Goal: Task Accomplishment & Management: Manage account settings

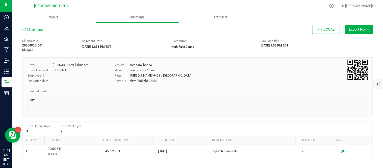
click at [32, 30] on link "All Shipments" at bounding box center [32, 30] width 21 height 4
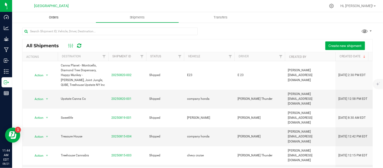
click at [59, 18] on span "Orders" at bounding box center [53, 17] width 23 height 5
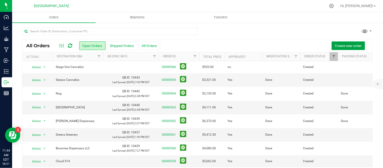
click at [334, 42] on button "Create new order" at bounding box center [348, 45] width 33 height 9
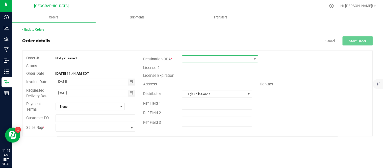
click at [232, 59] on span at bounding box center [216, 59] width 69 height 7
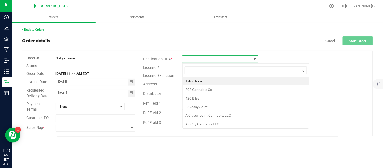
scroll to position [8, 76]
type input "tht"
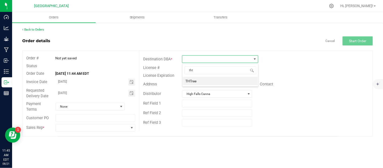
click at [216, 82] on li "THTree" at bounding box center [221, 81] width 76 height 9
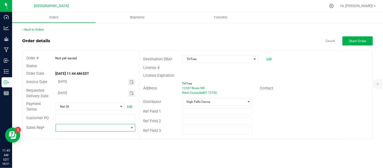
click at [88, 127] on span at bounding box center [92, 127] width 73 height 7
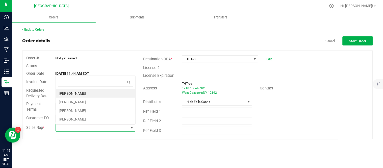
scroll to position [8, 79]
click at [74, 100] on li "[PERSON_NAME]" at bounding box center [96, 102] width 80 height 9
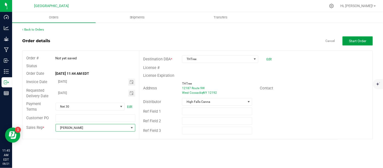
click at [357, 38] on button "Start Order" at bounding box center [358, 40] width 30 height 9
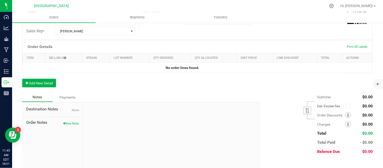
scroll to position [112, 0]
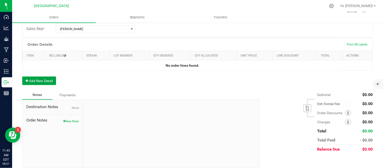
click at [43, 79] on button "Add New Detail" at bounding box center [39, 80] width 34 height 9
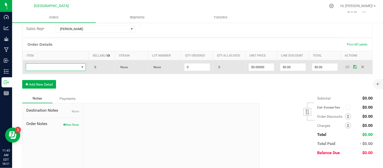
click at [47, 69] on span "NO DATA FOUND" at bounding box center [52, 67] width 53 height 7
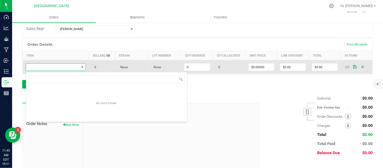
scroll to position [8, 58]
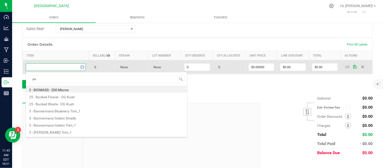
type input "pom"
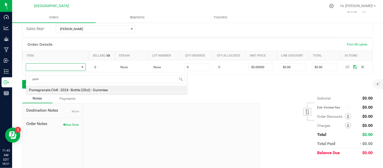
click at [59, 88] on li "Pomegranate Chill - 2024 - Bottle (20ct) - Gummies" at bounding box center [106, 89] width 161 height 7
type input "0 ea"
type input "$10.00000"
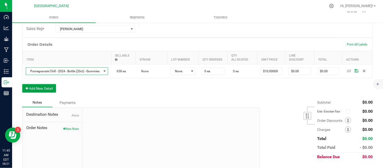
click at [44, 86] on button "Add New Detail" at bounding box center [39, 88] width 34 height 9
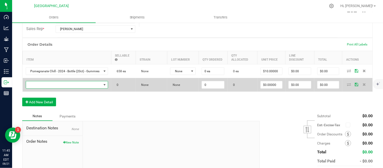
click at [44, 85] on span "NO DATA FOUND" at bounding box center [64, 84] width 76 height 7
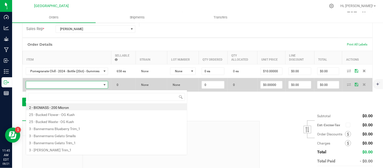
scroll to position [8, 87]
type input "ras"
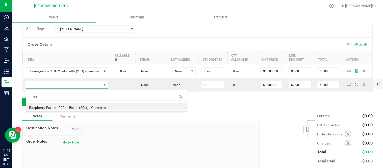
click at [53, 108] on li "Raspberry Purple - 2024 - Bottle (20ct) - Gummies" at bounding box center [106, 106] width 161 height 7
type input "0 ea"
type input "$10.00000"
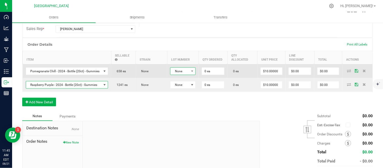
click at [181, 73] on span "None" at bounding box center [179, 71] width 19 height 7
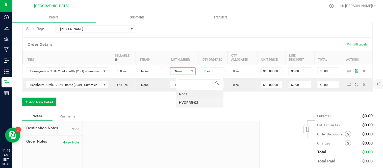
scroll to position [8, 25]
click at [190, 102] on li "HVGPRR-03" at bounding box center [199, 102] width 47 height 9
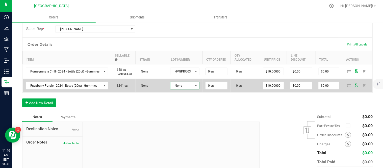
click at [190, 89] on span "None" at bounding box center [181, 85] width 23 height 7
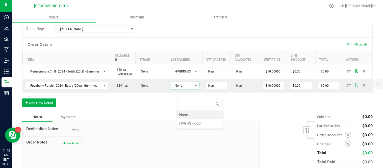
scroll to position [8, 31]
click at [189, 123] on li "HVGRGP-003" at bounding box center [199, 123] width 47 height 9
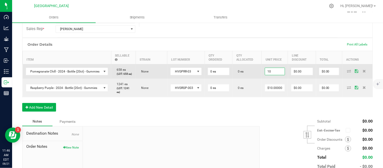
click at [274, 74] on input "10" at bounding box center [275, 71] width 20 height 7
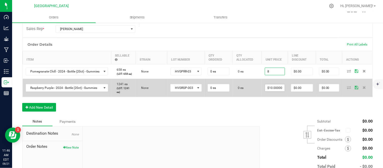
type input "$8.00000"
click at [277, 91] on input "10" at bounding box center [275, 87] width 20 height 7
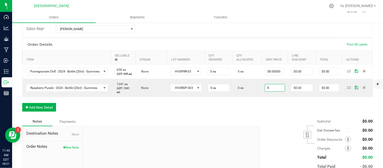
type input "$8.00000"
click at [259, 127] on div "Subtotal $0.00 Est. Excise Tax" at bounding box center [314, 149] width 117 height 64
click at [254, 117] on div "Order Details Print All Labels Item Sellable Strain Lot Number Qty Ordered Qty …" at bounding box center [197, 77] width 351 height 79
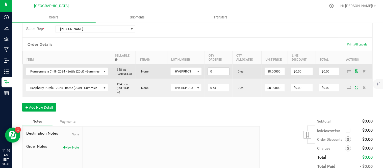
click at [226, 74] on input "0" at bounding box center [218, 71] width 21 height 7
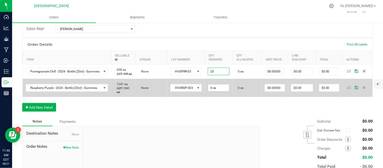
type input "20 ea"
type input "$160.00"
click at [225, 91] on input "0" at bounding box center [218, 87] width 21 height 7
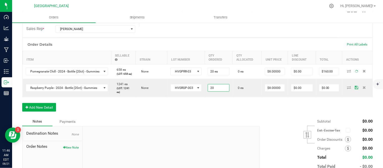
type input "20 ea"
type input "$160.00"
click at [220, 117] on div "Order Details Print All Labels Item Sellable Strain Lot Number Qty Ordered Qty …" at bounding box center [197, 77] width 351 height 79
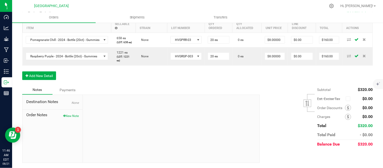
scroll to position [153, 0]
click at [345, 108] on span at bounding box center [348, 108] width 6 height 6
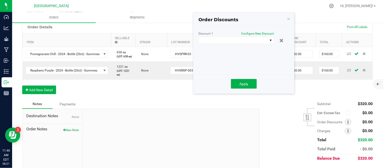
scroll to position [97, 0]
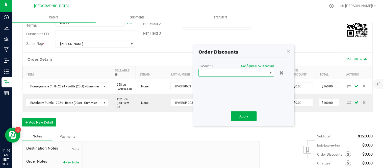
click at [240, 74] on span at bounding box center [233, 72] width 69 height 7
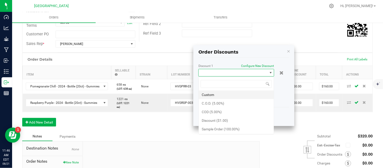
scroll to position [8, 76]
click at [235, 104] on li "C.O.D. (5.00%)" at bounding box center [236, 103] width 75 height 9
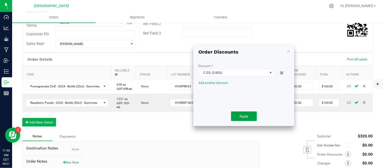
click at [245, 116] on span "Apply" at bounding box center [244, 116] width 9 height 4
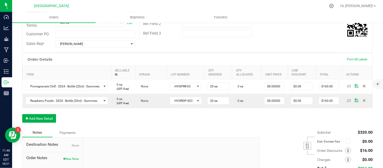
click at [236, 128] on div "Order Details Print All Labels Item Sellable Strain Lot Number Qty Ordered Qty …" at bounding box center [197, 90] width 351 height 75
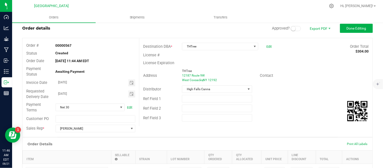
scroll to position [0, 0]
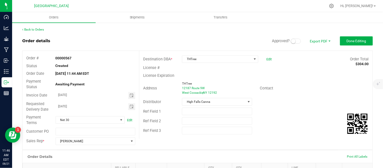
click at [291, 41] on small at bounding box center [293, 41] width 5 height 5
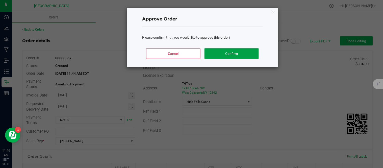
click at [246, 52] on button "Confirm" at bounding box center [231, 53] width 54 height 11
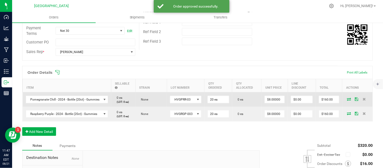
scroll to position [112, 0]
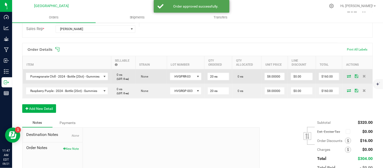
click at [347, 78] on icon at bounding box center [349, 75] width 4 height 3
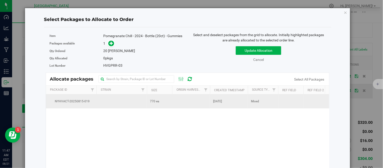
click at [99, 107] on td at bounding box center [121, 101] width 50 height 14
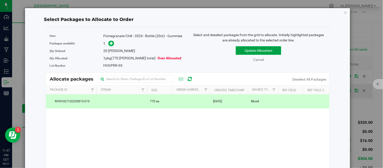
click at [240, 54] on button "Update Allocation" at bounding box center [258, 50] width 45 height 9
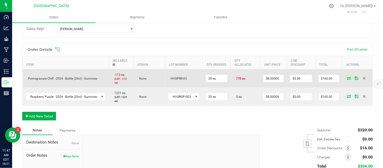
click at [347, 80] on icon at bounding box center [349, 77] width 4 height 3
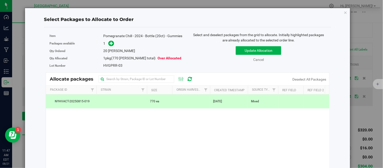
click at [118, 101] on td at bounding box center [121, 101] width 50 height 14
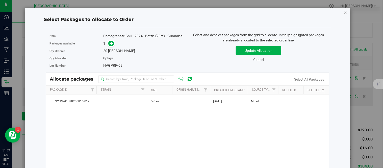
click at [165, 46] on div "1" at bounding box center [143, 44] width 81 height 6
click at [111, 45] on icon at bounding box center [112, 43] width 4 height 4
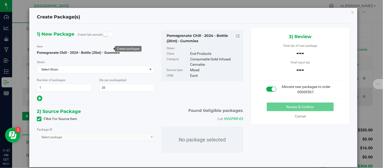
click at [114, 100] on div at bounding box center [95, 98] width 117 height 7
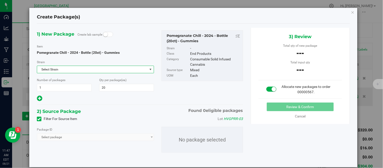
click at [72, 69] on span "Select Strain" at bounding box center [92, 69] width 110 height 7
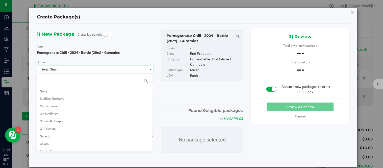
click at [72, 69] on span "Select Strain" at bounding box center [92, 69] width 110 height 7
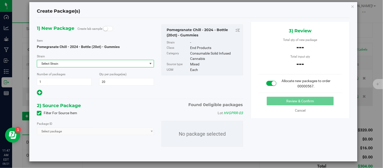
scroll to position [8, 0]
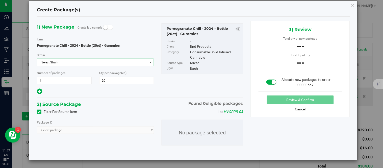
click at [295, 108] on link "Cancel" at bounding box center [300, 109] width 11 height 4
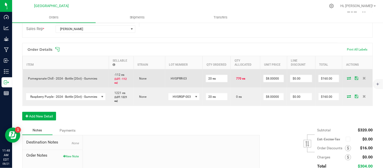
click at [347, 80] on icon at bounding box center [349, 77] width 4 height 3
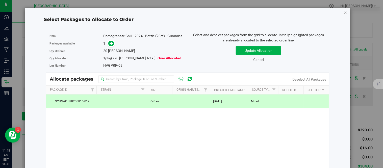
click at [182, 104] on td at bounding box center [191, 101] width 38 height 14
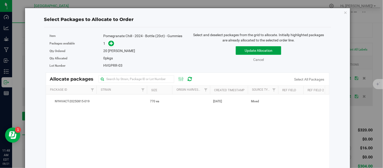
click at [256, 48] on button "Update Allocation" at bounding box center [258, 50] width 45 height 9
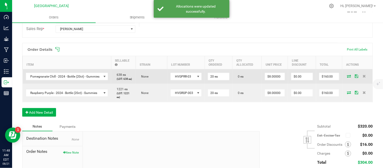
click at [347, 78] on icon at bounding box center [349, 75] width 4 height 3
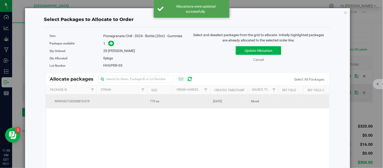
click at [151, 104] on span "770 ea" at bounding box center [154, 101] width 9 height 5
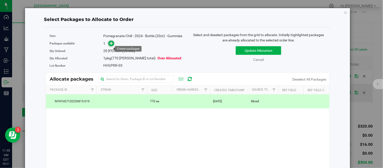
click at [112, 45] on icon at bounding box center [112, 43] width 4 height 4
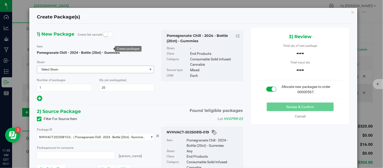
type input "0 ea"
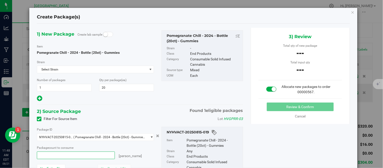
click at [79, 155] on span at bounding box center [76, 155] width 78 height 8
type input "20"
type input "20 ea"
click at [284, 109] on button "Review & Confirm" at bounding box center [300, 106] width 67 height 9
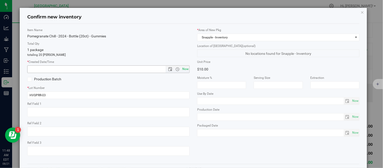
click at [183, 69] on span "Now" at bounding box center [185, 68] width 9 height 7
type input "8/21/2025 11:48 AM"
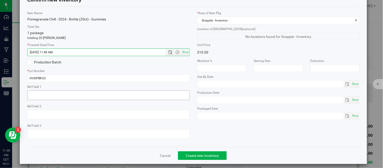
scroll to position [27, 0]
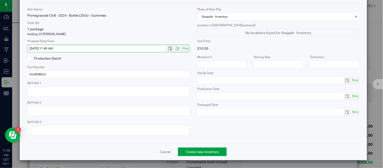
click at [206, 150] on span "Create new inventory" at bounding box center [202, 152] width 33 height 4
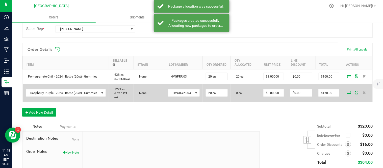
click at [345, 102] on td at bounding box center [357, 93] width 30 height 18
click at [347, 94] on icon at bounding box center [349, 92] width 4 height 3
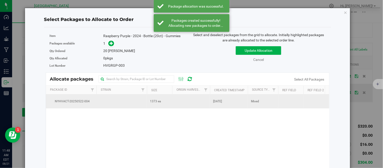
click at [165, 104] on td "1373 ea" at bounding box center [159, 101] width 25 height 14
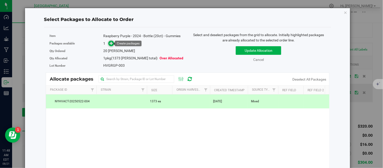
click at [112, 43] on icon at bounding box center [112, 43] width 4 height 4
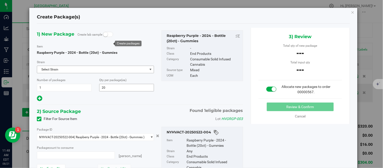
type input "0 ea"
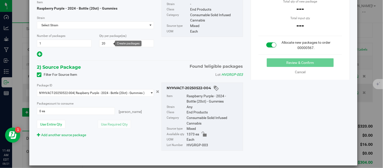
scroll to position [50, 0]
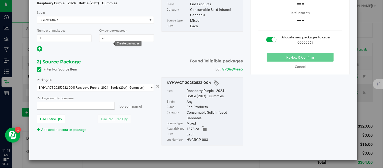
click at [76, 106] on span at bounding box center [76, 106] width 78 height 8
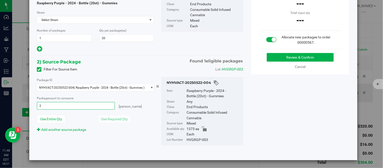
type input "20"
type input "20 ea"
click at [283, 57] on button "Review & Confirm" at bounding box center [300, 57] width 67 height 9
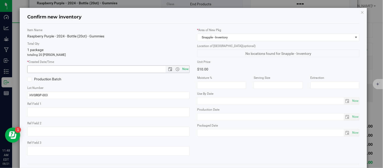
click at [184, 70] on span "Now" at bounding box center [185, 68] width 9 height 7
type input "8/21/2025 11:48 AM"
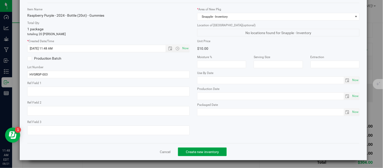
click at [202, 149] on button "Create new inventory" at bounding box center [202, 151] width 49 height 9
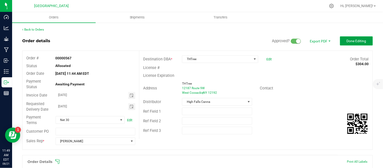
click at [347, 41] on span "Done Editing" at bounding box center [357, 41] width 20 height 4
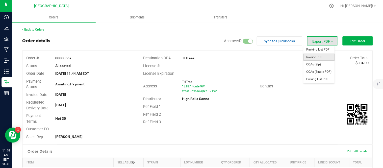
click at [310, 56] on span "Invoice PDF" at bounding box center [318, 57] width 31 height 7
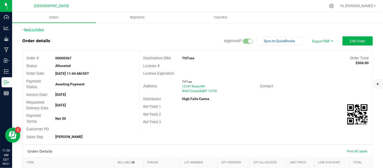
click at [37, 29] on link "Back to Orders" at bounding box center [33, 30] width 22 height 4
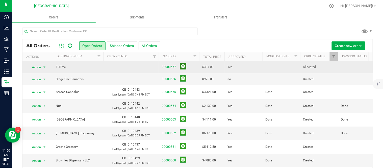
click at [184, 65] on button at bounding box center [183, 66] width 6 height 6
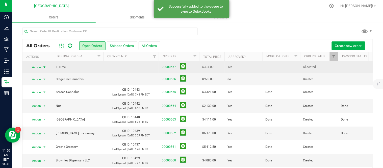
click at [43, 66] on span "select" at bounding box center [44, 67] width 4 height 4
click at [125, 67] on td at bounding box center [131, 67] width 56 height 12
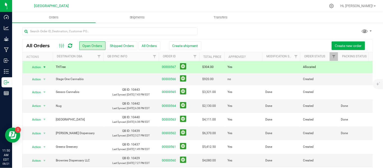
click at [66, 66] on span "THTree" at bounding box center [78, 67] width 44 height 5
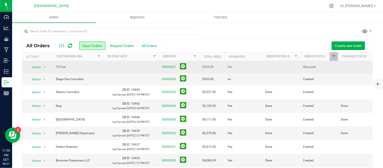
click at [89, 68] on span "THTree" at bounding box center [78, 67] width 44 height 5
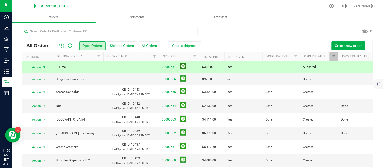
click at [185, 67] on button at bounding box center [183, 66] width 6 height 6
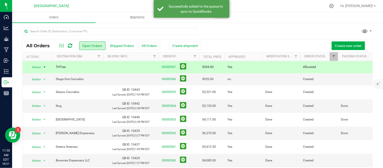
click at [42, 67] on span "select" at bounding box center [44, 67] width 4 height 4
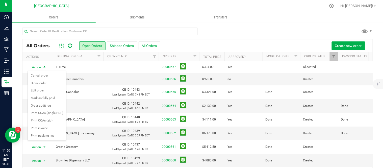
click at [232, 38] on div at bounding box center [197, 34] width 351 height 12
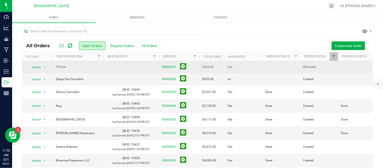
click at [150, 65] on td at bounding box center [131, 67] width 56 height 12
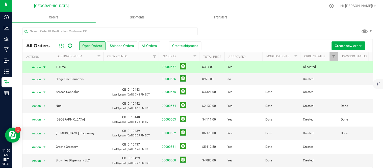
drag, startPoint x: 150, startPoint y: 65, endPoint x: 146, endPoint y: 67, distance: 5.3
click at [146, 67] on td at bounding box center [131, 67] width 56 height 12
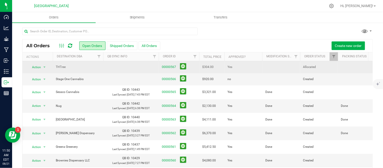
click at [137, 65] on td at bounding box center [131, 67] width 56 height 12
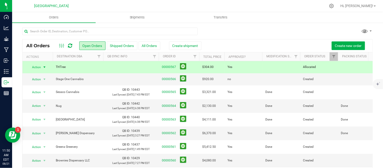
click at [46, 66] on span "select" at bounding box center [44, 67] width 4 height 4
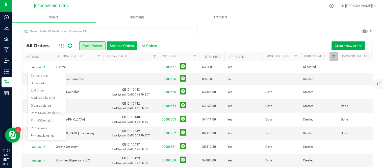
click at [124, 43] on button "Shipped Orders" at bounding box center [122, 45] width 31 height 9
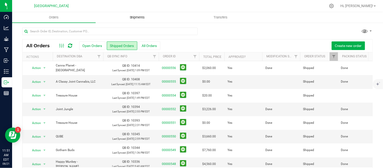
click at [138, 16] on span "Shipments" at bounding box center [137, 17] width 29 height 5
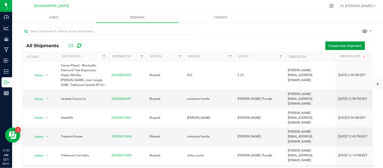
click at [346, 44] on span "Create new shipment" at bounding box center [345, 46] width 33 height 4
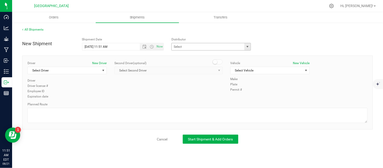
click at [246, 48] on span "select" at bounding box center [248, 47] width 4 height 4
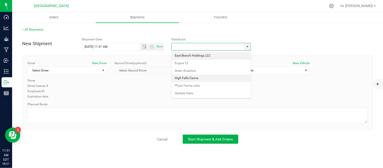
click at [200, 75] on li "High Falls Canna" at bounding box center [211, 78] width 79 height 8
type input "High Falls Canna"
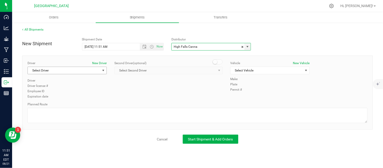
click at [99, 72] on span "Select Driver" at bounding box center [64, 70] width 72 height 7
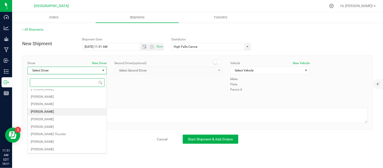
scroll to position [81, 0]
click at [51, 108] on span "Maxwell Rose" at bounding box center [42, 110] width 23 height 7
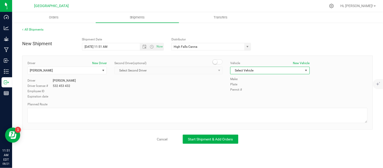
click at [299, 70] on span "Select Vehicle" at bounding box center [266, 70] width 72 height 7
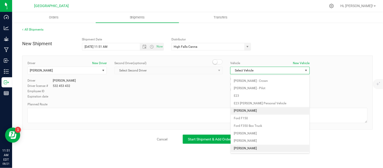
scroll to position [151, 0]
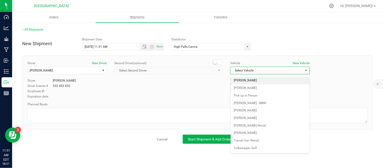
click at [248, 80] on li "[PERSON_NAME]" at bounding box center [270, 81] width 79 height 8
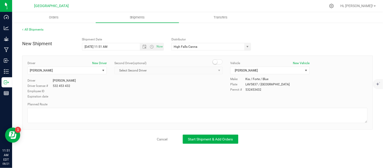
click at [168, 88] on div "Driver New Driver Maxwell Rose Select Driver Addie . E 23 Matt Brewer Remmingto…" at bounding box center [198, 80] width 348 height 39
click at [210, 140] on span "Start Shipment & Add Orders" at bounding box center [210, 139] width 45 height 4
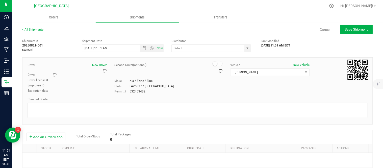
type input "High Falls Canna"
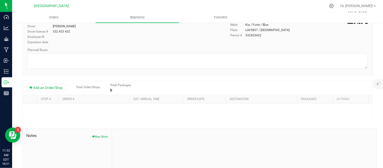
scroll to position [84, 0]
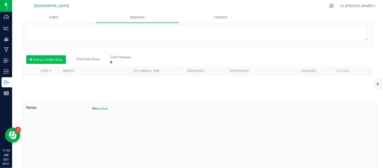
click at [46, 63] on button "Add an Order/Stop" at bounding box center [46, 59] width 40 height 9
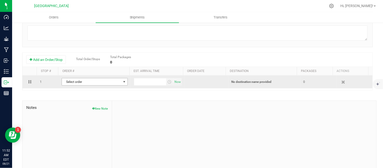
click at [100, 85] on span "Select order" at bounding box center [91, 81] width 59 height 7
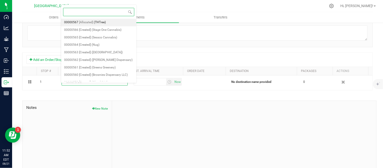
click at [111, 23] on li "00000567 [Allocated] (THTree)" at bounding box center [98, 23] width 75 height 8
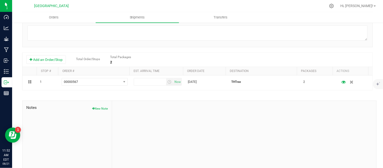
click at [337, 133] on div at bounding box center [244, 135] width 264 height 68
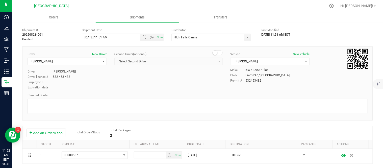
scroll to position [0, 0]
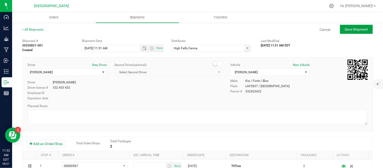
click at [355, 30] on span "Save Shipment" at bounding box center [356, 29] width 23 height 4
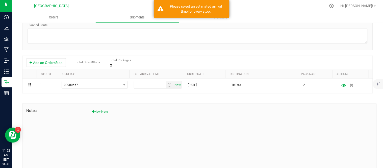
scroll to position [84, 0]
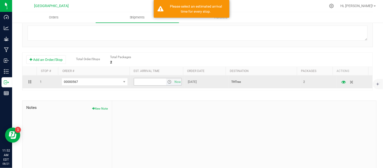
click at [167, 84] on span "select" at bounding box center [169, 82] width 4 height 4
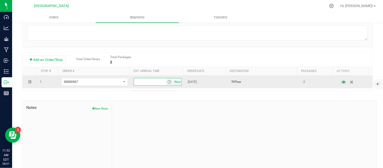
click at [176, 86] on span "Now" at bounding box center [177, 81] width 9 height 7
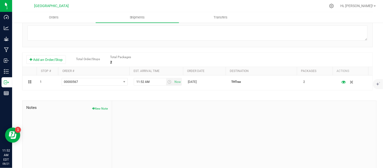
click at [305, 59] on div "Add an Order/Stop Total Order/Stops Total Packages 2" at bounding box center [197, 59] width 343 height 9
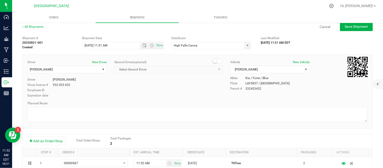
scroll to position [0, 0]
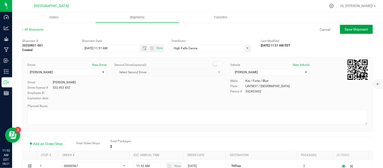
click at [359, 29] on span "Save Shipment" at bounding box center [356, 29] width 23 height 4
type input "8/21/2025 3:51 PM"
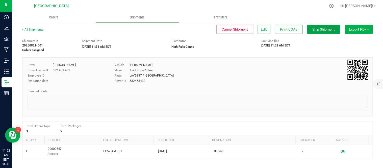
click at [314, 30] on span "Ship Shipment" at bounding box center [324, 29] width 22 height 4
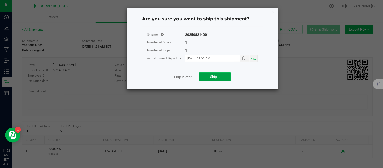
click at [217, 76] on span "Ship it" at bounding box center [215, 76] width 10 height 4
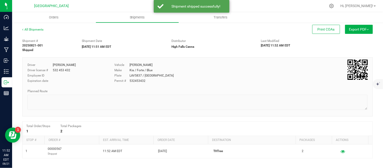
click at [363, 29] on button "Export PDF" at bounding box center [359, 29] width 28 height 9
click at [341, 54] on span "NY Manifest" at bounding box center [344, 56] width 17 height 4
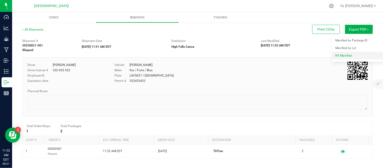
click at [340, 56] on div "Orders Shipments Transfers All Shipments Print COAs Export PDF Manifest by Pack…" at bounding box center [197, 90] width 371 height 156
click at [52, 18] on span "Orders" at bounding box center [53, 17] width 23 height 5
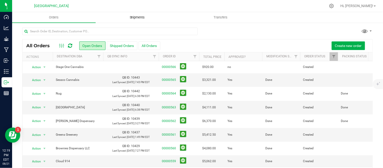
click at [134, 17] on span "Shipments" at bounding box center [137, 17] width 29 height 5
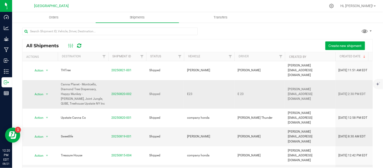
click at [122, 92] on span "20250820-002" at bounding box center [121, 94] width 20 height 5
click at [121, 92] on link "20250820-002" at bounding box center [121, 94] width 20 height 4
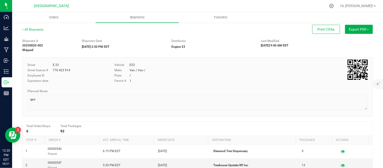
click at [358, 30] on button "Export PDF" at bounding box center [359, 29] width 28 height 9
click at [340, 55] on span "NY Manifest" at bounding box center [344, 56] width 17 height 4
click at [53, 15] on span "Orders" at bounding box center [53, 17] width 23 height 5
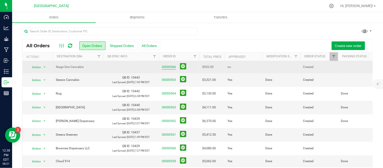
click at [165, 66] on link "00000566" at bounding box center [169, 67] width 14 height 5
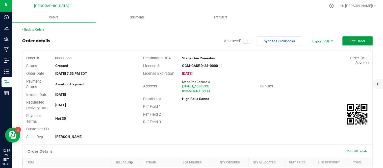
click at [354, 41] on span "Edit Order" at bounding box center [358, 41] width 16 height 4
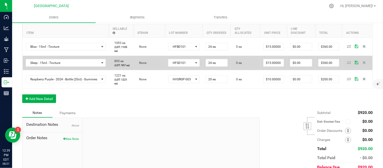
scroll to position [140, 0]
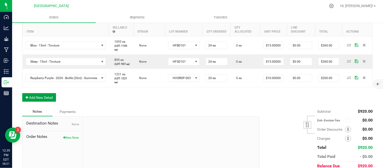
click at [39, 102] on button "Add New Detail" at bounding box center [39, 97] width 34 height 9
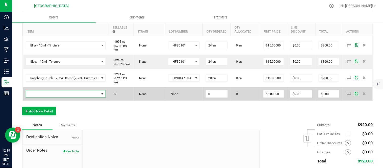
click at [39, 97] on span "NO DATA FOUND" at bounding box center [62, 93] width 73 height 7
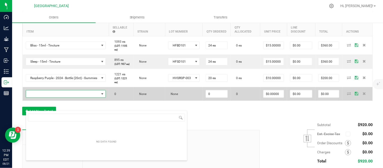
scroll to position [8, 85]
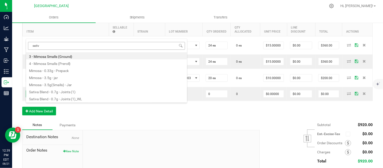
type input "sativa"
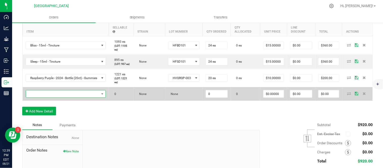
click at [46, 97] on span "NO DATA FOUND" at bounding box center [62, 93] width 73 height 7
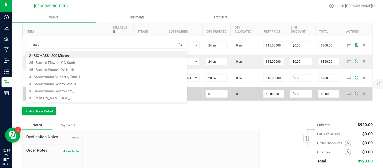
type input "sativa"
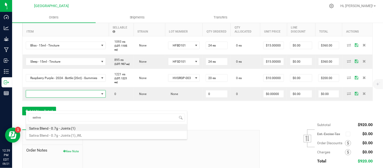
click at [57, 129] on li "Sativa Blend - 0.7g - Joints (1)" at bounding box center [106, 127] width 161 height 7
type input "0 ea"
type input "$4.42000"
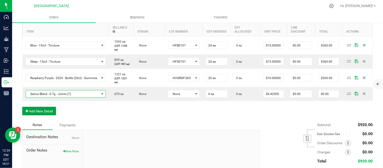
click at [37, 115] on button "Add New Detail" at bounding box center [39, 111] width 34 height 9
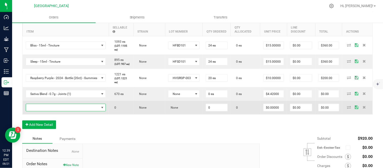
click at [42, 111] on span "NO DATA FOUND" at bounding box center [62, 107] width 73 height 7
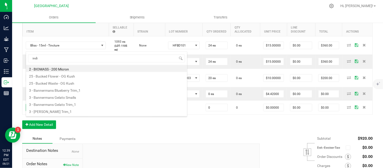
type input "indic"
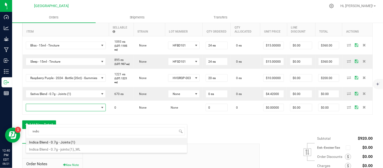
click at [51, 142] on li "Indica Blend - 0.7g - Joints (1)" at bounding box center [106, 141] width 161 height 7
type input "0 ea"
type input "$4.42000"
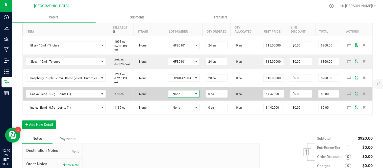
click at [189, 97] on span "None" at bounding box center [180, 93] width 25 height 7
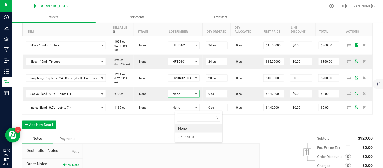
scroll to position [8, 32]
click at [185, 138] on li "25-PR0101-1" at bounding box center [198, 137] width 47 height 9
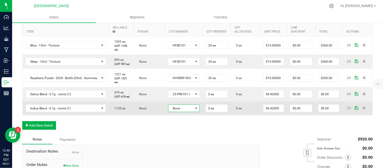
click at [184, 112] on span "None" at bounding box center [180, 108] width 25 height 7
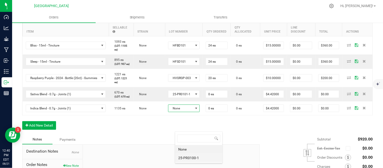
click at [186, 158] on li "25-PR0100-1" at bounding box center [198, 157] width 47 height 9
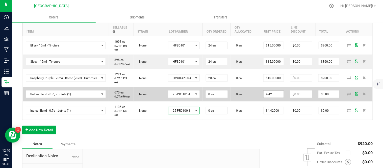
click at [281, 98] on input "4.42" at bounding box center [274, 94] width 20 height 7
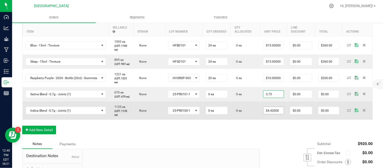
type input "$3.75000"
click at [277, 114] on input "4.42" at bounding box center [274, 110] width 20 height 7
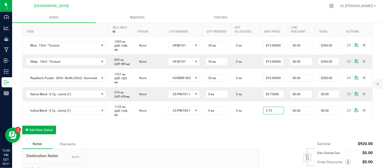
type input "$3.75000"
click at [271, 139] on div "Order Details Print All Labels Item Sellable Strain Lot Number Qty Ordered Qty …" at bounding box center [197, 75] width 351 height 130
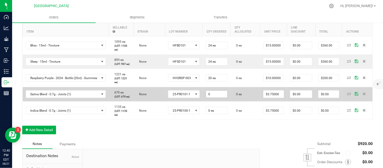
click at [220, 98] on input "0" at bounding box center [216, 94] width 21 height 7
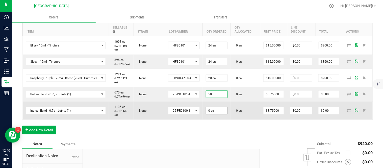
type input "50 ea"
type input "$187.50"
click at [223, 114] on input "0" at bounding box center [216, 110] width 21 height 7
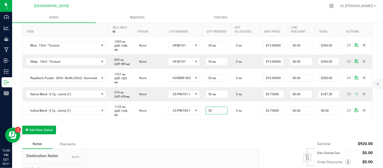
type input "50 ea"
type input "$187.50"
click at [221, 139] on div "Order Details Print All Labels Item Sellable Strain Lot Number Qty Ordered Qty …" at bounding box center [197, 75] width 351 height 130
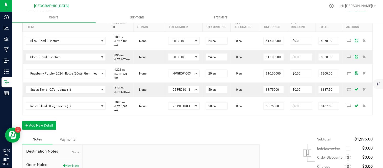
scroll to position [140, 0]
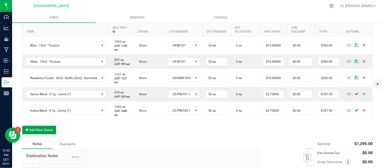
click at [41, 134] on button "Add New Detail" at bounding box center [39, 130] width 34 height 9
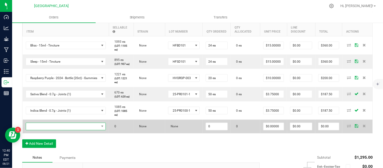
click at [41, 130] on span "NO DATA FOUND" at bounding box center [62, 126] width 73 height 7
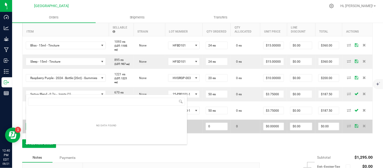
scroll to position [8, 85]
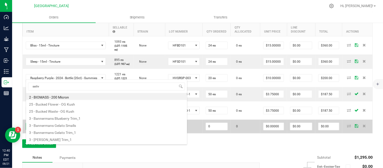
type input "sativa"
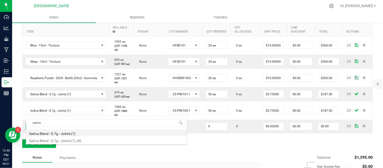
click at [51, 133] on li "Sativa Blend - 0.7g - Joints (1)" at bounding box center [106, 132] width 161 height 7
type input "0 ea"
type input "$4.42000"
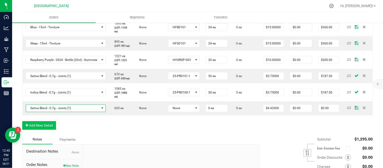
scroll to position [168, 0]
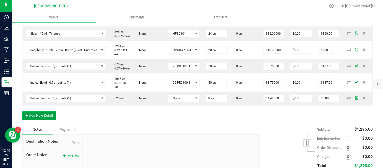
click at [41, 120] on button "Add New Detail" at bounding box center [39, 115] width 34 height 9
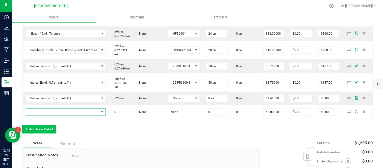
click at [41, 116] on span "NO DATA FOUND" at bounding box center [62, 112] width 73 height 7
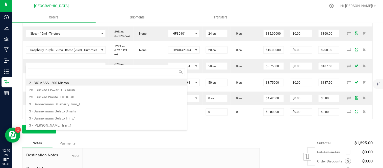
scroll to position [8, 85]
type input "indic"
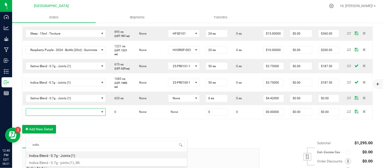
click at [44, 155] on li "Indica Blend - 0.7g - Joints (1)" at bounding box center [106, 154] width 161 height 7
type input "0 ea"
type input "$4.42000"
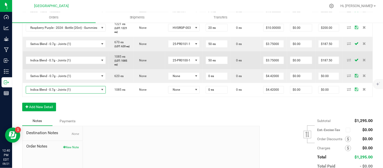
scroll to position [196, 0]
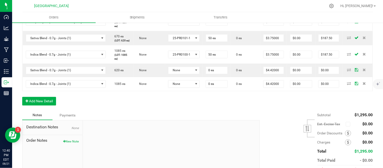
click at [119, 111] on div "Order Details Print All Labels Item Sellable Strain Lot Number Qty Ordered Qty …" at bounding box center [197, 32] width 351 height 157
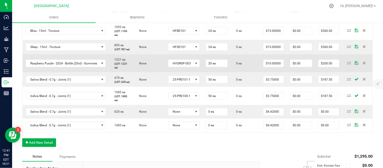
scroll to position [168, 0]
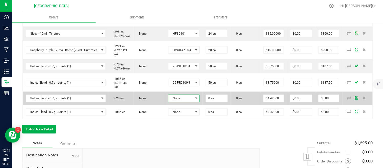
click at [193, 102] on span "None" at bounding box center [180, 98] width 25 height 7
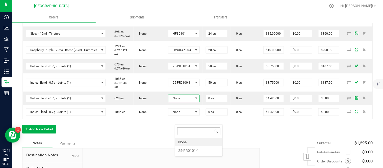
scroll to position [8, 32]
click at [188, 151] on li "25-PR0101-1" at bounding box center [198, 150] width 47 height 9
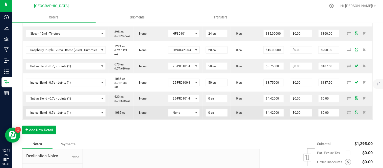
click at [188, 120] on td "None" at bounding box center [184, 113] width 38 height 14
click at [187, 116] on span "None" at bounding box center [180, 112] width 25 height 7
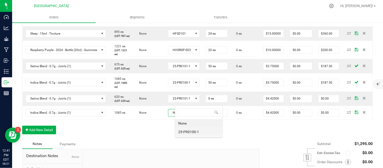
click at [193, 132] on li "25-PR0100-1" at bounding box center [198, 131] width 47 height 9
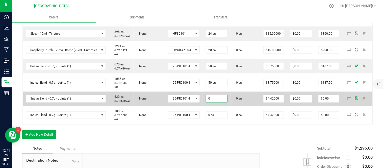
click at [223, 102] on input "0" at bounding box center [216, 98] width 21 height 7
type input "0 ea"
click at [278, 102] on input "4.42" at bounding box center [274, 98] width 20 height 7
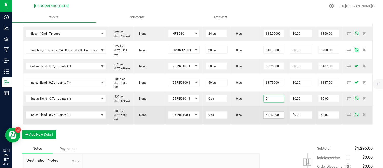
type input "$0.00000"
click at [279, 119] on input "4.42" at bounding box center [274, 115] width 20 height 7
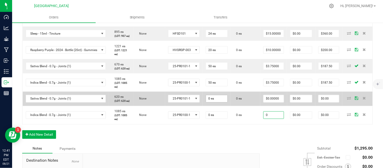
type input "0"
type input "$0.00000"
click at [223, 102] on input "0" at bounding box center [216, 98] width 21 height 7
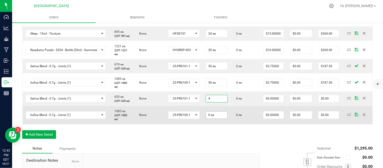
type input "4 ea"
click at [220, 119] on input "0" at bounding box center [216, 115] width 21 height 7
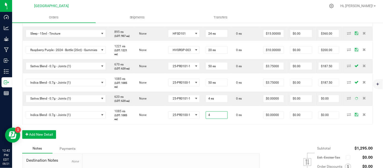
type input "4 ea"
click at [237, 144] on div "Order Details Print All Labels Item Sellable Strain Lot Number Qty Ordered Qty …" at bounding box center [197, 63] width 351 height 162
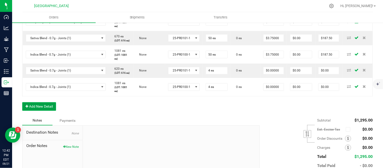
click at [37, 111] on button "Add New Detail" at bounding box center [39, 106] width 34 height 9
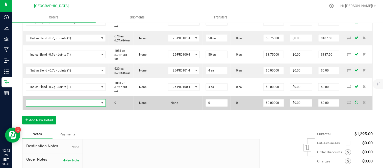
click at [38, 107] on span "NO DATA FOUND" at bounding box center [62, 102] width 73 height 7
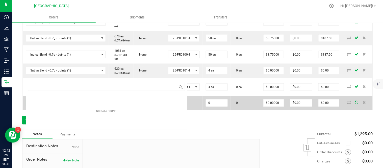
scroll to position [8, 85]
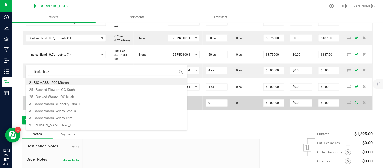
type input "blissful blaze"
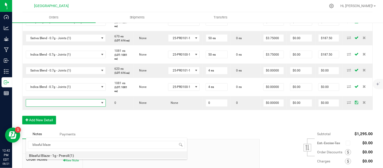
click at [56, 157] on li "Blissful Blaze - 1g - Preroll (1)" at bounding box center [106, 154] width 161 height 7
type input "0 ea"
type input "$6.00000"
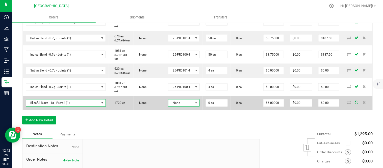
click at [187, 107] on span "None" at bounding box center [180, 102] width 25 height 7
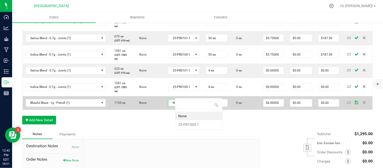
scroll to position [8, 32]
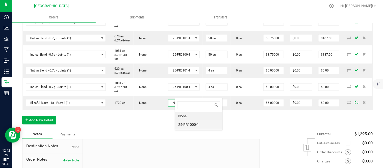
click at [188, 124] on li "25-PR1000-1" at bounding box center [198, 124] width 47 height 9
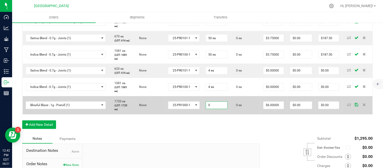
click at [221, 109] on input "0" at bounding box center [216, 105] width 21 height 7
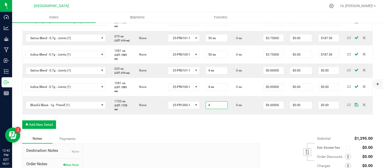
type input "4 ea"
type input "$24.00"
click at [234, 134] on div "Order Details Print All Labels Item Sellable Strain Lot Number Qty Ordered Qty …" at bounding box center [197, 44] width 351 height 180
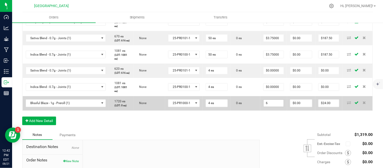
click at [278, 107] on input "6" at bounding box center [274, 103] width 20 height 7
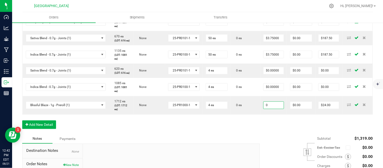
type input "$0.00000"
type input "$0.00"
click at [270, 134] on div "Order Details Print All Labels Item Sellable Strain Lot Number Qty Ordered Qty …" at bounding box center [197, 44] width 351 height 180
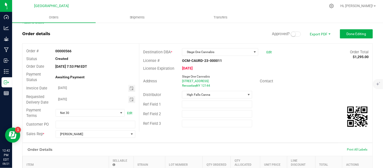
scroll to position [0, 0]
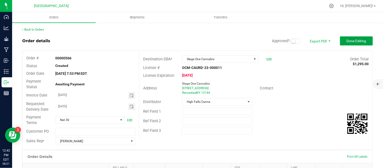
click at [347, 42] on span "Done Editing" at bounding box center [357, 41] width 20 height 4
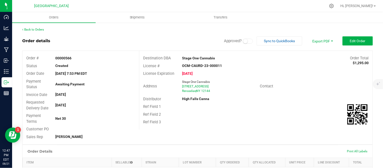
click at [243, 42] on small at bounding box center [245, 41] width 5 height 5
click at [350, 40] on span "Edit Order" at bounding box center [358, 41] width 16 height 4
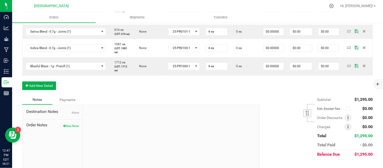
scroll to position [250, 0]
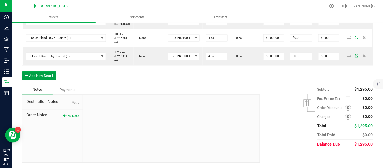
click at [48, 80] on button "Add New Detail" at bounding box center [39, 75] width 34 height 9
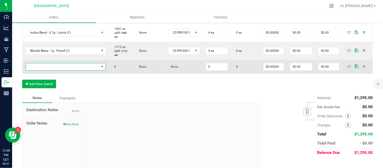
click at [47, 70] on span "NO DATA FOUND" at bounding box center [62, 66] width 73 height 7
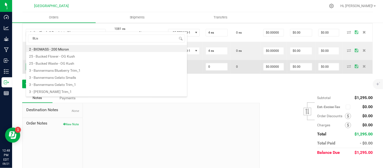
type input "BLiss"
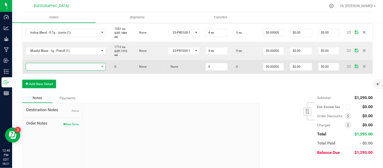
click at [54, 70] on span "NO DATA FOUND" at bounding box center [62, 66] width 73 height 7
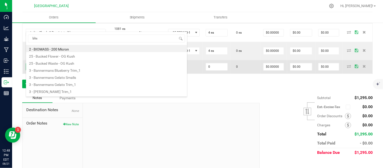
type input "bliss"
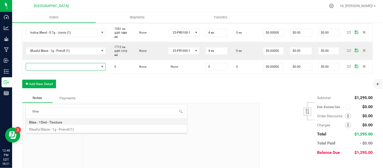
click at [69, 121] on li "Bliss - 15ml - Tincture" at bounding box center [106, 121] width 161 height 7
type input "0 ea"
type input "$20.00000"
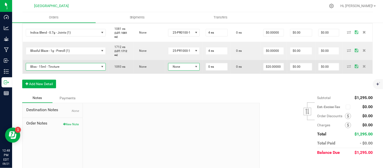
click at [198, 69] on span at bounding box center [196, 67] width 4 height 4
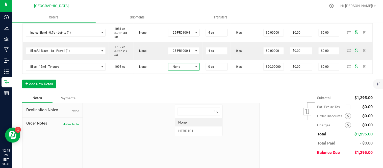
scroll to position [8, 32]
click at [193, 131] on li "HFBD101" at bounding box center [198, 130] width 47 height 9
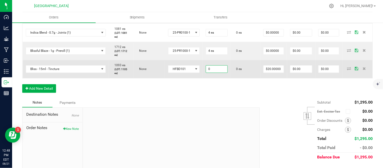
click at [225, 73] on input "0" at bounding box center [216, 69] width 21 height 7
type input "2 ea"
type input "20"
type input "$40.00"
click at [277, 73] on input "20" at bounding box center [274, 69] width 20 height 7
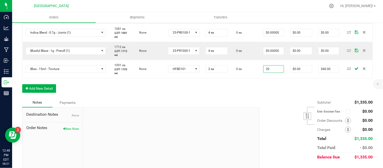
click at [277, 73] on input "20" at bounding box center [274, 69] width 20 height 7
type input "$0.00000"
type input "$0.00"
click at [40, 93] on button "Add New Detail" at bounding box center [39, 88] width 34 height 9
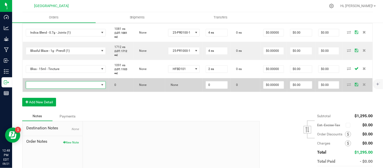
click at [41, 89] on span "NO DATA FOUND" at bounding box center [62, 85] width 73 height 7
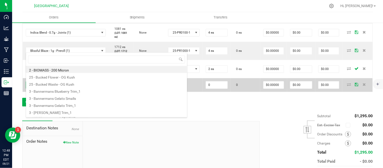
scroll to position [8, 85]
type input "ras"
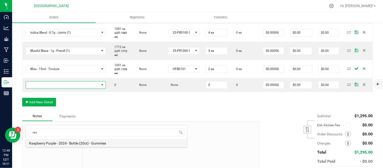
click at [52, 145] on li "Raspberry Purple - 2024 - Bottle (20ct) - Gummies" at bounding box center [106, 142] width 161 height 7
type input "0 ea"
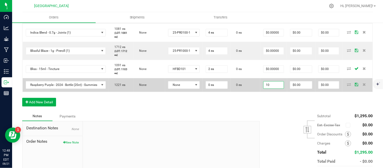
click at [273, 89] on input "10" at bounding box center [274, 85] width 20 height 7
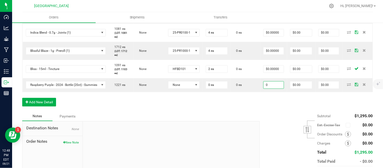
type input "$0.00000"
click at [235, 112] on div "Order Details Print All Labels Item Sellable Strain Lot Number Qty Ordered Qty …" at bounding box center [197, 6] width 351 height 212
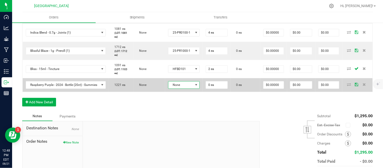
click at [199, 89] on span at bounding box center [196, 85] width 6 height 7
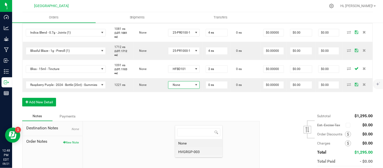
scroll to position [8, 32]
click at [186, 153] on li "HVGRGP-003" at bounding box center [198, 151] width 47 height 9
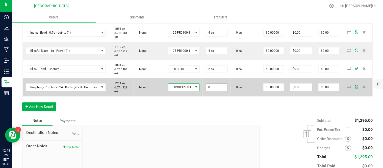
click at [220, 91] on input "0" at bounding box center [216, 87] width 21 height 7
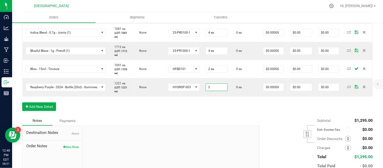
type input "2 ea"
click at [171, 116] on div "Order Details Print All Labels Item Sellable Strain Lot Number Qty Ordered Qty …" at bounding box center [197, 8] width 351 height 217
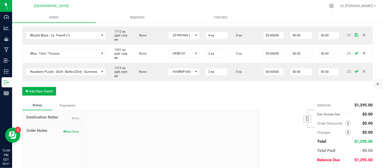
scroll to position [278, 0]
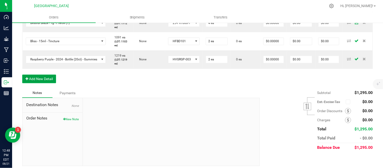
click at [41, 83] on button "Add New Detail" at bounding box center [39, 78] width 34 height 9
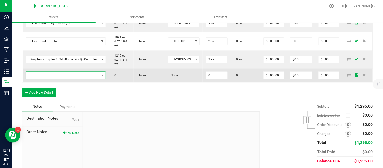
click at [42, 79] on span "NO DATA FOUND" at bounding box center [62, 75] width 73 height 7
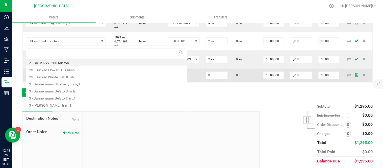
scroll to position [8, 85]
type input "pom"
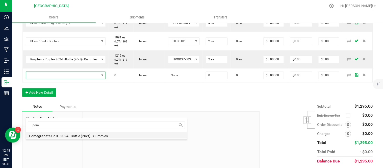
click at [50, 135] on li "Pomegranate Chill - 2024 - Bottle (20ct) - Gummies" at bounding box center [106, 135] width 161 height 7
type input "0 ea"
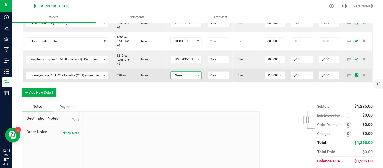
click at [201, 79] on span at bounding box center [198, 75] width 6 height 7
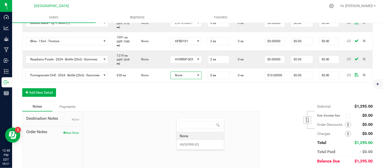
scroll to position [8, 32]
click at [199, 143] on li "HVGPRR-03" at bounding box center [200, 144] width 47 height 9
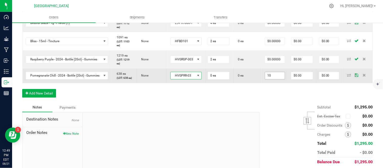
click at [279, 79] on input "10" at bounding box center [275, 75] width 20 height 7
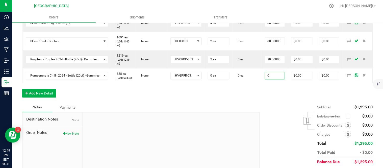
type input "$0.00000"
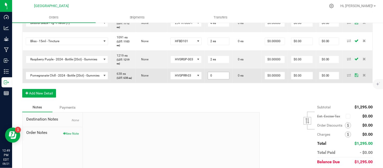
click at [227, 79] on input "0" at bounding box center [218, 75] width 21 height 7
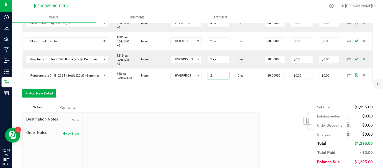
type input "2 ea"
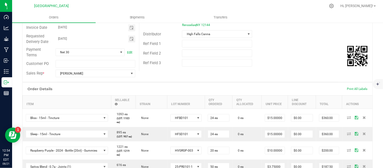
scroll to position [0, 0]
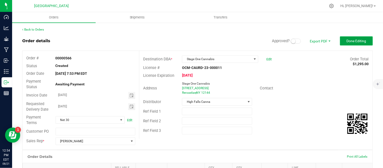
click at [360, 41] on span "Done Editing" at bounding box center [357, 41] width 20 height 4
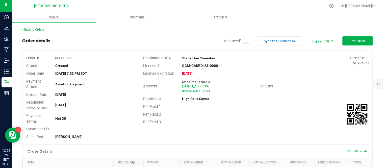
click at [24, 28] on link "Back to Orders" at bounding box center [33, 30] width 22 height 4
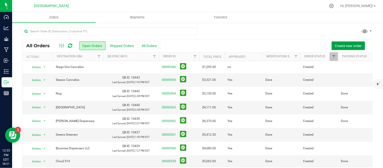
click at [348, 44] on span "Create new order" at bounding box center [348, 46] width 27 height 4
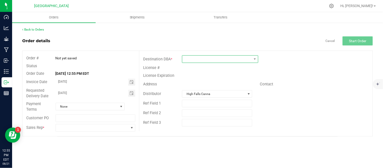
click at [222, 61] on span at bounding box center [216, 59] width 69 height 7
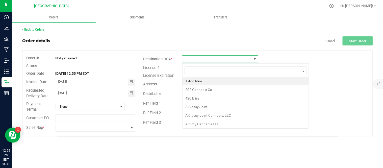
scroll to position [8, 76]
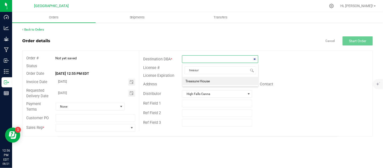
type input "treasure"
click at [206, 81] on li "Treasure House" at bounding box center [221, 81] width 76 height 9
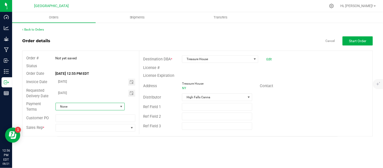
click at [99, 108] on span "None" at bounding box center [87, 106] width 62 height 7
click at [78, 107] on span "None" at bounding box center [87, 106] width 62 height 7
click at [74, 128] on span at bounding box center [92, 127] width 73 height 7
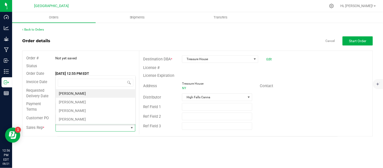
scroll to position [8, 79]
click at [74, 116] on li "[PERSON_NAME]" at bounding box center [96, 119] width 80 height 9
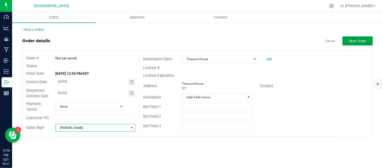
click at [356, 40] on span "Start Order" at bounding box center [357, 41] width 17 height 4
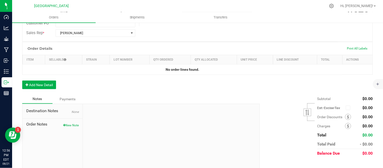
scroll to position [112, 0]
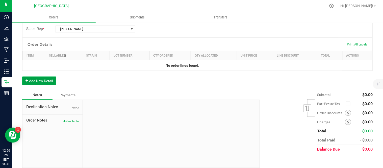
click at [42, 84] on button "Add New Detail" at bounding box center [39, 80] width 34 height 9
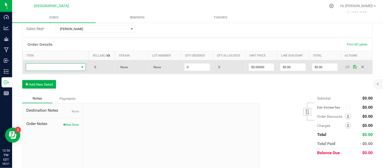
click at [39, 68] on span "NO DATA FOUND" at bounding box center [52, 67] width 53 height 7
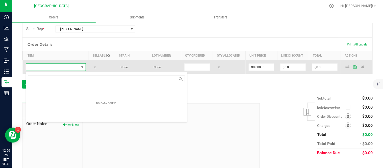
scroll to position [8, 58]
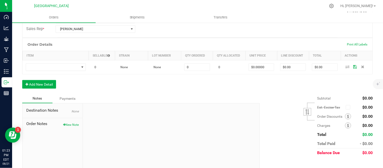
click at [186, 97] on div "Notes Payments" at bounding box center [139, 99] width 234 height 10
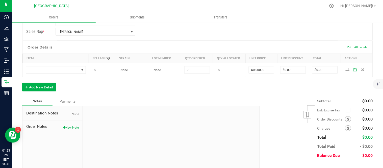
scroll to position [112, 0]
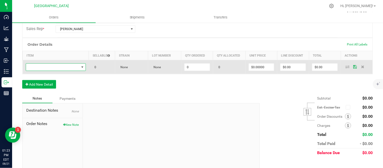
click at [61, 65] on span "NO DATA FOUND" at bounding box center [52, 67] width 53 height 7
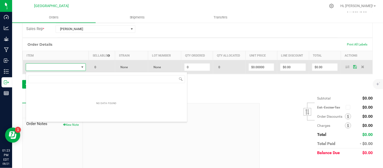
scroll to position [8, 58]
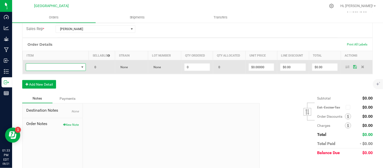
click at [43, 68] on span "NO DATA FOUND" at bounding box center [52, 67] width 53 height 7
click at [61, 68] on span "NO DATA FOUND" at bounding box center [52, 67] width 53 height 7
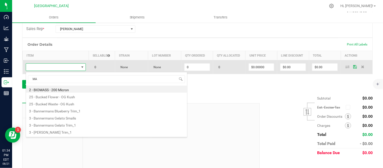
type input "MAC"
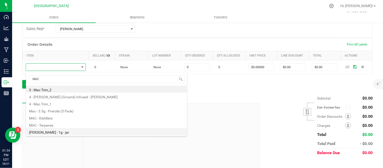
click at [61, 132] on li "[PERSON_NAME] - 1g - jar" at bounding box center [106, 131] width 161 height 7
type input "0 ea"
type input "$15.00000"
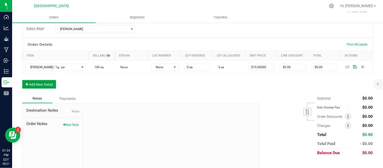
click at [29, 84] on button "Add New Detail" at bounding box center [39, 84] width 34 height 9
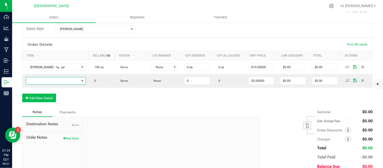
click at [35, 79] on span "NO DATA FOUND" at bounding box center [52, 80] width 53 height 7
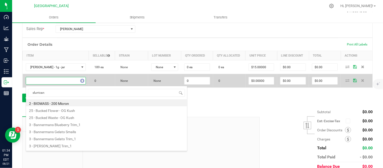
type input "slurricane"
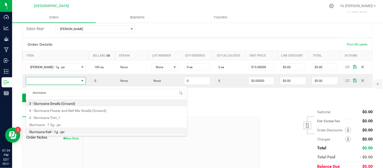
click at [54, 132] on li "Slurricane Kief - 1g - jar" at bounding box center [106, 130] width 161 height 7
type input "0 ea"
type input "$15.00000"
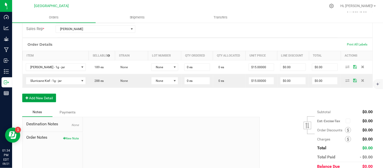
click at [39, 99] on button "Add New Detail" at bounding box center [39, 98] width 34 height 9
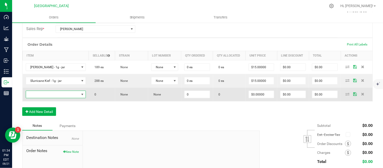
click at [40, 95] on span "NO DATA FOUND" at bounding box center [52, 94] width 53 height 7
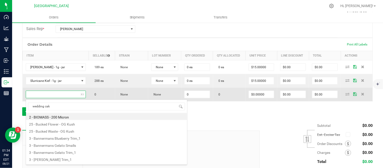
type input "wedding cake"
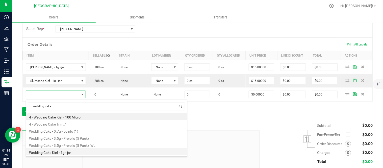
click at [63, 151] on li "Wedding Cake Kief - 1g - jar" at bounding box center [106, 151] width 161 height 7
type input "0 ea"
type input "$15.00000"
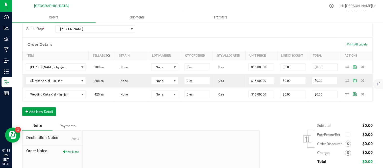
click at [38, 111] on button "Add New Detail" at bounding box center [39, 111] width 34 height 9
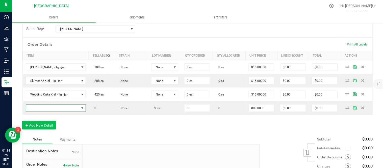
click at [38, 110] on span "NO DATA FOUND" at bounding box center [52, 108] width 53 height 7
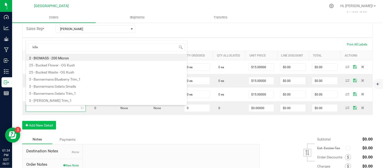
type input "killer"
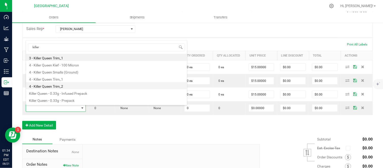
scroll to position [27, 0]
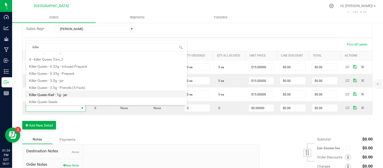
click at [51, 94] on li "Killer Queen Kief - 1g - jar" at bounding box center [106, 93] width 161 height 7
type input "0 ea"
type input "$15.00000"
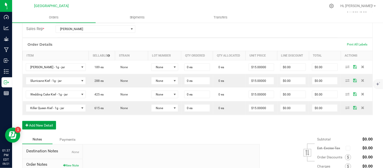
click at [36, 127] on button "Add New Detail" at bounding box center [39, 125] width 34 height 9
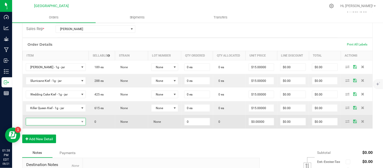
click at [48, 124] on span "NO DATA FOUND" at bounding box center [52, 121] width 53 height 7
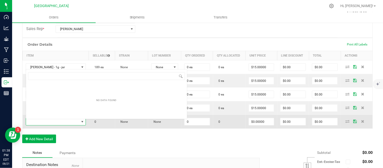
scroll to position [8, 58]
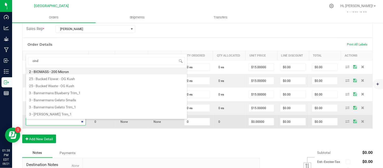
type input "[PERSON_NAME]"
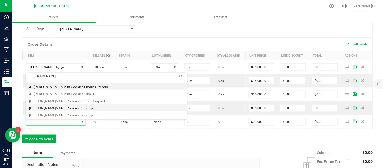
click at [53, 107] on li "[PERSON_NAME]'s Mint Cookies - 3.5g - jar" at bounding box center [106, 107] width 161 height 7
type input "0 ea"
type input "$15.00000"
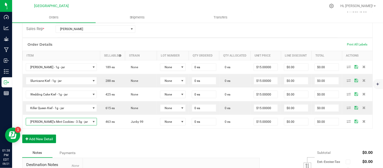
click at [31, 140] on button "Add New Detail" at bounding box center [39, 139] width 34 height 9
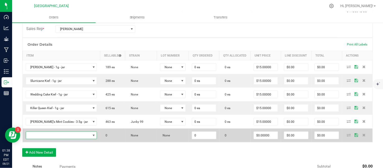
click at [35, 136] on span "NO DATA FOUND" at bounding box center [58, 135] width 65 height 7
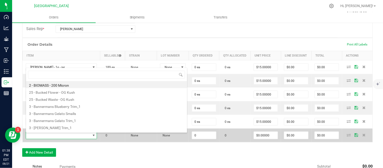
scroll to position [8, 59]
type input "gelat"
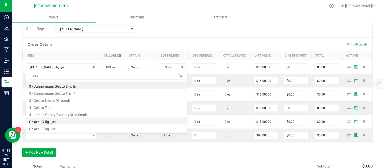
click at [45, 122] on li "Gelato - 3.5g - jar" at bounding box center [106, 120] width 161 height 7
type input "0 ea"
type input "$15.00000"
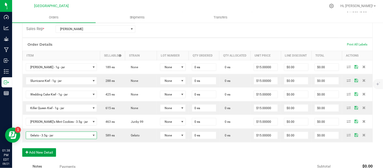
click at [32, 153] on button "Add New Detail" at bounding box center [39, 152] width 34 height 9
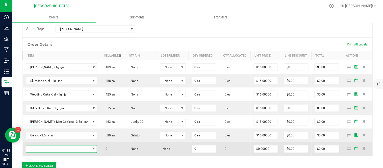
click at [34, 150] on span "NO DATA FOUND" at bounding box center [58, 148] width 65 height 7
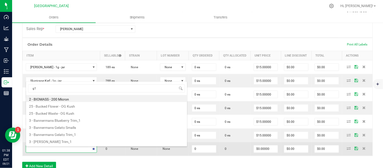
type input "g13"
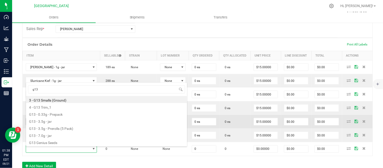
click at [49, 121] on li "G13 - 3.5g - jar" at bounding box center [106, 120] width 161 height 7
type input "0 ea"
type input "$15.00000"
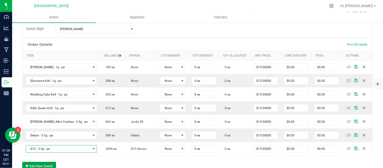
click at [43, 165] on button "Add New Detail" at bounding box center [39, 166] width 34 height 9
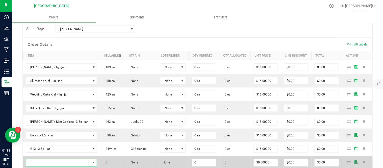
click at [43, 163] on span "NO DATA FOUND" at bounding box center [58, 162] width 65 height 7
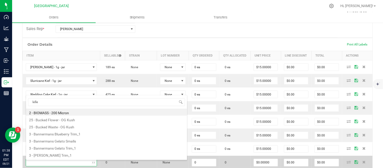
type input "killer"
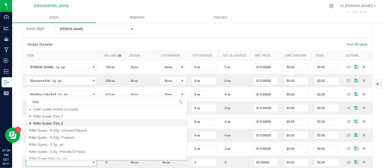
scroll to position [27, 0]
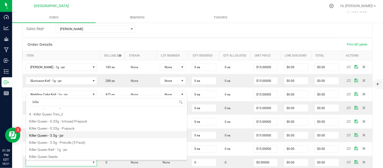
click at [57, 132] on li "Killer Queen - 3.5g - jar" at bounding box center [106, 134] width 161 height 7
type input "0 ea"
type input "$15.00000"
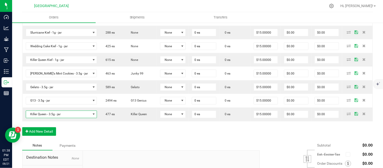
scroll to position [168, 0]
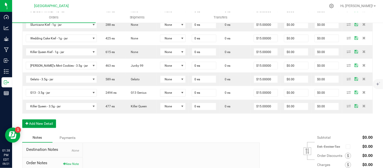
click at [41, 126] on button "Add New Detail" at bounding box center [39, 123] width 34 height 9
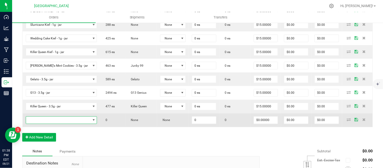
click at [41, 119] on span "NO DATA FOUND" at bounding box center [58, 120] width 65 height 7
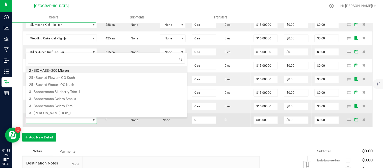
scroll to position [8, 59]
type input "mimosa"
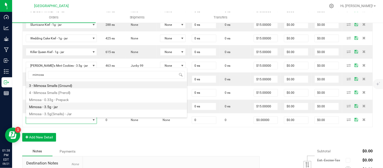
click at [46, 107] on li "Mimosa - 3.5g - jar" at bounding box center [106, 105] width 161 height 7
type input "0 ea"
type input "$17.50000"
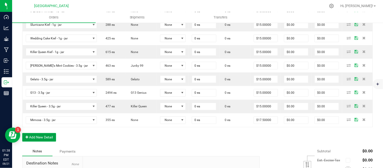
click at [34, 140] on button "Add New Detail" at bounding box center [39, 137] width 34 height 9
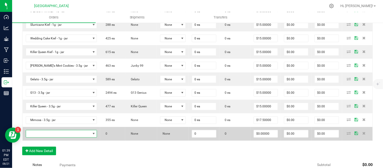
click at [34, 136] on span "NO DATA FOUND" at bounding box center [58, 133] width 65 height 7
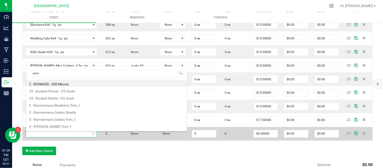
type input "sativa"
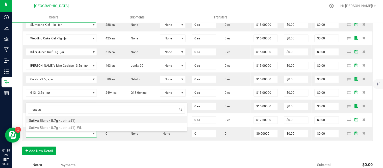
click at [43, 119] on li "Sativa Blend - 0.7g - Joints (1)" at bounding box center [106, 119] width 161 height 7
type input "0 ea"
type input "$4.42000"
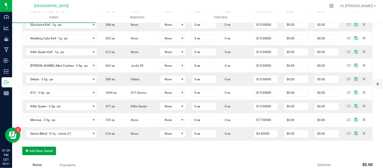
click at [39, 155] on button "Add New Detail" at bounding box center [39, 151] width 34 height 9
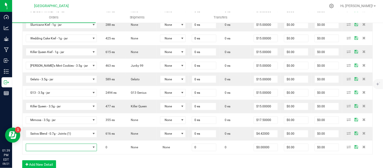
click at [38, 149] on span "NO DATA FOUND" at bounding box center [58, 147] width 65 height 7
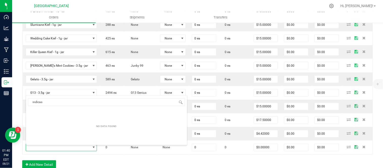
type input "indicas"
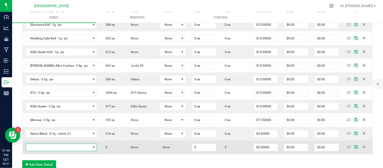
click at [49, 150] on span "NO DATA FOUND" at bounding box center [58, 147] width 65 height 7
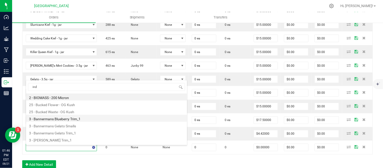
type input "indi"
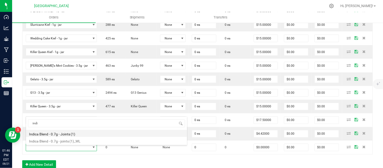
click at [67, 133] on li "Indica Blend - 0.7g - Joints (1)" at bounding box center [106, 133] width 161 height 7
type input "0 ea"
type input "$4.42000"
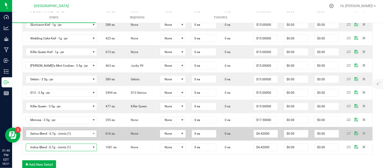
scroll to position [196, 0]
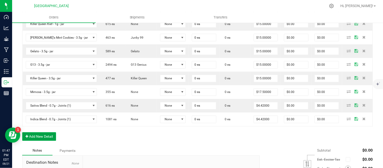
click at [38, 136] on button "Add New Detail" at bounding box center [39, 136] width 34 height 9
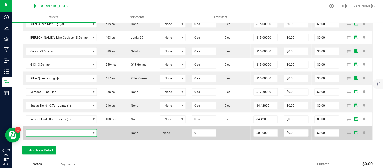
click at [38, 134] on span "NO DATA FOUND" at bounding box center [58, 133] width 65 height 7
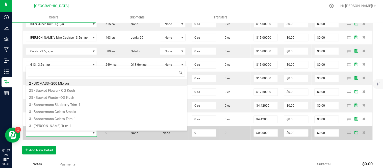
scroll to position [8, 59]
type input "bliss"
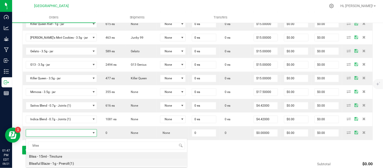
click at [53, 163] on li "Blissful Blaze - 1g - Preroll (1)" at bounding box center [106, 162] width 161 height 7
type input "0 ea"
type input "$6.00000"
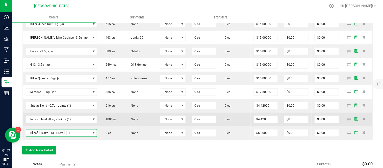
scroll to position [252, 0]
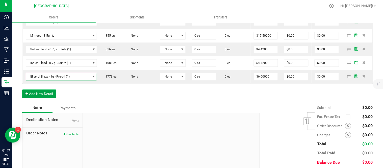
click at [42, 94] on button "Add New Detail" at bounding box center [39, 94] width 34 height 9
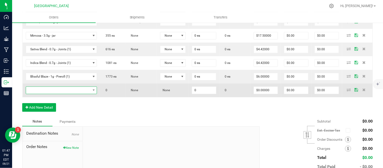
click at [62, 94] on span "NO DATA FOUND" at bounding box center [58, 90] width 65 height 7
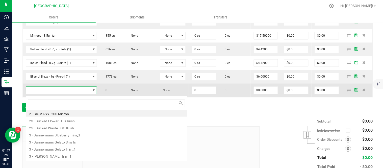
scroll to position [8, 59]
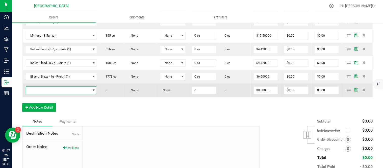
click at [55, 92] on span "NO DATA FOUND" at bounding box center [58, 90] width 65 height 7
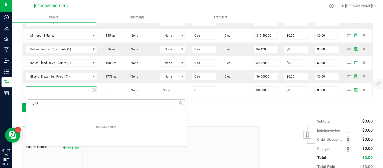
type input "g13"
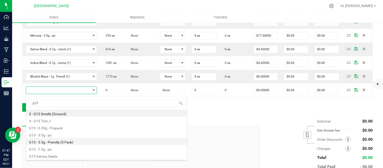
click at [71, 140] on li "G13 - 3.5g - Prerolls (5 Pack)" at bounding box center [106, 141] width 161 height 7
type input "0 ea"
type input "$15.00000"
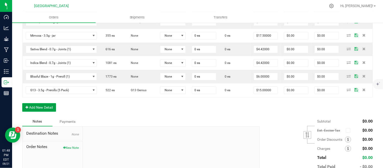
click at [43, 108] on button "Add New Detail" at bounding box center [39, 107] width 34 height 9
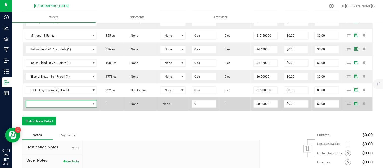
click at [43, 105] on span "NO DATA FOUND" at bounding box center [58, 103] width 65 height 7
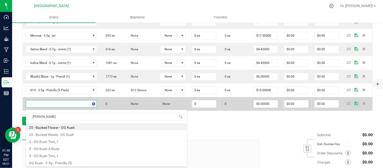
type input "og kush"
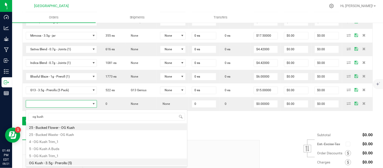
click at [73, 161] on li "OG Kush - 3.5g - Prerolls (5)" at bounding box center [106, 162] width 161 height 7
type input "0 ea"
type input "$15.00000"
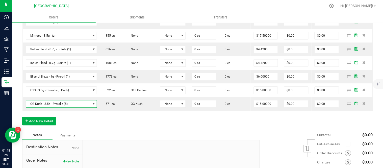
click at [115, 124] on div "Order Details Print All Labels Item Sellable Strain Lot Number Qty Ordered Qty …" at bounding box center [197, 14] width 351 height 233
click at [45, 123] on button "Add New Detail" at bounding box center [39, 121] width 34 height 9
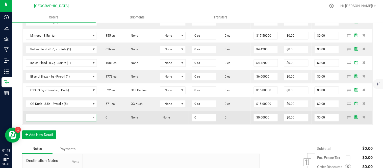
click at [46, 121] on span "NO DATA FOUND" at bounding box center [58, 117] width 65 height 7
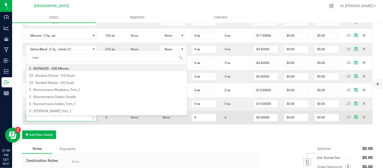
type input "mac"
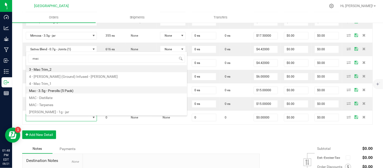
click at [71, 91] on li "Mac - 3.5g - Prerolls (5 Pack)" at bounding box center [106, 89] width 161 height 7
type input "0 ea"
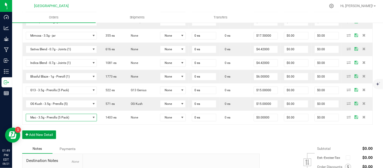
click at [37, 136] on button "Add New Detail" at bounding box center [39, 135] width 34 height 9
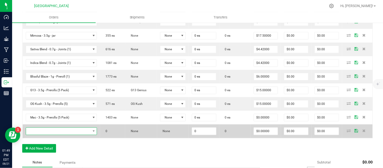
click at [38, 132] on span "NO DATA FOUND" at bounding box center [58, 131] width 65 height 7
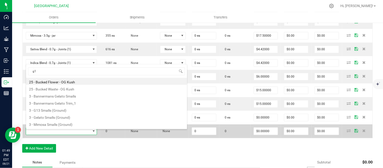
type input "g13"
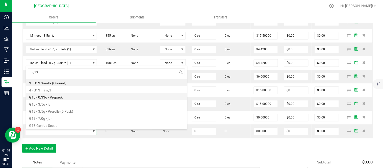
click at [61, 97] on li "G13 - 0.33g - Prepack" at bounding box center [106, 96] width 161 height 7
type input "0 ea"
type input "$4.42000"
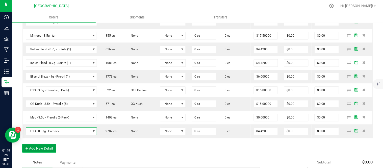
click at [37, 151] on button "Add New Detail" at bounding box center [39, 148] width 34 height 9
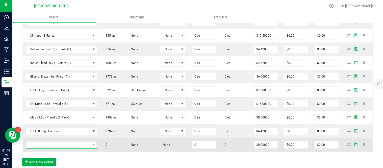
click at [39, 148] on span "NO DATA FOUND" at bounding box center [58, 144] width 65 height 7
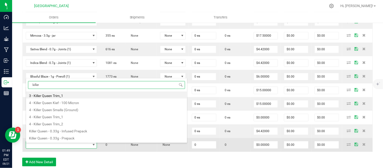
type input "killer"
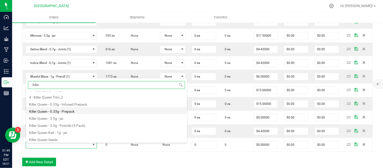
scroll to position [27, 0]
click at [76, 110] on li "Killer Queen - 0.33g - Prepack" at bounding box center [106, 110] width 161 height 7
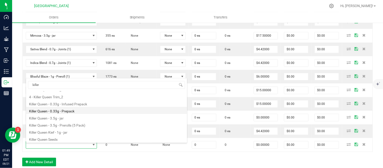
type input "0 ea"
type input "$4.42000"
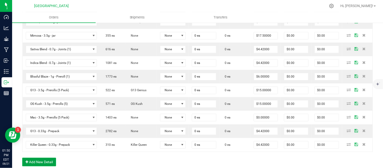
click at [47, 161] on button "Add New Detail" at bounding box center [39, 162] width 34 height 9
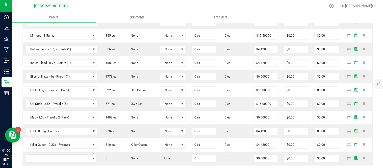
click at [47, 159] on span "NO DATA FOUND" at bounding box center [58, 158] width 65 height 7
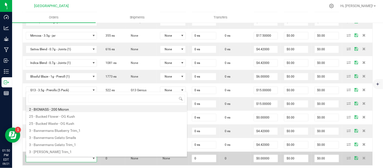
scroll to position [8, 59]
type input "head"
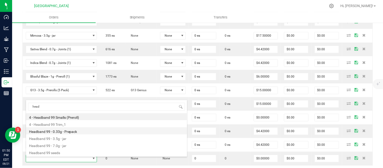
drag, startPoint x: 71, startPoint y: 138, endPoint x: 77, endPoint y: 130, distance: 9.9
click at [77, 113] on ul "4 - Headband 99 Smalls (Preroll) 4 - Headband 99 Trim_1 Headband 99 - 0.33g - P…" at bounding box center [106, 113] width 161 height 0
click at [77, 130] on li "Headband 99 - 0.33g - Prepack" at bounding box center [106, 130] width 161 height 7
type input "0 ea"
type input "$4.42000"
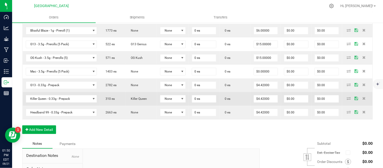
scroll to position [309, 0]
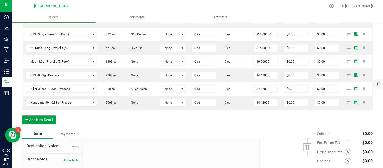
click at [41, 119] on button "Add New Detail" at bounding box center [39, 119] width 34 height 9
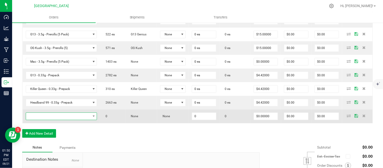
click at [48, 117] on span "NO DATA FOUND" at bounding box center [58, 116] width 65 height 7
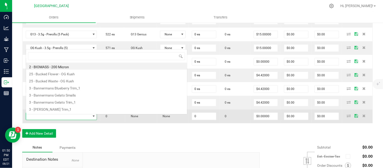
scroll to position [8, 59]
type input "[PERSON_NAME]"
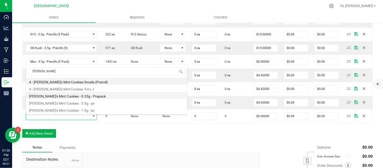
click at [84, 96] on li "[PERSON_NAME]'s Mint Cookies - 0.33g - Prepack" at bounding box center [106, 95] width 161 height 7
type input "0 ea"
type input "$4.42000"
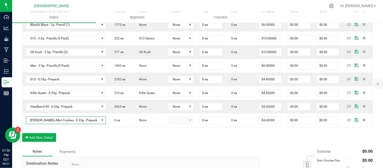
scroll to position [313, 0]
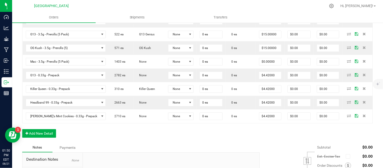
click at [129, 148] on div "Notes Payments" at bounding box center [139, 148] width 234 height 10
click at [49, 135] on button "Add New Detail" at bounding box center [39, 133] width 34 height 9
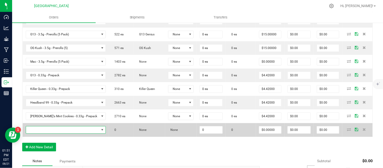
click at [49, 133] on span "NO DATA FOUND" at bounding box center [62, 129] width 73 height 7
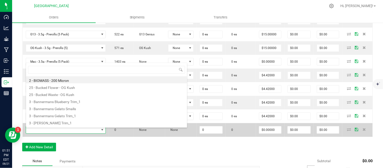
scroll to position [8, 69]
type input "headband"
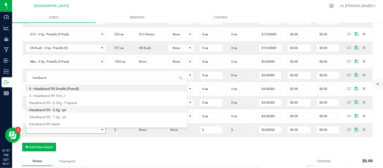
click at [80, 112] on li "Headband 99 - 3.5g - jar" at bounding box center [106, 109] width 161 height 7
type input "0 ea"
type input "$15.00000"
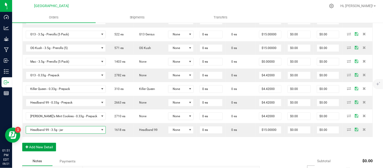
click at [35, 148] on button "Add New Detail" at bounding box center [39, 147] width 34 height 9
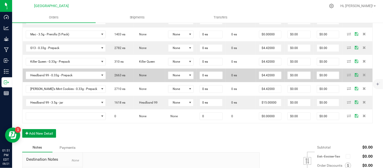
scroll to position [341, 0]
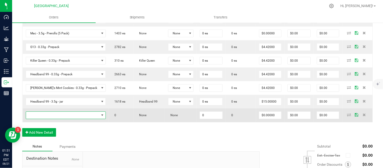
click at [49, 119] on span "NO DATA FOUND" at bounding box center [62, 115] width 73 height 7
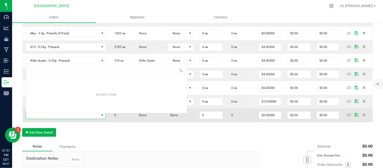
scroll to position [8, 69]
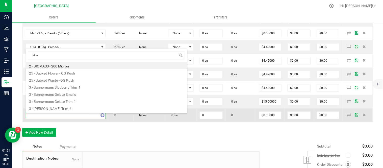
type input "killer"
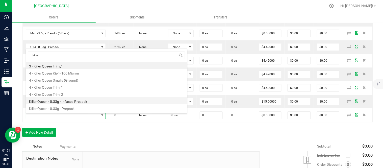
click at [67, 101] on li "Killer Queen - 0.33g - Infused Prepack" at bounding box center [106, 100] width 161 height 7
type input "0 ea"
type input "$4.42000"
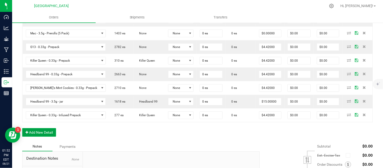
click at [42, 135] on button "Add New Detail" at bounding box center [39, 132] width 34 height 9
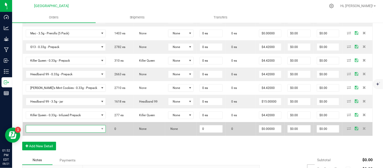
click at [55, 132] on span "NO DATA FOUND" at bounding box center [62, 128] width 73 height 7
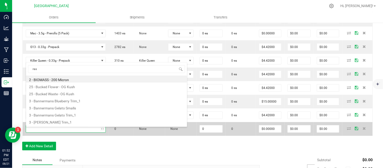
type input "rasp"
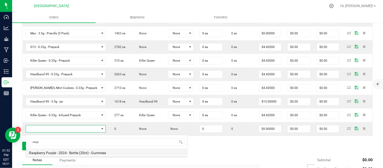
click at [56, 155] on li "Raspberry Purple - 2024 - Bottle (20ct) - Gummies" at bounding box center [106, 151] width 161 height 7
type input "0 ea"
type input "$10.00000"
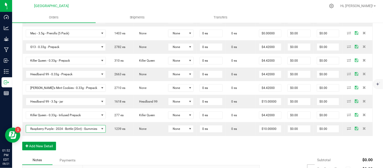
click at [33, 147] on button "Add New Detail" at bounding box center [39, 146] width 34 height 9
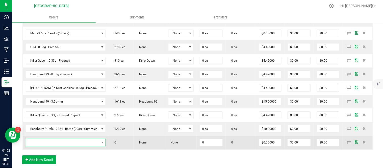
click at [33, 143] on span "NO DATA FOUND" at bounding box center [62, 142] width 73 height 7
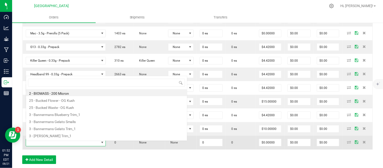
scroll to position [8, 85]
type input "pom"
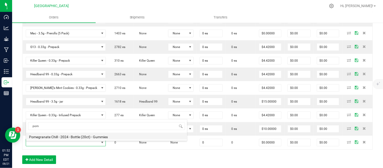
click at [41, 137] on li "Pomegranate Chill - 2024 - Bottle (20ct) - Gummies" at bounding box center [106, 136] width 161 height 7
type input "0 ea"
type input "$10.00000"
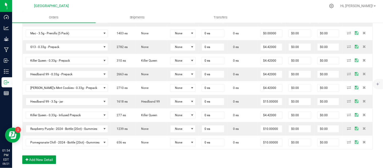
click at [40, 162] on button "Add New Detail" at bounding box center [39, 159] width 34 height 9
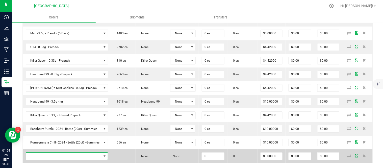
click at [40, 158] on span "NO DATA FOUND" at bounding box center [64, 155] width 76 height 7
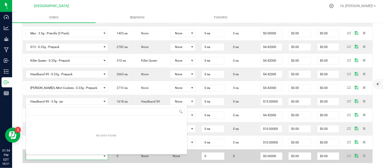
scroll to position [8, 87]
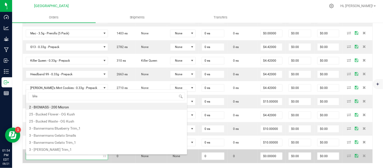
type input "bliss"
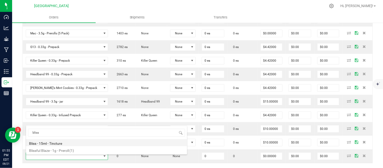
click at [45, 141] on li "Bliss - 15ml - Tincture" at bounding box center [106, 142] width 161 height 7
type input "0 ea"
type input "$20.00000"
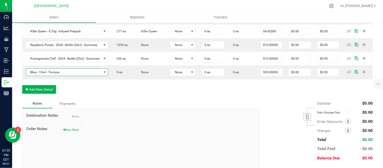
scroll to position [425, 0]
click at [41, 89] on button "Add New Detail" at bounding box center [39, 89] width 34 height 9
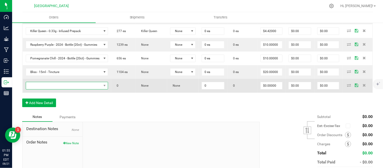
click at [41, 89] on span "NO DATA FOUND" at bounding box center [64, 85] width 76 height 7
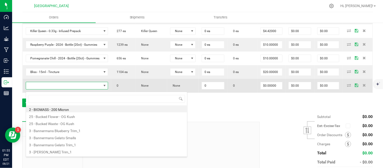
scroll to position [8, 87]
type input "chill"
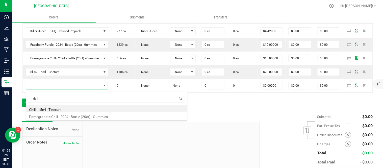
click at [49, 111] on li "Chill - 15ml - Tincture" at bounding box center [106, 108] width 161 height 7
type input "0 ea"
type input "$20.00000"
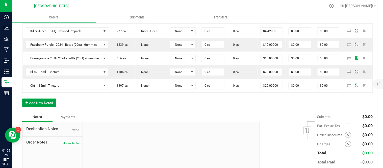
click at [38, 104] on button "Add New Detail" at bounding box center [39, 102] width 34 height 9
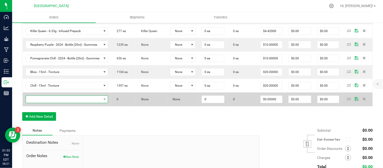
click at [38, 100] on span "NO DATA FOUND" at bounding box center [64, 99] width 76 height 7
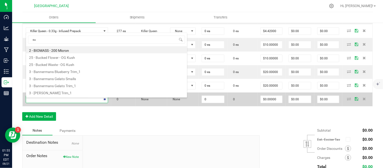
type input "sup"
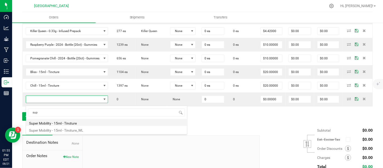
click at [59, 124] on li "Super Mobility - 15ml - Tincture" at bounding box center [106, 122] width 161 height 7
type input "0 ea"
type input "$20.00000"
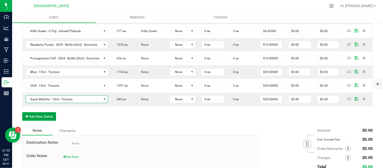
click at [36, 119] on button "Add New Detail" at bounding box center [39, 116] width 34 height 9
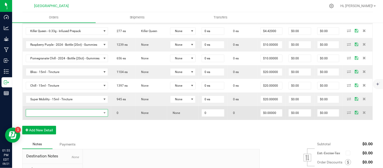
click at [36, 115] on span "NO DATA FOUND" at bounding box center [64, 112] width 76 height 7
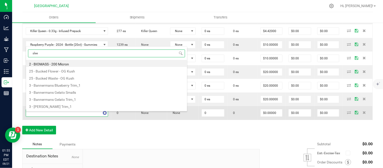
type input "sleep"
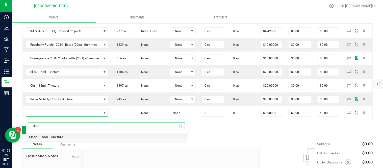
click at [49, 136] on li "Sleep - 15ml - Tincture" at bounding box center [106, 136] width 161 height 7
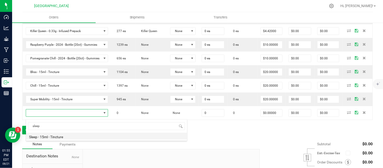
type input "0 ea"
type input "$20.00000"
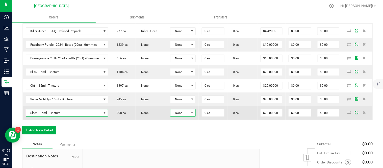
click at [189, 116] on span "None" at bounding box center [179, 112] width 19 height 7
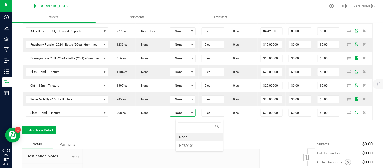
scroll to position [8, 25]
click at [198, 143] on li "HFSD101" at bounding box center [199, 145] width 47 height 9
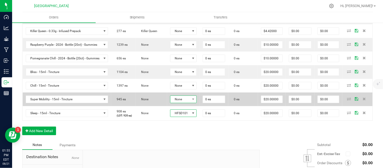
click at [190, 103] on span "None" at bounding box center [180, 99] width 20 height 7
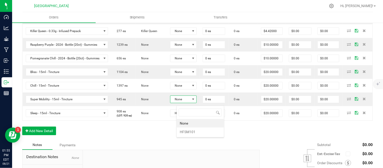
scroll to position [8, 27]
click at [199, 133] on li "HFSM101" at bounding box center [200, 131] width 47 height 9
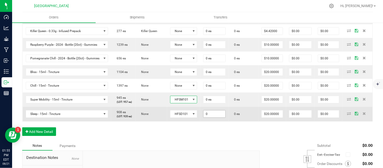
click at [223, 117] on input "0" at bounding box center [214, 113] width 22 height 7
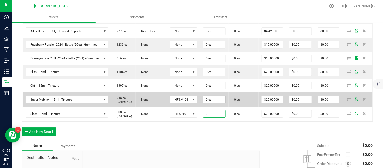
type input "3"
type input "0"
type input "3 ea"
type input "$60.00"
click at [224, 103] on input "0" at bounding box center [214, 99] width 22 height 7
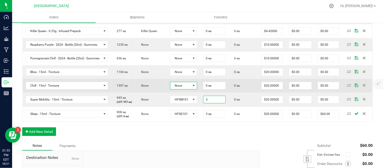
type input "3 ea"
type input "$60.00"
click at [196, 86] on span at bounding box center [194, 86] width 4 height 4
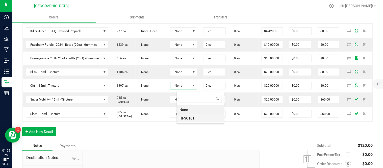
scroll to position [25238, 25218]
click at [197, 120] on li "HFSC101" at bounding box center [200, 118] width 47 height 9
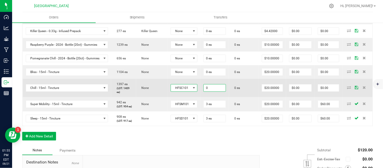
click at [219, 89] on input "0" at bounding box center [215, 87] width 22 height 7
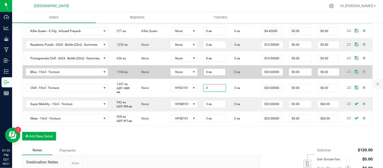
type input "3"
type input "0"
type input "3 ea"
type input "$60.00"
click at [219, 74] on input "0" at bounding box center [215, 71] width 22 height 7
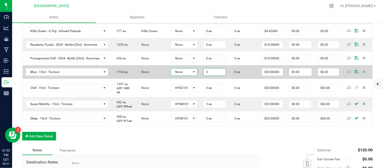
click at [196, 74] on span at bounding box center [194, 72] width 4 height 4
type input "3 ea"
type input "$60.00"
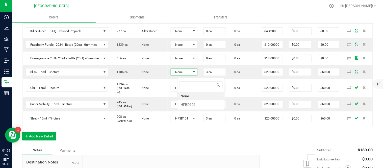
scroll to position [8, 28]
click at [196, 103] on td "HFSM101" at bounding box center [184, 104] width 33 height 14
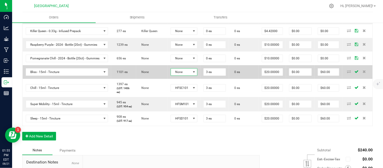
click at [191, 75] on span "None" at bounding box center [181, 71] width 20 height 7
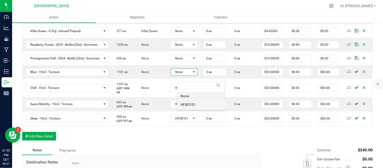
click at [195, 103] on li "HFBD101" at bounding box center [200, 104] width 47 height 9
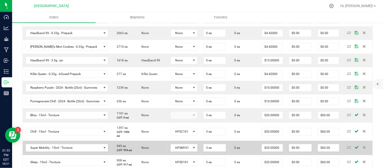
scroll to position [369, 0]
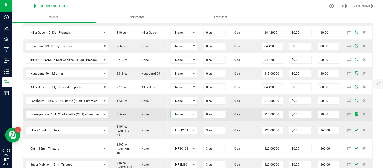
click at [188, 113] on span "None" at bounding box center [181, 114] width 20 height 7
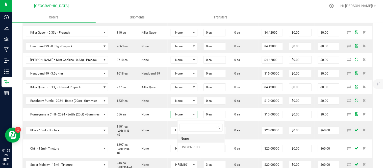
scroll to position [8, 28]
click at [192, 146] on li "HVGPRR-03" at bounding box center [200, 147] width 47 height 9
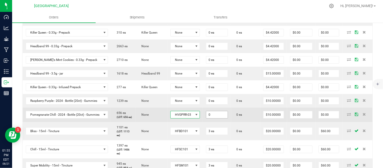
click at [220, 118] on input "0" at bounding box center [216, 114] width 21 height 7
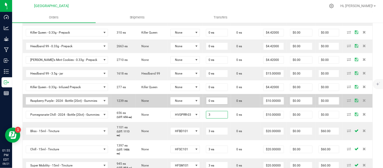
type input "3"
type input "0"
type input "3 ea"
type input "$30.00"
click at [223, 104] on input "0" at bounding box center [216, 100] width 21 height 7
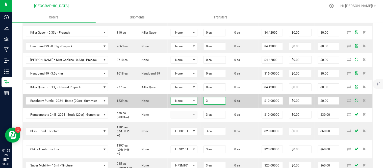
type input "3 ea"
type input "$30.00"
click at [191, 102] on span "None" at bounding box center [181, 100] width 20 height 7
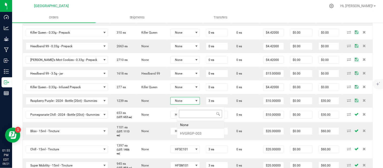
scroll to position [8, 31]
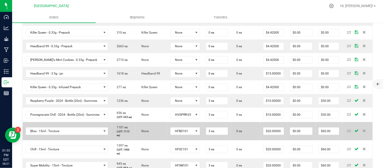
click at [188, 133] on td "HFBD101" at bounding box center [185, 131] width 36 height 18
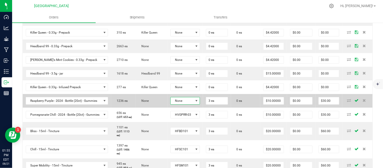
click at [193, 104] on span "None" at bounding box center [182, 100] width 23 height 7
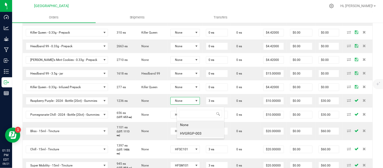
click at [191, 130] on li "HVGRGP-003" at bounding box center [200, 133] width 47 height 9
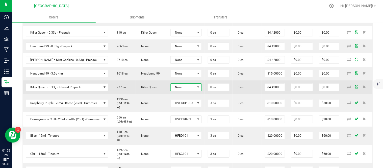
click at [190, 90] on span "None" at bounding box center [183, 87] width 25 height 7
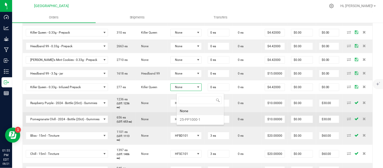
click at [195, 121] on li "25-PP1000-1" at bounding box center [200, 119] width 47 height 9
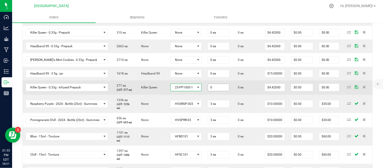
click at [219, 91] on input "0" at bounding box center [218, 87] width 21 height 7
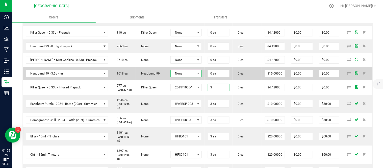
type input "3 ea"
type input "$13.26"
click at [195, 75] on span "None" at bounding box center [183, 73] width 25 height 7
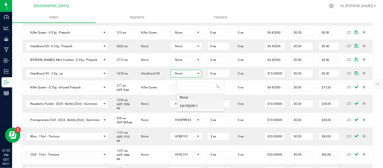
click at [196, 104] on li "24-F0039-1" at bounding box center [200, 105] width 47 height 9
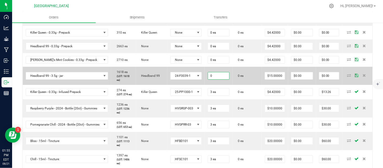
click at [224, 79] on input "0" at bounding box center [218, 75] width 21 height 7
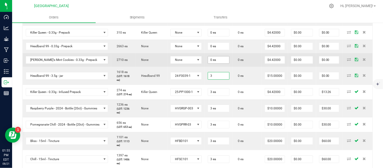
type input "3"
type input "0"
type input "3 ea"
type input "$45.00"
drag, startPoint x: 223, startPoint y: 65, endPoint x: 221, endPoint y: 65, distance: 2.8
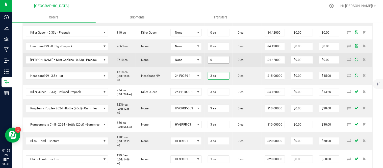
click at [223, 63] on input "0" at bounding box center [218, 59] width 21 height 7
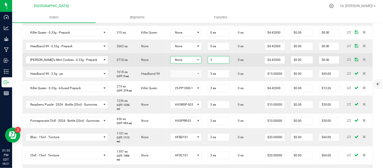
type input "3 ea"
type input "$13.26"
click at [195, 61] on span "None" at bounding box center [183, 59] width 25 height 7
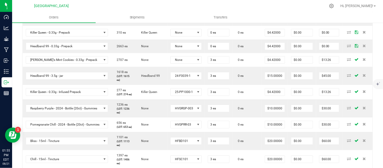
click at [190, 93] on td "25-PP1000-1" at bounding box center [186, 92] width 38 height 14
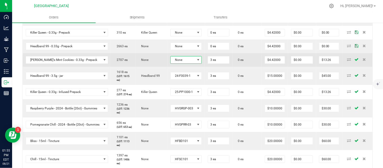
click at [190, 63] on span "None" at bounding box center [183, 59] width 25 height 7
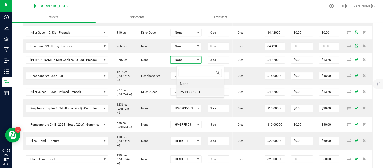
click at [192, 92] on li "25-PP0038-1" at bounding box center [200, 92] width 47 height 9
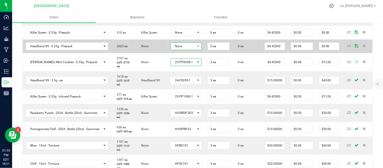
click at [191, 47] on span "None" at bounding box center [183, 46] width 25 height 7
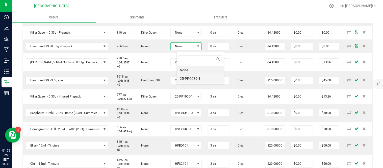
click at [194, 79] on li "25-PP0039-1" at bounding box center [200, 78] width 47 height 9
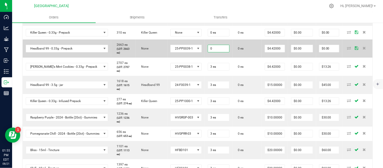
click at [225, 49] on input "0" at bounding box center [218, 48] width 21 height 7
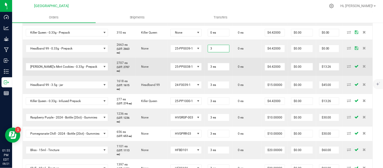
type input "3 ea"
type input "$13.26"
click at [205, 63] on td "25-PP0038-1" at bounding box center [186, 67] width 38 height 18
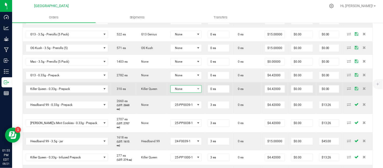
click at [195, 91] on span "None" at bounding box center [183, 88] width 25 height 7
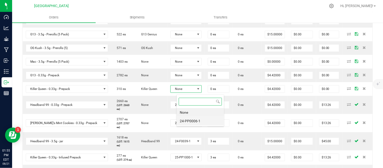
click at [194, 121] on li "24-PP0006-1" at bounding box center [200, 121] width 47 height 9
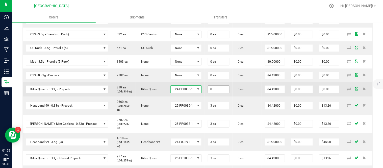
click at [225, 93] on input "0" at bounding box center [218, 89] width 21 height 7
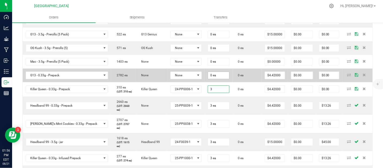
type input "3"
type input "0"
type input "3 ea"
type input "$13.26"
click at [224, 77] on input "0" at bounding box center [218, 75] width 21 height 7
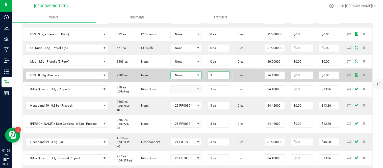
type input "3 ea"
type input "$13.26"
click at [200, 76] on span at bounding box center [198, 75] width 4 height 4
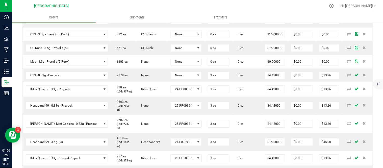
click at [197, 106] on td "25-PP0039-1" at bounding box center [186, 105] width 38 height 18
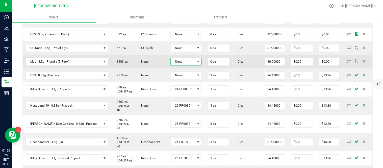
click at [194, 64] on span "None" at bounding box center [183, 61] width 25 height 7
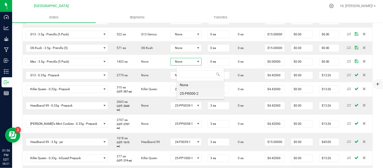
click at [193, 93] on li "25-PR000-2" at bounding box center [200, 93] width 47 height 9
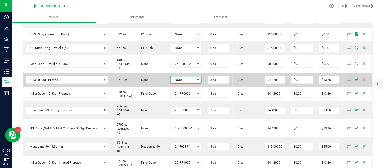
click at [193, 83] on span "None" at bounding box center [183, 79] width 25 height 7
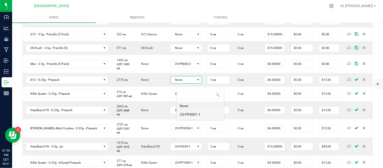
click at [193, 113] on li "25-PP0001-1" at bounding box center [200, 114] width 47 height 9
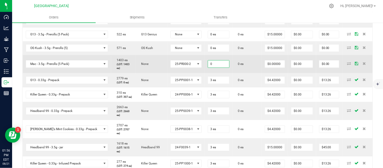
click at [229, 65] on input "0" at bounding box center [218, 63] width 21 height 7
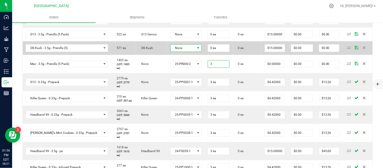
type input "3 ea"
click at [200, 50] on span at bounding box center [198, 48] width 4 height 4
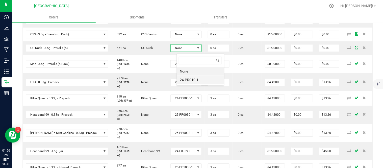
click at [201, 81] on li "24-PR010-1" at bounding box center [200, 79] width 47 height 9
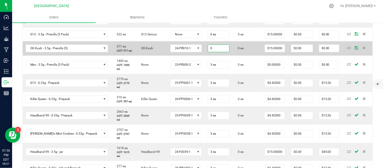
click at [223, 52] on input "0" at bounding box center [218, 48] width 21 height 7
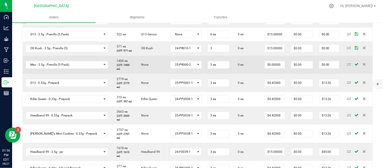
type input "3 ea"
type input "$45.00"
click at [205, 65] on td "25-PR000-2" at bounding box center [186, 65] width 38 height 18
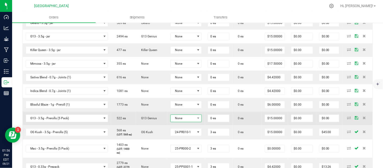
click at [195, 118] on span "None" at bounding box center [183, 118] width 25 height 7
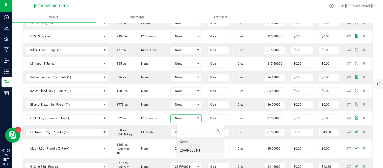
click at [192, 148] on li "25-PR0001-1" at bounding box center [200, 150] width 47 height 9
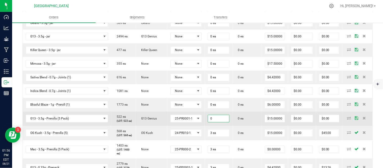
click at [221, 122] on input "0" at bounding box center [218, 118] width 21 height 7
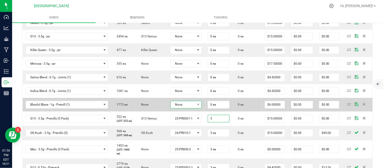
type input "3 ea"
type input "$45.00"
click at [195, 106] on span "None" at bounding box center [183, 104] width 25 height 7
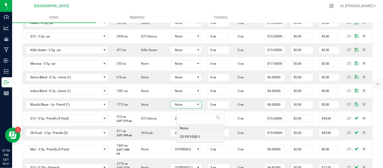
click at [199, 138] on li "25-PR1000-1" at bounding box center [200, 136] width 47 height 9
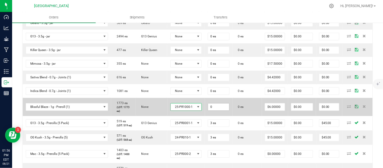
click at [222, 109] on input "0" at bounding box center [218, 107] width 21 height 7
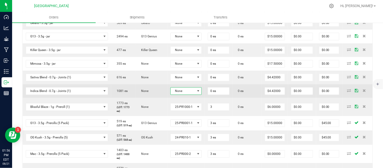
type input "3 ea"
type input "$18.00"
click at [195, 91] on span "None" at bounding box center [183, 91] width 25 height 7
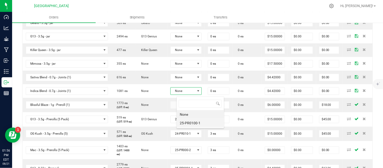
click at [186, 124] on li "25-PR0100-1" at bounding box center [200, 123] width 47 height 9
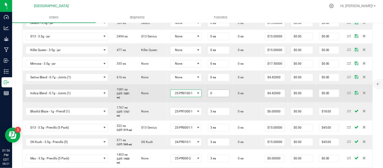
click at [224, 95] on input "0" at bounding box center [218, 93] width 21 height 7
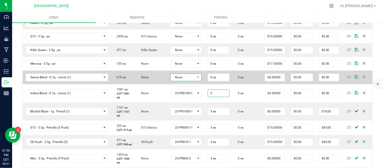
type input "3 ea"
click at [195, 77] on span "None" at bounding box center [183, 77] width 25 height 7
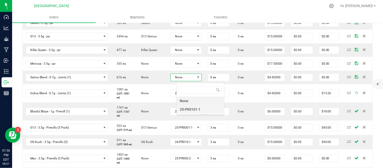
click at [197, 110] on li "25-PR0101-1" at bounding box center [200, 109] width 47 height 9
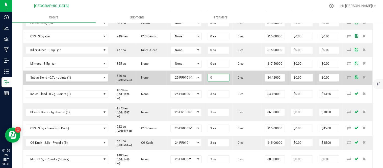
click at [222, 81] on input "0" at bounding box center [218, 77] width 21 height 7
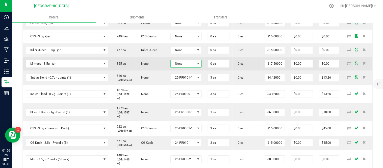
click at [187, 65] on span "None" at bounding box center [183, 63] width 25 height 7
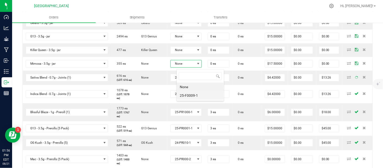
click at [192, 96] on li "25-F0009-1" at bounding box center [200, 95] width 47 height 9
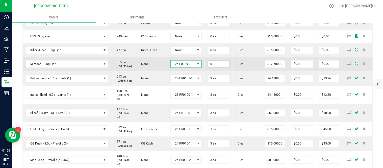
click at [223, 68] on input "0" at bounding box center [218, 64] width 21 height 7
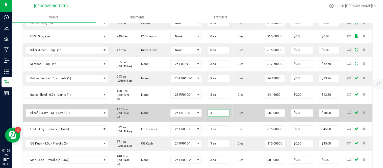
click at [222, 117] on input "3" at bounding box center [218, 113] width 21 height 7
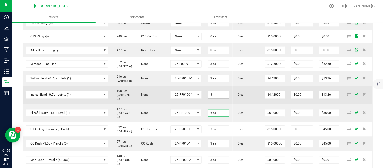
click at [227, 98] on input "3" at bounding box center [218, 94] width 21 height 7
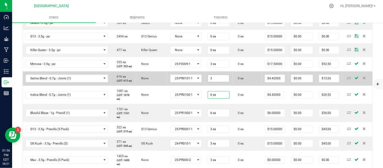
click at [229, 82] on input "3" at bounding box center [218, 78] width 21 height 7
click at [204, 79] on td "25-PR0101-1" at bounding box center [186, 78] width 38 height 14
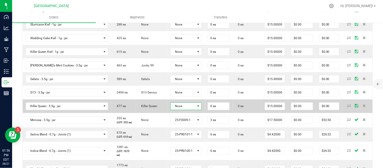
click at [191, 107] on span "None" at bounding box center [183, 106] width 25 height 7
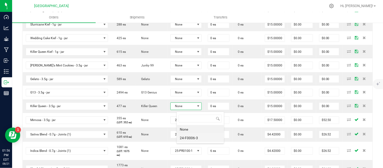
click at [195, 138] on li "24-F0006-3" at bounding box center [200, 138] width 47 height 9
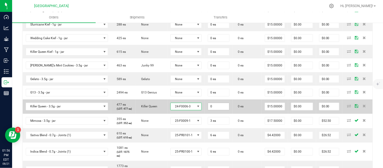
click at [225, 110] on input "0" at bounding box center [218, 106] width 21 height 7
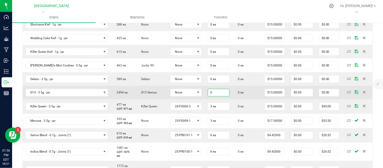
click at [228, 93] on input "0" at bounding box center [218, 92] width 21 height 7
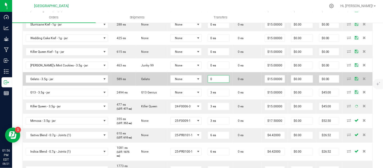
click at [225, 80] on input "0" at bounding box center [218, 78] width 21 height 7
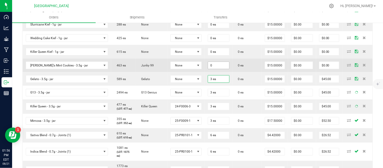
click at [225, 66] on input "0" at bounding box center [218, 65] width 21 height 7
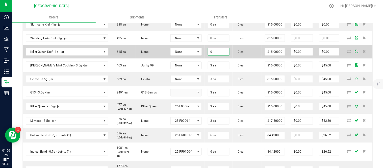
click at [223, 54] on input "0" at bounding box center [218, 51] width 21 height 7
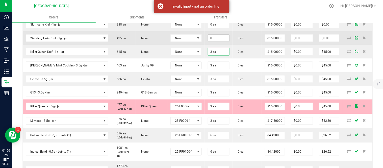
click at [222, 39] on input "0" at bounding box center [218, 38] width 21 height 7
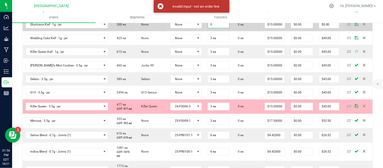
click at [222, 26] on input "0" at bounding box center [218, 24] width 21 height 7
click at [195, 27] on span "None" at bounding box center [183, 24] width 25 height 7
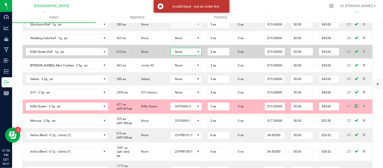
click at [195, 54] on span "None" at bounding box center [183, 51] width 25 height 7
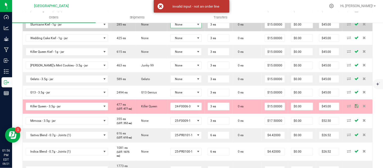
click at [188, 25] on span "None" at bounding box center [183, 24] width 25 height 7
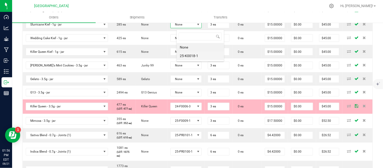
click at [189, 54] on li "25-K0018-1" at bounding box center [200, 56] width 47 height 9
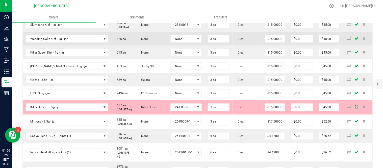
click at [189, 41] on td "None" at bounding box center [186, 39] width 38 height 14
click at [189, 42] on span "None" at bounding box center [183, 38] width 25 height 7
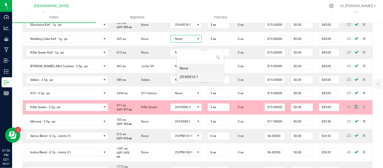
click at [195, 77] on li "25-K0010-1" at bounding box center [200, 76] width 47 height 9
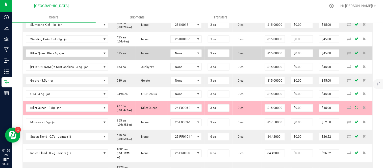
click at [193, 60] on td "None" at bounding box center [186, 53] width 38 height 14
click at [193, 57] on span "None" at bounding box center [183, 53] width 25 height 7
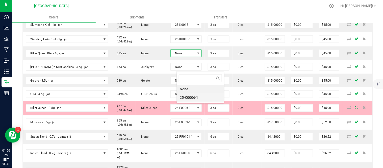
click at [195, 98] on li "25-K0006-1" at bounding box center [200, 97] width 47 height 9
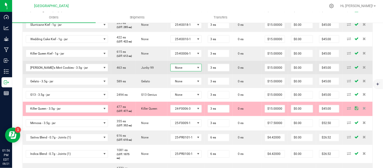
click at [192, 71] on span "None" at bounding box center [183, 67] width 25 height 7
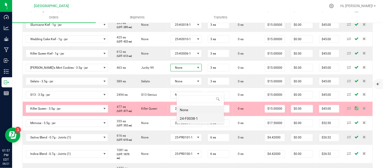
click at [191, 117] on li "24-F0038-1" at bounding box center [200, 118] width 47 height 9
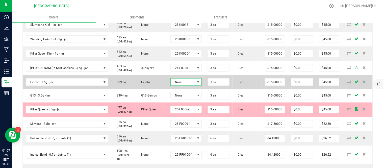
click at [190, 86] on span "None" at bounding box center [183, 82] width 25 height 7
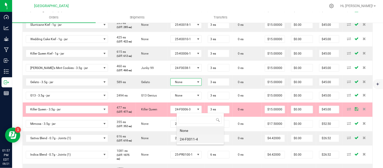
click at [189, 139] on li "24-F0011-4" at bounding box center [200, 139] width 47 height 9
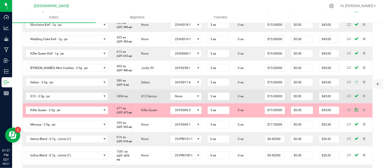
click at [186, 103] on td "None" at bounding box center [186, 97] width 38 height 14
click at [189, 100] on span "None" at bounding box center [183, 96] width 25 height 7
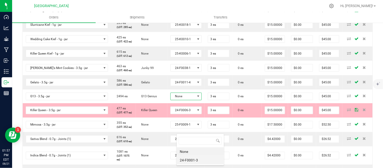
click at [193, 160] on li "24-F0001-3" at bounding box center [200, 160] width 47 height 9
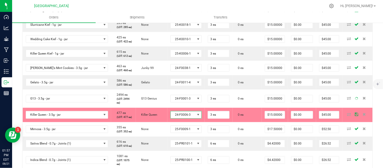
click at [192, 118] on span "24-F0006-3" at bounding box center [183, 114] width 25 height 7
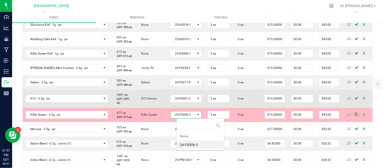
click at [191, 142] on li "24-F0006-3" at bounding box center [200, 144] width 47 height 9
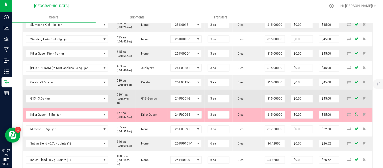
click at [214, 108] on td "3 ea" at bounding box center [219, 99] width 28 height 18
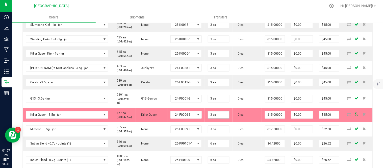
click at [221, 119] on span "3 ea" at bounding box center [219, 115] width 22 height 8
click at [222, 118] on input "3" at bounding box center [218, 114] width 21 height 7
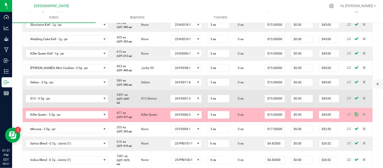
click at [249, 108] on td "0 ea" at bounding box center [247, 99] width 29 height 18
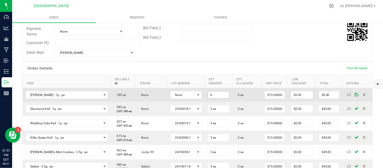
click at [221, 96] on input "0" at bounding box center [218, 94] width 21 height 7
click at [191, 96] on span "None" at bounding box center [183, 94] width 25 height 7
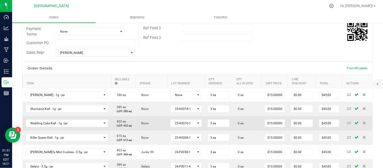
click at [191, 126] on td "25-K0010-1" at bounding box center [186, 123] width 38 height 14
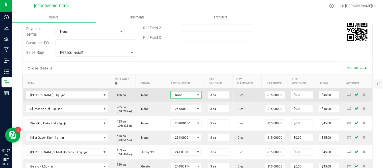
click at [185, 94] on span "None" at bounding box center [183, 94] width 25 height 7
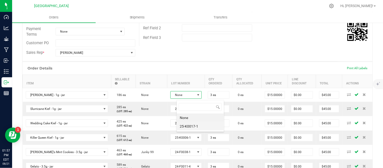
click at [188, 125] on li "25-K0017-1" at bounding box center [200, 126] width 47 height 9
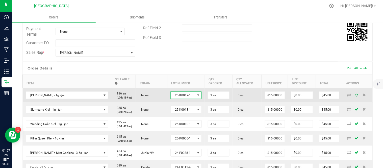
click at [166, 102] on td "None" at bounding box center [152, 95] width 32 height 15
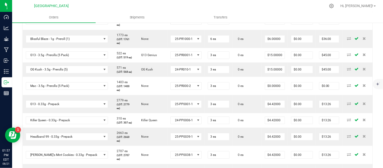
click at [221, 8] on input "6" at bounding box center [218, 4] width 21 height 7
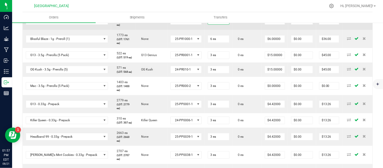
click at [228, 24] on input "6" at bounding box center [218, 20] width 21 height 7
click at [167, 30] on td "None" at bounding box center [152, 21] width 32 height 18
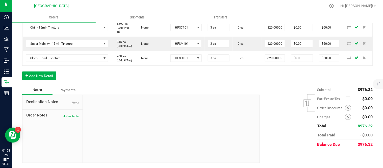
scroll to position [674, 0]
click at [345, 109] on span at bounding box center [348, 108] width 6 height 6
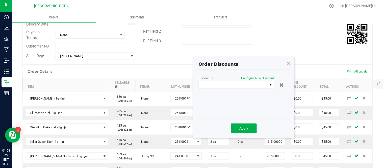
scroll to position [85, 0]
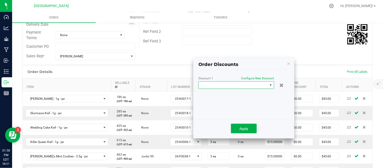
click at [248, 84] on span at bounding box center [233, 85] width 69 height 7
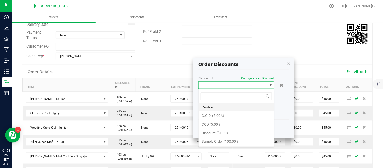
scroll to position [8, 76]
click at [228, 141] on li "Sample Order (100.00%)" at bounding box center [236, 141] width 75 height 9
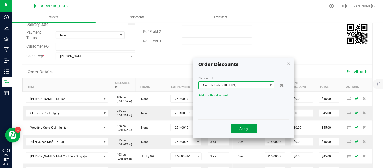
click at [243, 128] on span "Apply" at bounding box center [244, 128] width 9 height 4
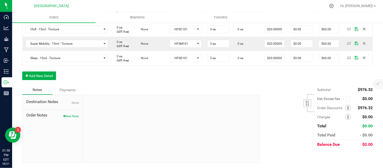
scroll to position [538, 0]
click at [251, 89] on div "Notes Payments" at bounding box center [139, 90] width 234 height 10
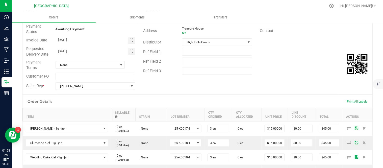
scroll to position [0, 0]
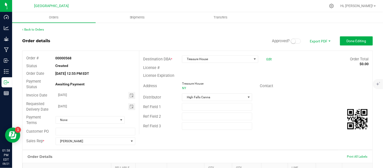
click at [291, 43] on small at bounding box center [293, 41] width 5 height 5
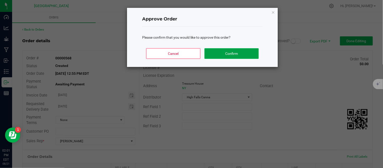
click at [239, 52] on button "Confirm" at bounding box center [231, 53] width 54 height 11
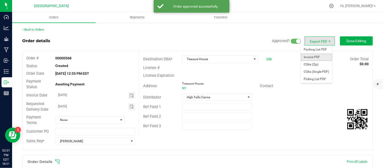
click at [312, 56] on span "Invoice PDF" at bounding box center [316, 57] width 31 height 7
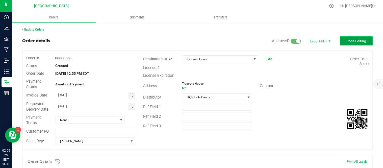
click at [345, 43] on button "Done Editing" at bounding box center [356, 40] width 33 height 9
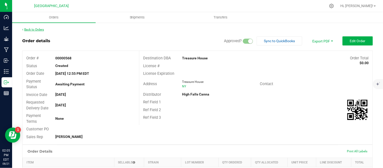
click at [35, 29] on link "Back to Orders" at bounding box center [33, 30] width 22 height 4
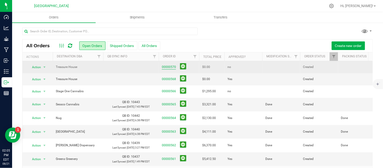
click at [169, 66] on link "00000570" at bounding box center [169, 67] width 14 height 5
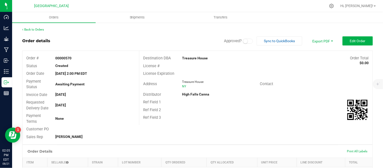
click at [39, 27] on div "Back to Orders" at bounding box center [197, 29] width 351 height 5
click at [37, 29] on link "Back to Orders" at bounding box center [33, 30] width 22 height 4
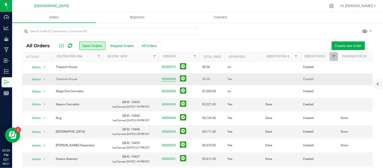
click at [170, 78] on link "00000568" at bounding box center [169, 79] width 14 height 5
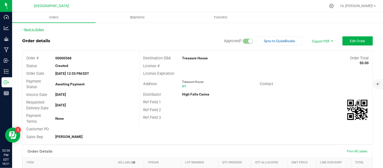
click at [29, 30] on link "Back to Orders" at bounding box center [33, 30] width 22 height 4
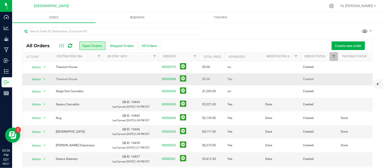
click at [266, 77] on td at bounding box center [281, 79] width 38 height 12
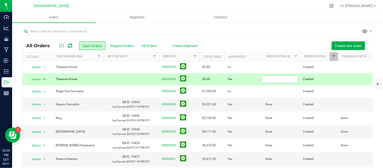
click at [267, 80] on input "text" at bounding box center [280, 79] width 36 height 8
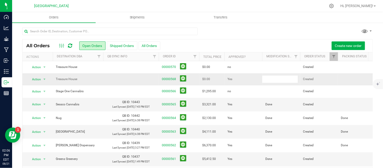
type input "Done"
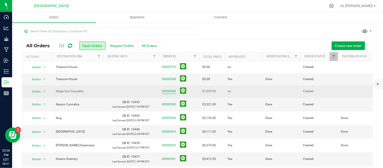
click at [169, 92] on link "00000566" at bounding box center [169, 91] width 14 height 5
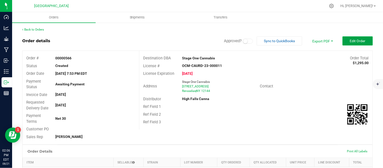
click at [350, 42] on span "Edit Order" at bounding box center [358, 41] width 16 height 4
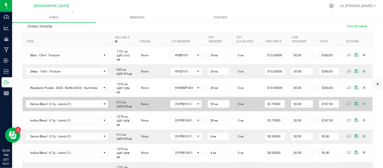
scroll to position [140, 0]
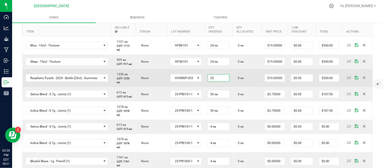
click at [225, 82] on input "20" at bounding box center [218, 77] width 21 height 7
type input "40 ea"
type input "10"
type input "$400.00"
click at [279, 82] on input "10" at bounding box center [275, 77] width 20 height 7
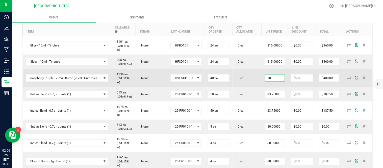
type input "8"
type input "$8.00000"
type input "$320.00"
click at [250, 86] on td "0 ea" at bounding box center [247, 78] width 29 height 18
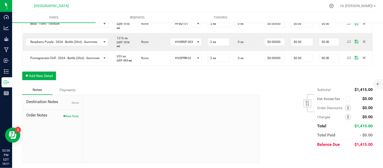
scroll to position [309, 0]
click at [37, 80] on button "Add New Detail" at bounding box center [39, 75] width 34 height 9
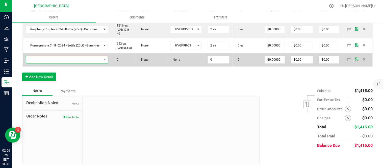
click at [40, 63] on span "NO DATA FOUND" at bounding box center [64, 59] width 76 height 7
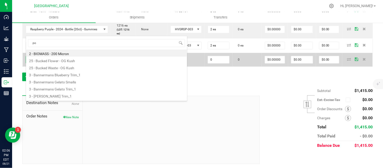
type input "pom"
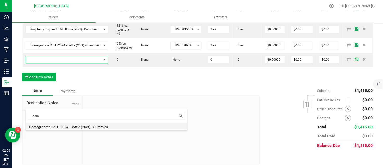
click at [62, 125] on li "Pomegranate Chill - 2024 - Bottle (20ct) - Gummies" at bounding box center [106, 125] width 161 height 7
type input "0 ea"
type input "$10.00000"
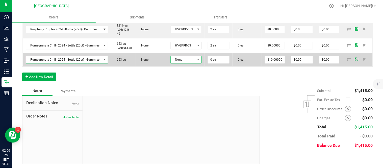
click at [185, 63] on span "None" at bounding box center [183, 59] width 25 height 7
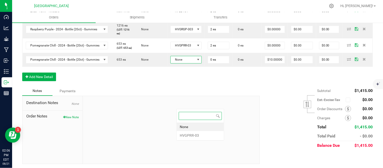
scroll to position [8, 32]
click at [191, 133] on li "HVGPRR-03" at bounding box center [200, 135] width 47 height 9
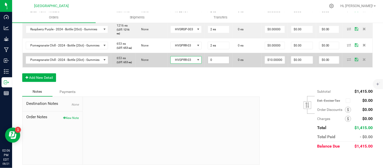
click at [224, 63] on input "0" at bounding box center [218, 59] width 21 height 7
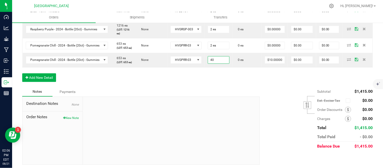
type input "40 ea"
type input "$400.00"
drag, startPoint x: 243, startPoint y: 142, endPoint x: 249, endPoint y: 142, distance: 5.6
click at [249, 96] on div "Notes Payments" at bounding box center [139, 92] width 234 height 10
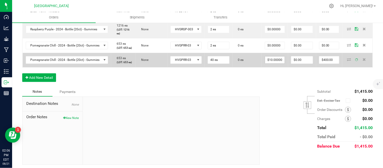
type input "10"
click at [278, 63] on input "10" at bounding box center [275, 59] width 20 height 7
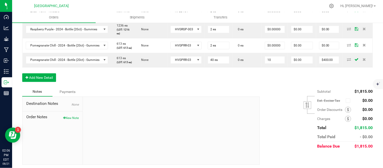
click at [278, 63] on input "10" at bounding box center [275, 59] width 20 height 7
type input "$8.00000"
type input "$320.00"
click at [271, 146] on div "Subtotal $1,815.00 Est. Excise Tax" at bounding box center [314, 119] width 117 height 64
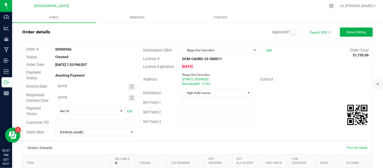
scroll to position [0, 0]
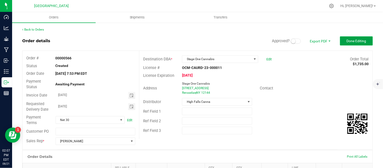
click at [350, 44] on button "Done Editing" at bounding box center [356, 40] width 33 height 9
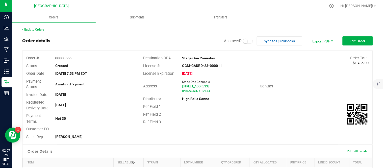
click at [37, 28] on link "Back to Orders" at bounding box center [33, 30] width 22 height 4
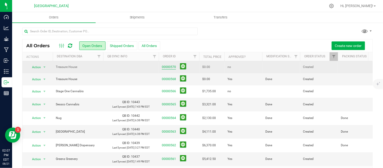
click at [168, 67] on link "00000570" at bounding box center [169, 67] width 14 height 5
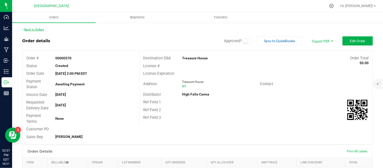
click at [33, 28] on link "Back to Orders" at bounding box center [33, 30] width 22 height 4
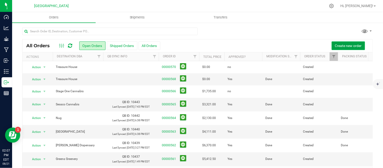
click at [347, 44] on span "Create new order" at bounding box center [348, 46] width 27 height 4
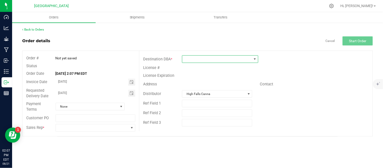
click at [192, 61] on span at bounding box center [216, 59] width 69 height 7
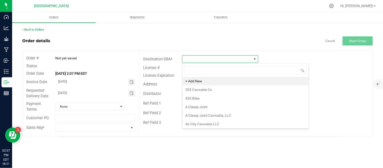
scroll to position [8, 76]
type input "rr"
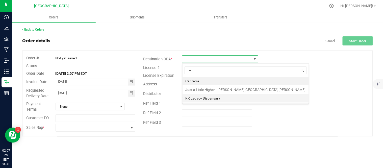
click at [206, 97] on li "RR Legacy Dispensary" at bounding box center [246, 98] width 126 height 9
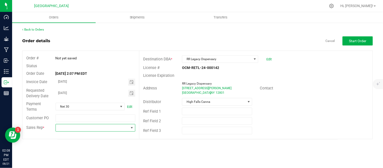
click at [106, 131] on span at bounding box center [92, 127] width 73 height 7
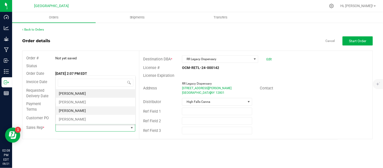
scroll to position [8, 79]
click at [74, 100] on li "[PERSON_NAME]" at bounding box center [96, 102] width 80 height 9
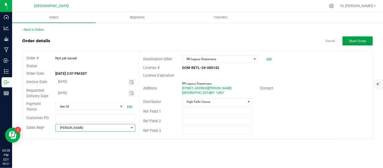
click at [356, 40] on span "Start Order" at bounding box center [357, 41] width 17 height 4
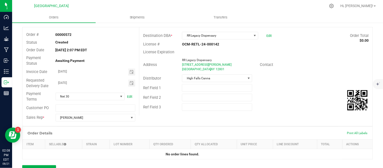
scroll to position [84, 0]
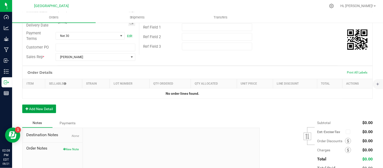
click at [49, 110] on button "Add New Detail" at bounding box center [39, 109] width 34 height 9
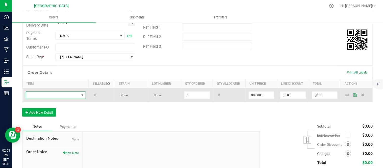
click at [45, 95] on span "NO DATA FOUND" at bounding box center [52, 95] width 53 height 7
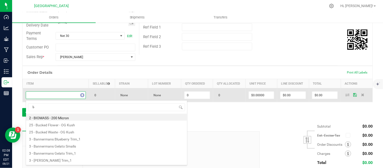
scroll to position [8, 58]
type input "bliss"
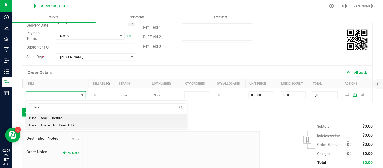
click at [55, 125] on li "Blissful Blaze - 1g - Preroll (1)" at bounding box center [106, 124] width 161 height 7
type input "0 ea"
type input "$6.00000"
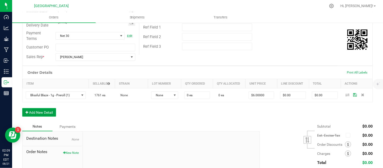
click at [33, 110] on button "Add New Detail" at bounding box center [39, 112] width 34 height 9
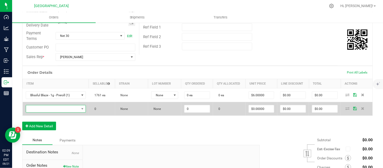
click at [36, 109] on span "NO DATA FOUND" at bounding box center [52, 108] width 53 height 7
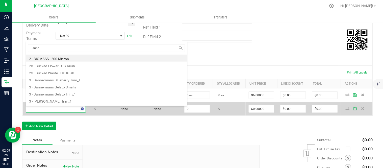
type input "super"
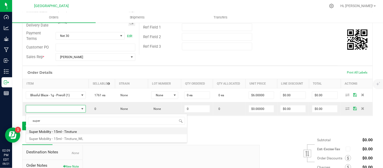
click at [62, 133] on li "Super Mobility - 15ml - Tincture" at bounding box center [106, 130] width 161 height 7
type input "0 ea"
type input "$20.00000"
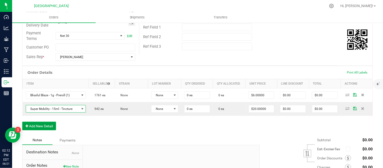
click at [44, 128] on button "Add New Detail" at bounding box center [39, 126] width 34 height 9
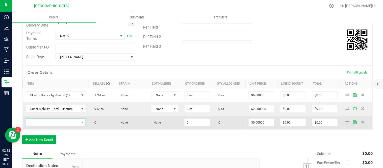
click at [44, 121] on span "NO DATA FOUND" at bounding box center [52, 122] width 53 height 7
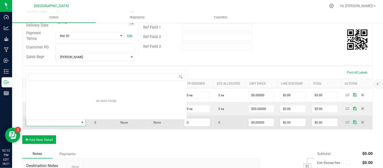
scroll to position [8, 59]
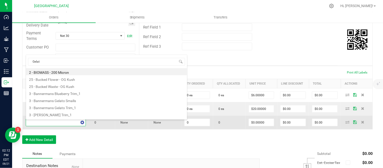
type input "Gelato"
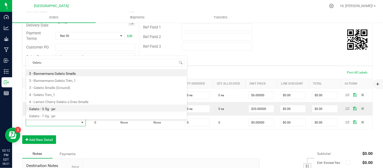
click at [56, 108] on li "Gelato - 3.5g - jar" at bounding box center [106, 108] width 161 height 7
type input "0 ea"
type input "$15.00000"
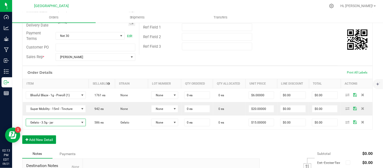
click at [34, 142] on button "Add New Detail" at bounding box center [39, 139] width 34 height 9
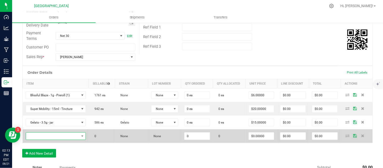
click at [36, 137] on span "NO DATA FOUND" at bounding box center [52, 136] width 53 height 7
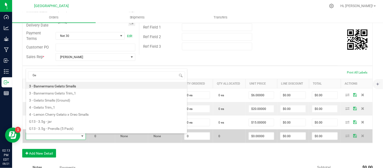
type input "G"
type input "[PERSON_NAME]"
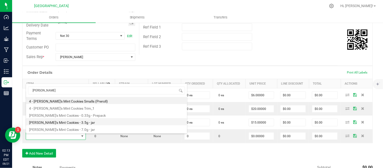
click at [66, 123] on li "[PERSON_NAME]'s Mint Cookies - 3.5g - jar" at bounding box center [106, 121] width 161 height 7
type input "0 ea"
type input "$15.00000"
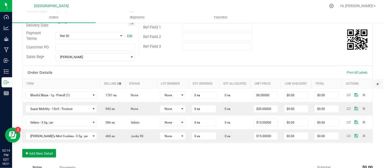
click at [42, 153] on button "Add New Detail" at bounding box center [39, 153] width 34 height 9
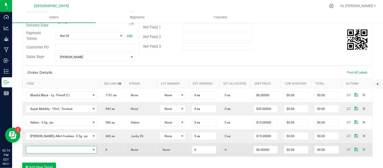
click at [42, 150] on span "NO DATA FOUND" at bounding box center [58, 149] width 65 height 7
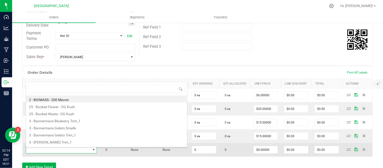
scroll to position [8, 59]
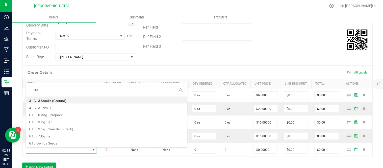
type input "G13"
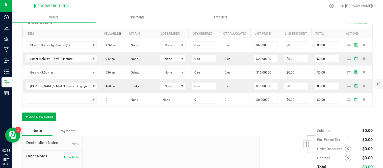
scroll to position [140, 0]
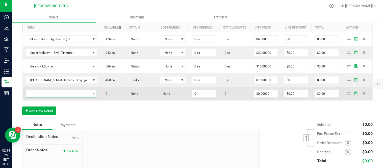
click at [61, 95] on span "NO DATA FOUND" at bounding box center [58, 93] width 65 height 7
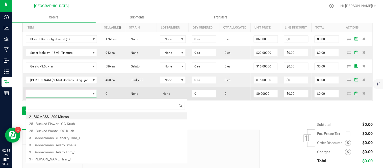
scroll to position [8, 59]
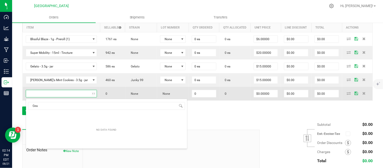
type input "Ge"
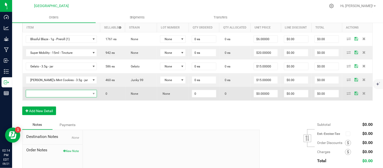
click at [53, 94] on span "NO DATA FOUND" at bounding box center [58, 93] width 65 height 7
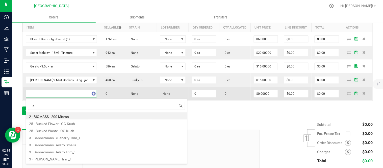
type input "ge"
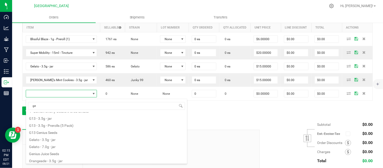
scroll to position [34, 0]
click at [63, 143] on li "Gelato - 7.0g - jar" at bounding box center [106, 145] width 161 height 7
type input "0 ea"
type input "$27.50000"
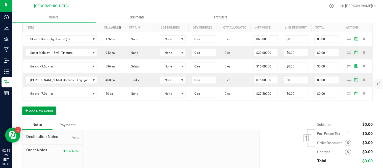
click at [44, 112] on button "Add New Detail" at bounding box center [39, 111] width 34 height 9
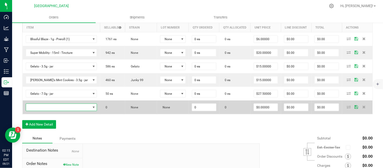
click at [45, 112] on td at bounding box center [62, 107] width 78 height 14
click at [45, 109] on span "NO DATA FOUND" at bounding box center [58, 107] width 65 height 7
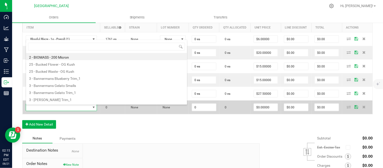
scroll to position [8, 59]
type input "[PERSON_NAME]"
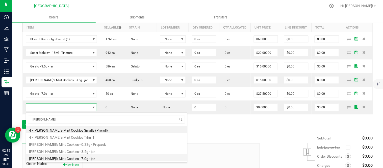
click at [80, 156] on li "[PERSON_NAME]'s Mint Cookies - 7.0g - jar" at bounding box center [106, 157] width 161 height 7
type input "0 ea"
type input "$27.50000"
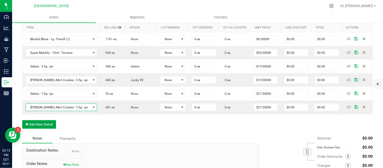
click at [44, 124] on button "Add New Detail" at bounding box center [39, 124] width 34 height 9
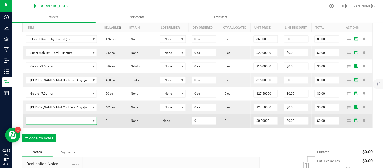
click at [44, 122] on span "NO DATA FOUND" at bounding box center [58, 120] width 65 height 7
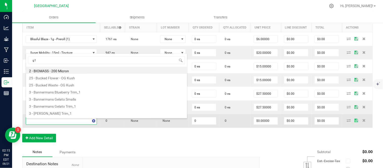
type input "g13"
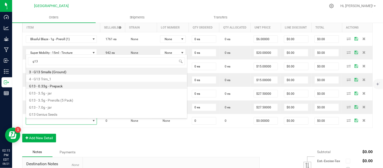
click at [55, 87] on li "G13 - 0.33g - Prepack" at bounding box center [106, 85] width 161 height 7
type input "0 ea"
type input "$4.42000"
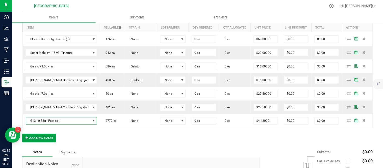
click at [41, 139] on button "Add New Detail" at bounding box center [39, 138] width 34 height 9
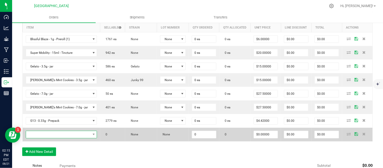
click at [40, 137] on span "NO DATA FOUND" at bounding box center [58, 134] width 65 height 7
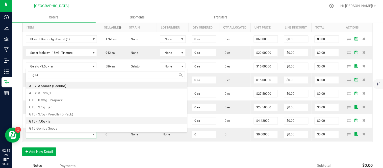
type input "g13"
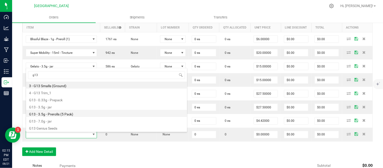
click at [72, 114] on li "G13 - 3.5g - Prerolls (5 Pack)" at bounding box center [106, 113] width 161 height 7
type input "0 ea"
type input "$15.00000"
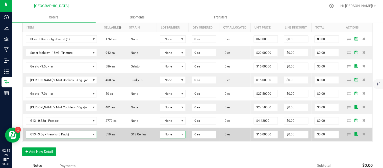
click at [179, 135] on span at bounding box center [182, 134] width 6 height 7
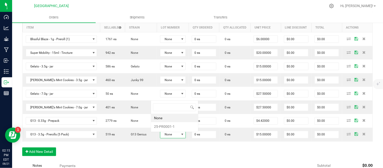
scroll to position [8, 26]
click at [166, 127] on li "25-PR0001-1" at bounding box center [174, 126] width 47 height 9
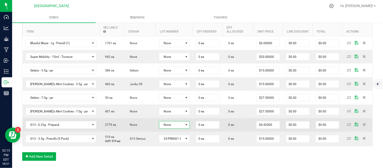
click at [165, 129] on span "None" at bounding box center [171, 124] width 24 height 7
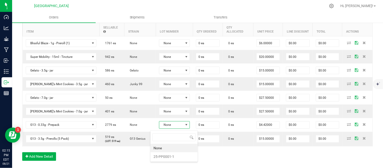
click at [169, 157] on li "25-PP0001-1" at bounding box center [173, 156] width 47 height 9
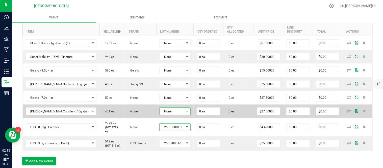
click at [160, 113] on span "None" at bounding box center [172, 111] width 24 height 7
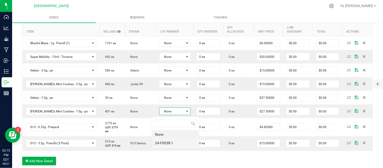
scroll to position [8, 32]
click at [166, 142] on li "24-F0038-1" at bounding box center [175, 143] width 47 height 9
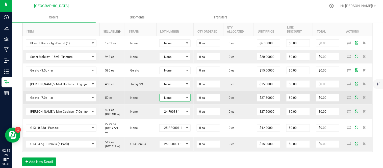
click at [160, 100] on span "None" at bounding box center [172, 97] width 24 height 7
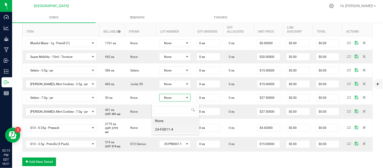
click at [166, 130] on li "24-F0011-4" at bounding box center [175, 129] width 47 height 9
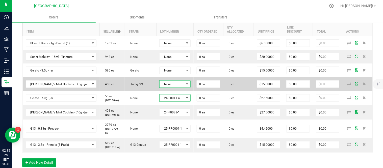
click at [167, 88] on span "None" at bounding box center [172, 84] width 24 height 7
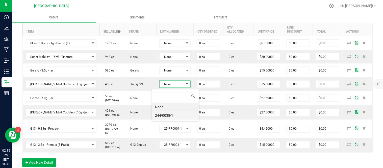
click at [170, 116] on li "24-F0038-1" at bounding box center [175, 115] width 47 height 9
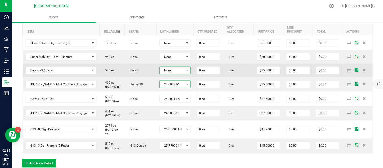
click at [168, 71] on span "None" at bounding box center [172, 70] width 24 height 7
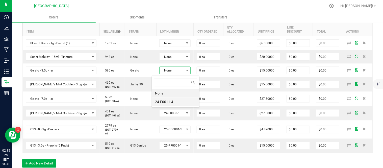
click at [172, 102] on li "24-F0011-4" at bounding box center [175, 101] width 47 height 9
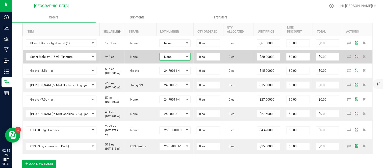
click at [167, 60] on span "None" at bounding box center [172, 56] width 24 height 7
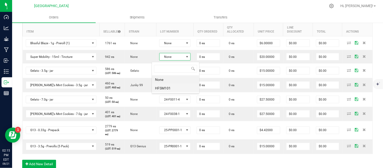
click at [169, 90] on li "HFSM101" at bounding box center [175, 88] width 47 height 9
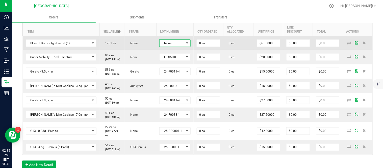
click at [166, 43] on span "None" at bounding box center [172, 43] width 24 height 7
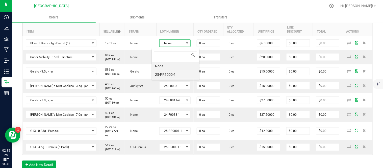
click at [170, 75] on li "25-PR1000-1" at bounding box center [175, 74] width 47 height 9
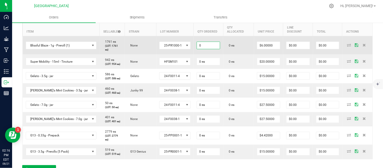
click at [200, 47] on input "0" at bounding box center [208, 45] width 23 height 7
type input "100 ea"
type input "$600.00"
click at [231, 44] on td "0 ea" at bounding box center [238, 45] width 31 height 18
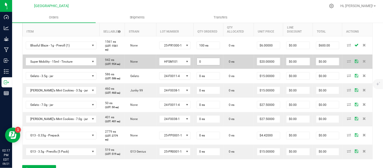
click at [203, 65] on input "0" at bounding box center [208, 61] width 23 height 7
type input "12 ea"
type input "$240.00"
click at [234, 69] on td "0 ea" at bounding box center [238, 62] width 31 height 14
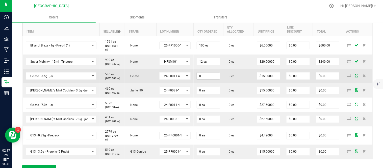
click at [202, 80] on input "0" at bounding box center [208, 75] width 23 height 7
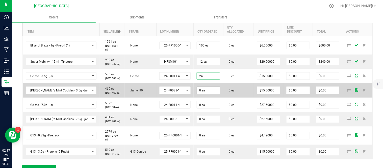
type input "24 ea"
type input "$360.00"
click at [200, 94] on input "0" at bounding box center [208, 90] width 23 height 7
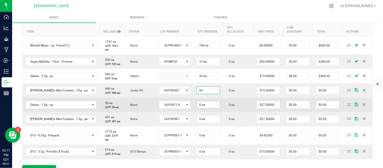
type input "24 ea"
type input "$360.00"
click at [200, 108] on input "0" at bounding box center [208, 104] width 23 height 7
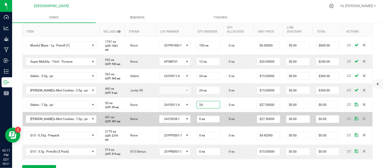
type input "24 ea"
type input "$660.00"
click at [200, 123] on input "0" at bounding box center [208, 119] width 23 height 7
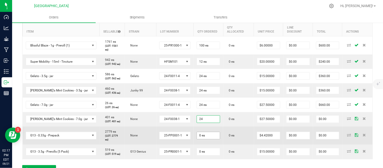
type input "24 ea"
type input "$660.00"
click at [198, 139] on input "0" at bounding box center [208, 135] width 23 height 7
type input "25 ea"
type input "$110.50"
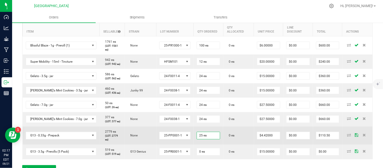
click at [226, 139] on td "0 ea" at bounding box center [238, 135] width 31 height 18
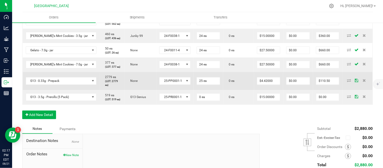
scroll to position [196, 0]
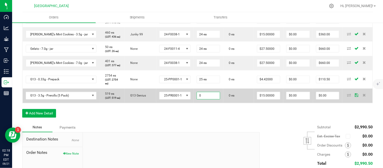
click at [197, 99] on input "0" at bounding box center [208, 95] width 23 height 7
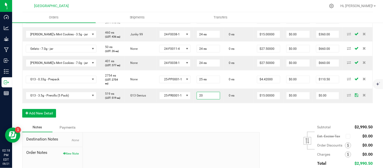
type input "20 ea"
type input "$300.00"
click at [204, 123] on div "Order Details Print All Labels Item Sellable Strain Lot Number Qty Ordered Qty …" at bounding box center [197, 38] width 351 height 169
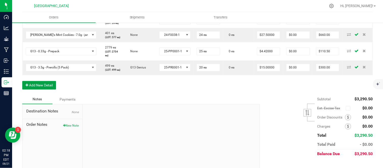
click at [46, 90] on button "Add New Detail" at bounding box center [39, 85] width 34 height 9
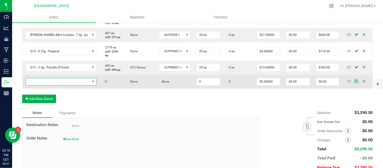
click at [45, 85] on span "NO DATA FOUND" at bounding box center [58, 81] width 64 height 7
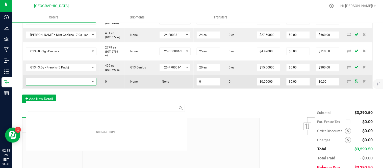
scroll to position [8, 59]
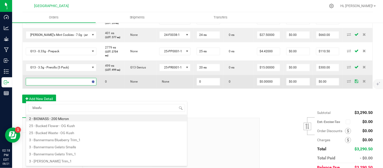
type input "blissful"
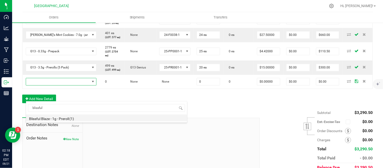
click at [64, 119] on li "Blissful Blaze - 1g - Preroll (1)" at bounding box center [106, 117] width 161 height 7
type input "0 ea"
type input "$6.00000"
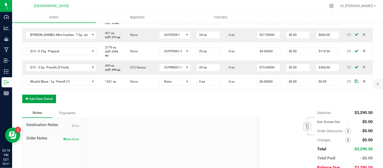
click at [35, 103] on button "Add New Detail" at bounding box center [39, 99] width 34 height 9
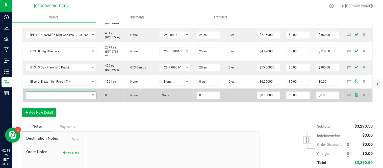
click at [35, 99] on span "NO DATA FOUND" at bounding box center [58, 95] width 64 height 7
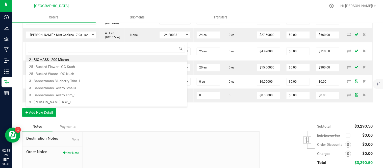
click at [105, 122] on div "Order Details Print All Labels Item Sellable Strain Lot Number Qty Ordered Qty …" at bounding box center [197, 24] width 351 height 196
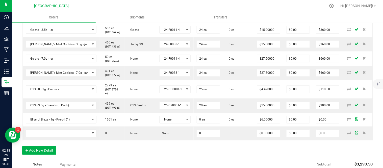
scroll to position [196, 0]
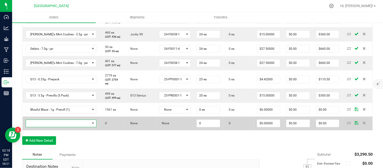
click at [47, 127] on span "NO DATA FOUND" at bounding box center [58, 123] width 64 height 7
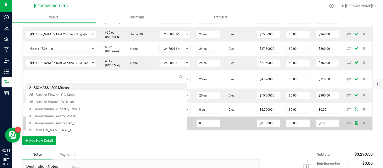
scroll to position [8, 59]
type input "gel"
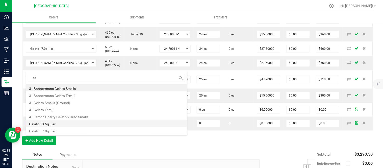
click at [57, 125] on li "Gelato - 3.5g - jar" at bounding box center [106, 123] width 161 height 7
type input "0 ea"
type input "$15.00000"
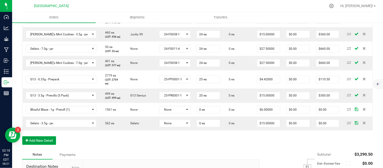
click at [46, 145] on button "Add New Detail" at bounding box center [39, 140] width 34 height 9
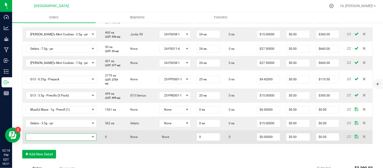
click at [45, 141] on span "NO DATA FOUND" at bounding box center [58, 137] width 64 height 7
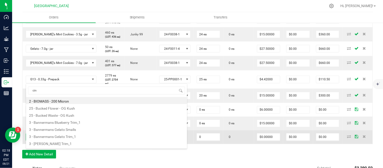
type input "cind"
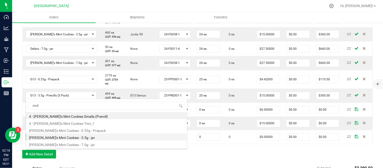
click at [71, 138] on li "[PERSON_NAME]'s Mint Cookies - 3.5g - jar" at bounding box center [106, 136] width 161 height 7
type input "0 ea"
type input "$15.00000"
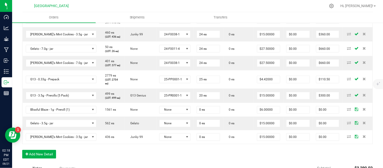
click at [74, 163] on div "Order Details Print All Labels Item Sellable Strain Lot Number Qty Ordered Qty …" at bounding box center [197, 59] width 351 height 210
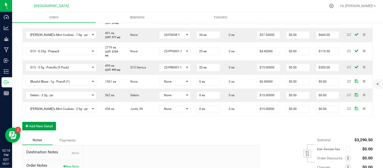
click at [38, 131] on button "Add New Detail" at bounding box center [39, 126] width 34 height 9
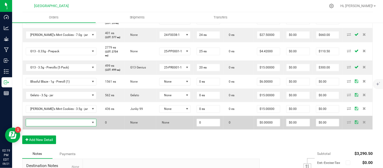
click at [54, 126] on span "NO DATA FOUND" at bounding box center [58, 122] width 64 height 7
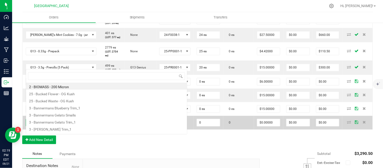
scroll to position [8, 59]
type input "g13"
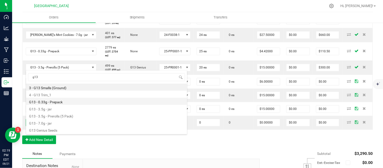
click at [55, 104] on li "G13 - 0.33g - Prepack" at bounding box center [106, 101] width 161 height 7
type input "0 ea"
type input "$4.42000"
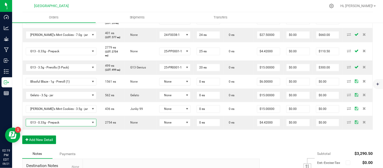
click at [39, 144] on button "Add New Detail" at bounding box center [39, 140] width 34 height 9
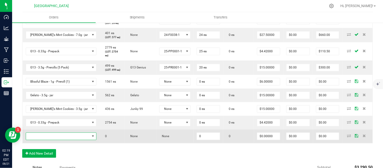
click at [43, 140] on span "NO DATA FOUND" at bounding box center [58, 136] width 64 height 7
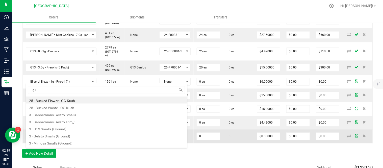
type input "g13"
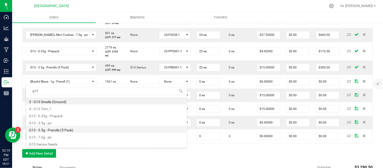
click at [64, 131] on li "G13 - 3.5g - Prerolls (5 Pack)" at bounding box center [106, 129] width 161 height 7
type input "0 ea"
type input "$15.00000"
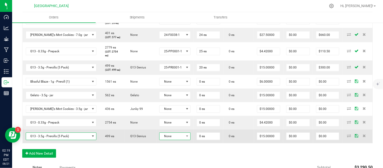
click at [173, 140] on span "None" at bounding box center [172, 136] width 24 height 7
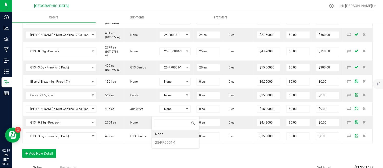
scroll to position [8, 32]
click at [166, 143] on li "25-PR0001-1" at bounding box center [175, 142] width 47 height 9
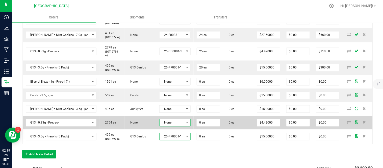
click at [165, 126] on span "None" at bounding box center [172, 122] width 24 height 7
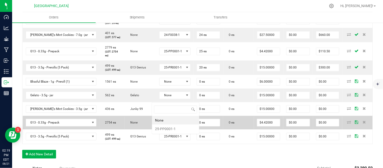
scroll to position [0, 0]
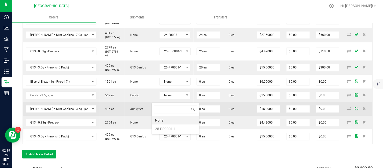
click at [162, 127] on li "25-PP0001-1" at bounding box center [175, 128] width 47 height 9
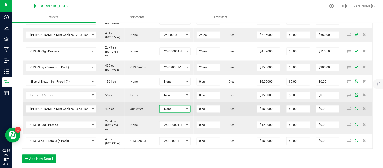
click at [161, 113] on span "None" at bounding box center [172, 109] width 24 height 7
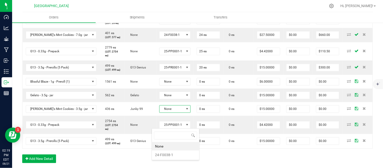
scroll to position [8, 32]
click at [166, 155] on li "24-F0038-1" at bounding box center [175, 154] width 47 height 9
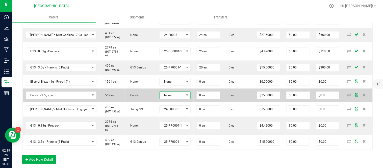
click at [162, 99] on span "None" at bounding box center [172, 95] width 24 height 7
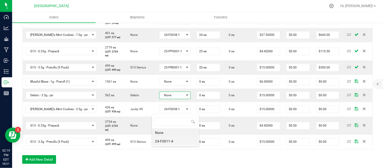
click at [168, 142] on li "24-F0011-4" at bounding box center [175, 141] width 47 height 9
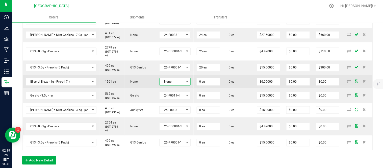
click at [169, 85] on span "None" at bounding box center [172, 81] width 24 height 7
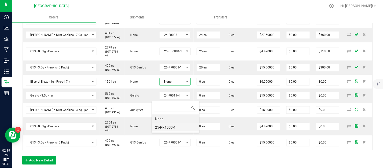
click at [170, 125] on li "25-PR1000-1" at bounding box center [175, 127] width 47 height 9
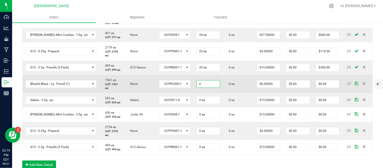
click at [199, 88] on input "0" at bounding box center [208, 84] width 23 height 7
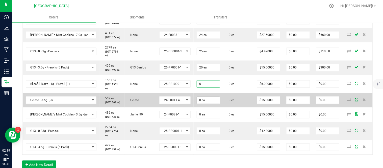
type input "6 ea"
type input "$36.00"
click at [199, 104] on input "0" at bounding box center [208, 100] width 23 height 7
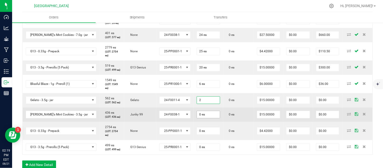
type input "2 ea"
type input "$30.00"
click at [202, 118] on input "0" at bounding box center [208, 114] width 23 height 7
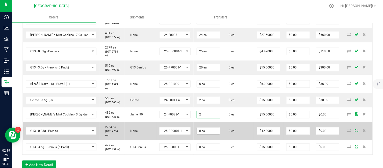
type input "2 ea"
type input "$30.00"
click at [203, 135] on input "0" at bounding box center [208, 130] width 23 height 7
type input "6 ea"
type input "$26.52"
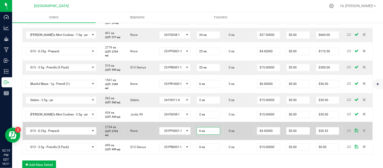
click at [223, 140] on td "0 ea" at bounding box center [238, 131] width 31 height 18
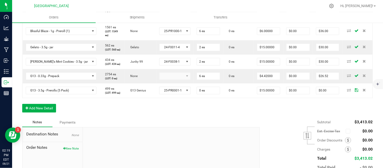
scroll to position [280, 0]
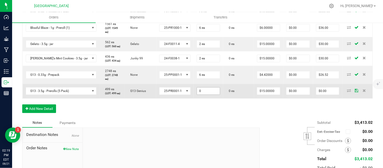
click at [197, 94] on input "0" at bounding box center [208, 90] width 23 height 7
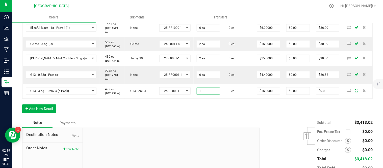
type input "1 ea"
type input "$15.00"
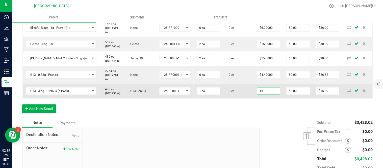
click at [265, 94] on input "15" at bounding box center [268, 90] width 23 height 7
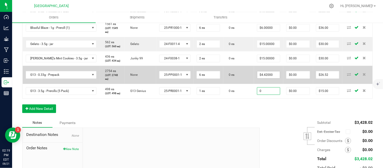
type input "0"
type input "4.42"
type input "$0.00000"
type input "$0.00"
click at [266, 78] on input "4.42" at bounding box center [268, 74] width 23 height 7
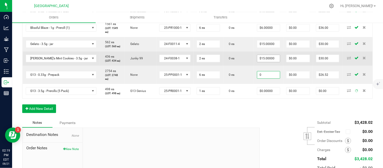
type input "0"
type input "15"
type input "$0.00000"
type input "$0.00"
click at [265, 62] on input "15" at bounding box center [268, 58] width 23 height 7
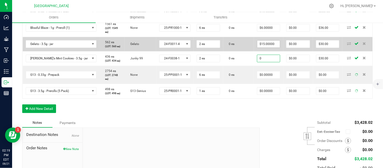
type input "0"
type input "15"
type input "$0.00000"
type input "$0.00"
click at [262, 47] on input "15" at bounding box center [268, 43] width 23 height 7
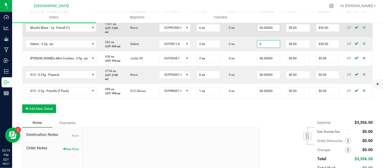
type input "0"
type input "6"
type input "$0.00000"
type input "$0.00"
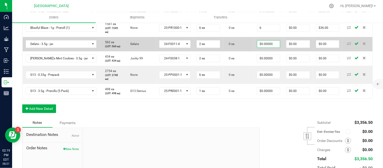
drag, startPoint x: 256, startPoint y: 45, endPoint x: 222, endPoint y: 55, distance: 35.2
click at [257, 31] on input "6" at bounding box center [268, 27] width 23 height 7
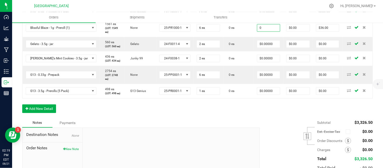
type input "$0.00000"
type input "$0.00"
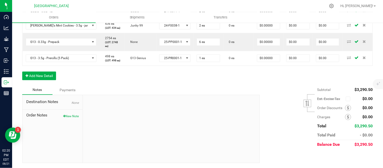
scroll to position [338, 0]
click at [228, 93] on div "Notes Payments" at bounding box center [139, 90] width 234 height 10
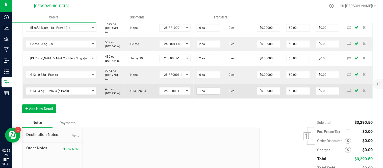
scroll to position [252, 0]
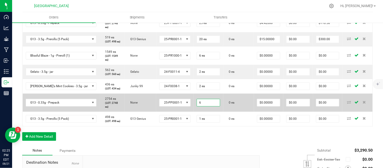
click at [203, 106] on input "6" at bounding box center [208, 102] width 23 height 7
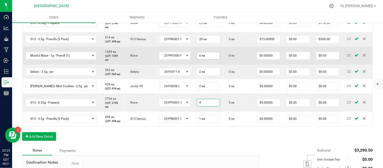
type input "4 ea"
click at [201, 59] on input "6" at bounding box center [208, 55] width 23 height 7
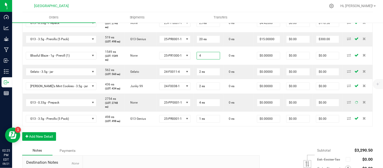
type input "4 ea"
click at [206, 146] on div "Order Details Print All Labels Item Sellable Strain Lot Number Qty Ordered Qty …" at bounding box center [197, 22] width 351 height 248
click at [249, 146] on div "Order Details Print All Labels Item Sellable Strain Lot Number Qty Ordered Qty …" at bounding box center [197, 22] width 351 height 248
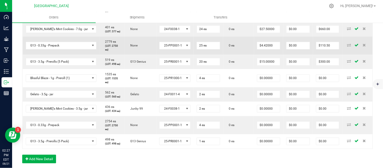
scroll to position [338, 0]
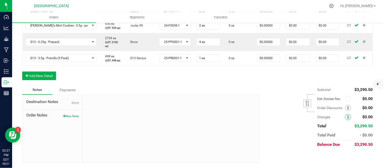
click at [345, 117] on span at bounding box center [348, 117] width 6 height 6
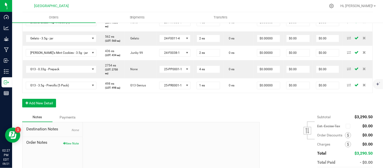
scroll to position [142, 0]
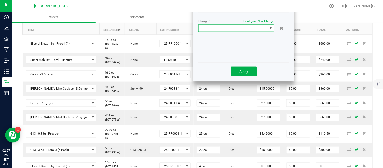
click at [230, 26] on span at bounding box center [233, 27] width 69 height 7
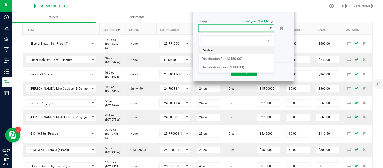
scroll to position [8, 76]
click at [222, 59] on li "Distribution Fee ($150.00)" at bounding box center [236, 58] width 75 height 9
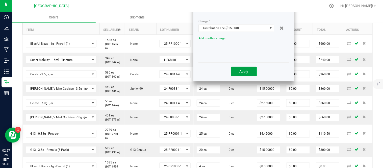
click at [237, 71] on button "Apply" at bounding box center [244, 72] width 26 height 10
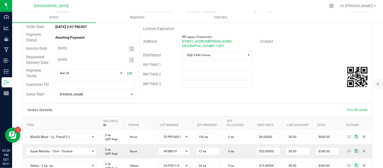
scroll to position [0, 0]
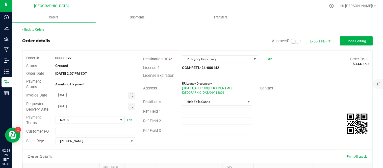
click at [291, 43] on small at bounding box center [293, 41] width 5 height 5
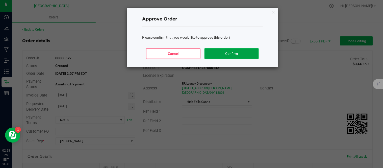
click at [231, 54] on button "Confirm" at bounding box center [231, 53] width 54 height 11
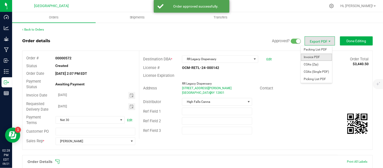
click at [315, 57] on span "Invoice PDF" at bounding box center [316, 57] width 31 height 7
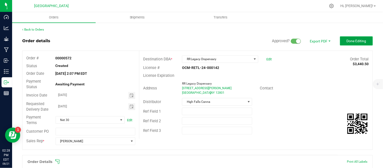
click at [349, 44] on button "Done Editing" at bounding box center [356, 40] width 33 height 9
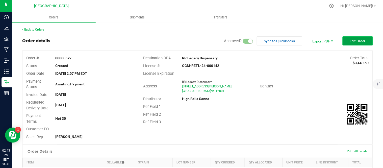
click at [350, 40] on span "Edit Order" at bounding box center [358, 41] width 16 height 4
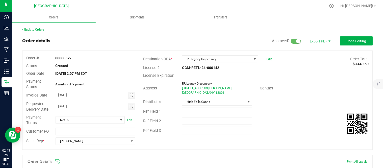
click at [296, 41] on small at bounding box center [298, 41] width 5 height 5
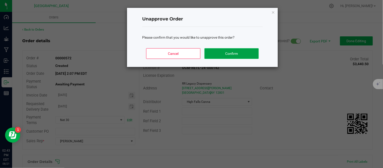
click at [246, 53] on button "Confirm" at bounding box center [231, 53] width 54 height 11
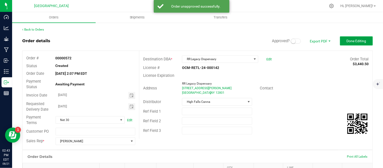
click at [348, 42] on span "Done Editing" at bounding box center [357, 41] width 20 height 4
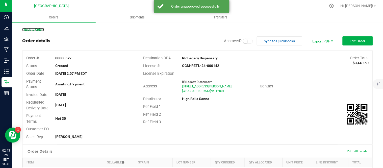
click at [34, 29] on link "Back to Orders" at bounding box center [33, 30] width 22 height 4
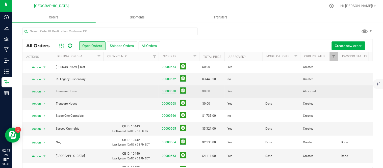
click at [170, 91] on link "00000570" at bounding box center [169, 91] width 14 height 5
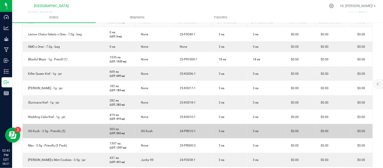
scroll to position [112, 0]
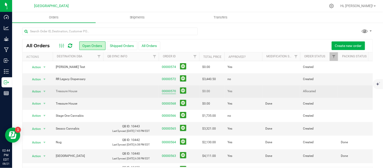
click at [174, 90] on link "00000570" at bounding box center [169, 91] width 14 height 5
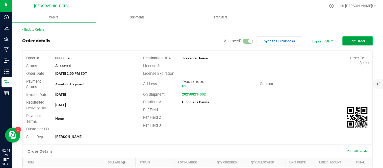
click at [350, 38] on button "Edit Order" at bounding box center [358, 40] width 30 height 9
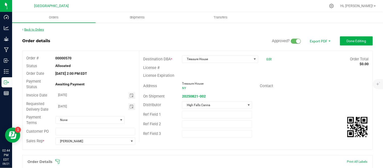
click at [31, 29] on link "Back to Orders" at bounding box center [33, 30] width 22 height 4
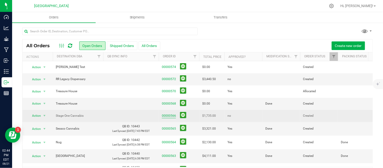
click at [171, 116] on link "00000566" at bounding box center [169, 115] width 14 height 5
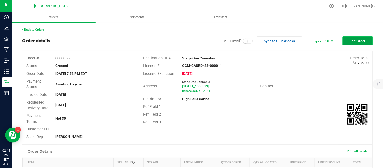
click at [354, 37] on button "Edit Order" at bounding box center [358, 40] width 30 height 9
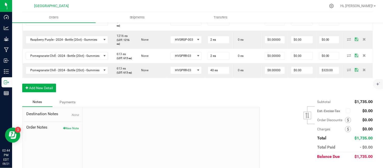
scroll to position [309, 0]
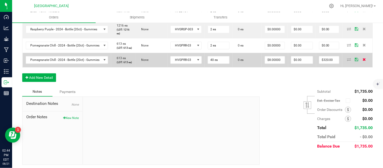
click at [363, 61] on icon at bounding box center [364, 59] width 3 height 3
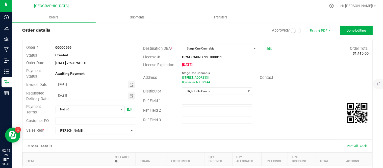
scroll to position [0, 0]
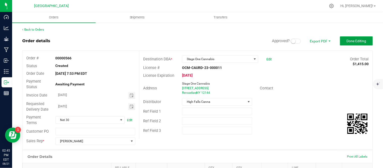
click at [348, 42] on span "Done Editing" at bounding box center [357, 41] width 20 height 4
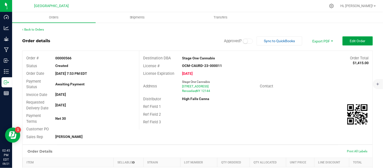
click at [355, 39] on span "Edit Order" at bounding box center [358, 41] width 16 height 4
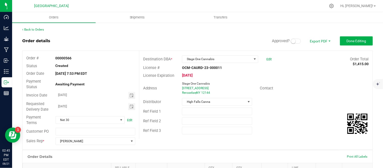
click at [291, 42] on small at bounding box center [293, 41] width 5 height 5
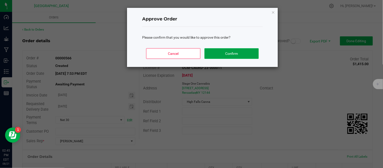
click at [236, 51] on button "Confirm" at bounding box center [231, 53] width 54 height 11
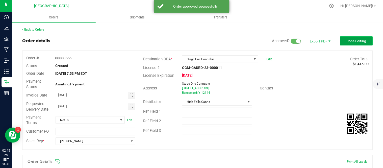
click at [352, 41] on span "Done Editing" at bounding box center [357, 41] width 20 height 4
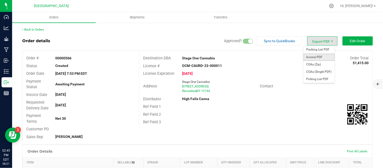
click at [314, 57] on span "Invoice PDF" at bounding box center [318, 57] width 31 height 7
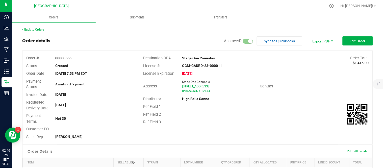
click at [32, 29] on link "Back to Orders" at bounding box center [33, 30] width 22 height 4
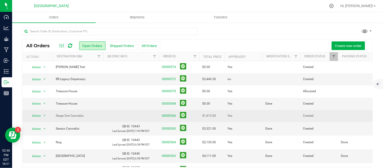
click at [269, 116] on td at bounding box center [281, 116] width 38 height 12
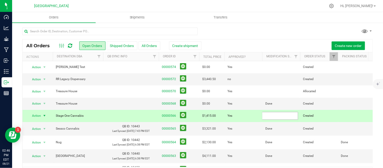
click at [269, 116] on input "text" at bounding box center [280, 116] width 36 height 8
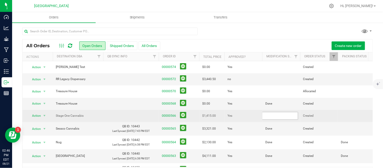
type input "Done"
click at [182, 113] on button at bounding box center [183, 115] width 6 height 6
click at [184, 115] on button at bounding box center [183, 115] width 6 height 6
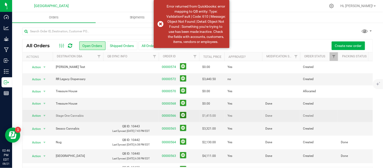
click at [184, 115] on button at bounding box center [183, 115] width 6 height 6
click at [186, 103] on button at bounding box center [183, 103] width 6 height 6
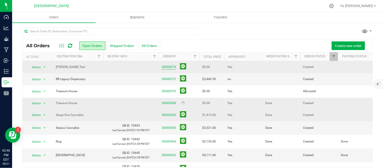
click at [168, 67] on link "00000574" at bounding box center [169, 67] width 14 height 5
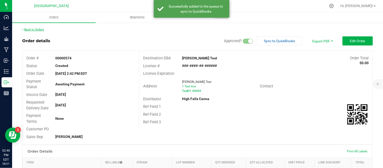
click at [39, 28] on link "Back to Orders" at bounding box center [33, 30] width 22 height 4
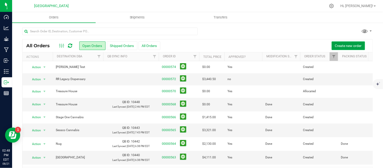
click at [335, 44] on span "Create new order" at bounding box center [348, 46] width 27 height 4
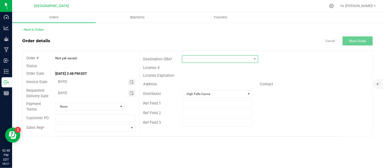
click at [221, 59] on span at bounding box center [216, 59] width 69 height 7
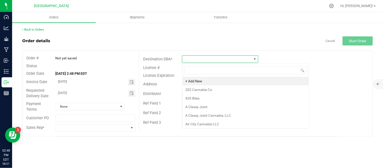
scroll to position [8, 76]
type input "Hi"
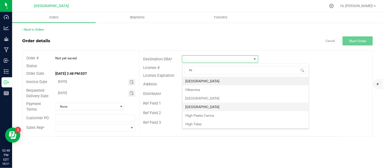
click at [216, 105] on li "[GEOGRAPHIC_DATA]" at bounding box center [246, 106] width 126 height 9
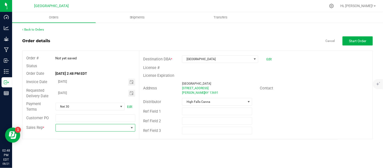
click at [95, 131] on span at bounding box center [92, 127] width 73 height 7
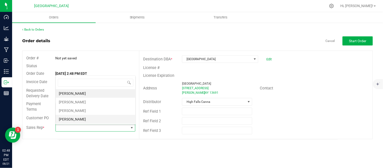
scroll to position [8, 79]
click at [72, 100] on li "[PERSON_NAME]" at bounding box center [96, 102] width 80 height 9
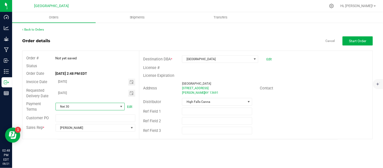
click at [99, 109] on span "Net 30" at bounding box center [87, 106] width 62 height 7
click at [73, 74] on li "COD" at bounding box center [90, 73] width 69 height 9
click at [369, 41] on button "Start Order" at bounding box center [358, 40] width 30 height 9
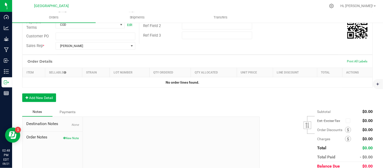
scroll to position [118, 0]
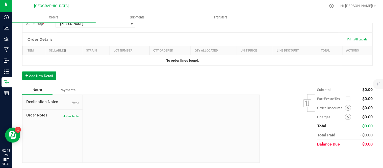
click at [32, 74] on button "Add New Detail" at bounding box center [39, 75] width 34 height 9
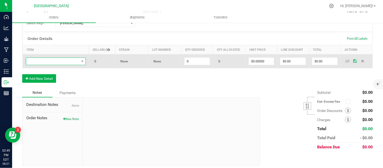
click at [55, 61] on span "NO DATA FOUND" at bounding box center [52, 61] width 53 height 7
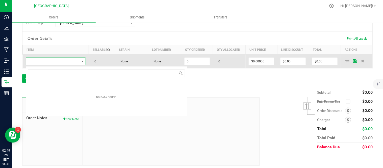
scroll to position [8, 58]
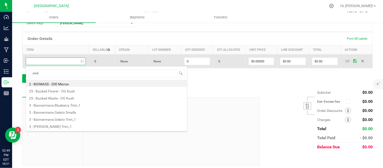
type input "[PERSON_NAME]"
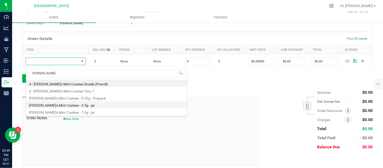
click at [63, 103] on li "[PERSON_NAME]'s Mint Cookies - 3.5g - jar" at bounding box center [106, 104] width 161 height 7
type input "0 ea"
type input "$15.00000"
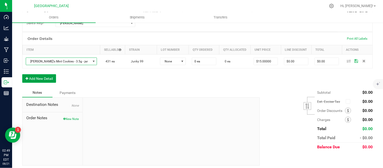
click at [38, 80] on button "Add New Detail" at bounding box center [39, 78] width 34 height 9
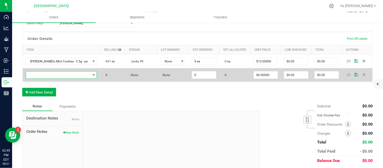
click at [62, 76] on span "NO DATA FOUND" at bounding box center [58, 74] width 65 height 7
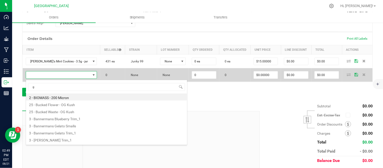
scroll to position [8, 59]
type input "ge"
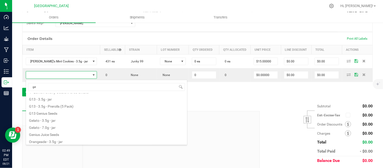
scroll to position [34, 0]
click at [54, 120] on li "Gelato - 3.5g - jar" at bounding box center [106, 119] width 161 height 7
type input "0 ea"
type input "$15.00000"
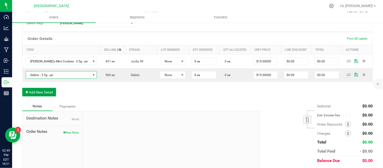
click at [38, 93] on button "Add New Detail" at bounding box center [39, 92] width 34 height 9
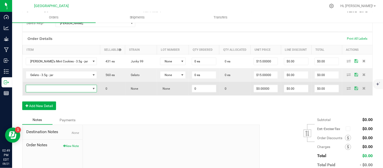
click at [62, 91] on span "NO DATA FOUND" at bounding box center [58, 88] width 65 height 7
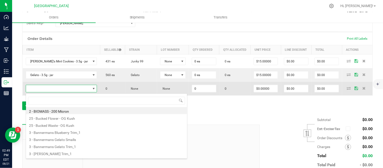
scroll to position [8, 59]
type input "ras"
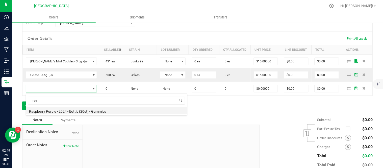
click at [67, 111] on li "Raspberry Purple - 2024 - Bottle (20ct) - Gummies" at bounding box center [106, 110] width 161 height 7
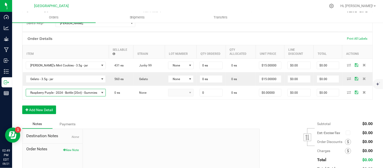
type input "0 ea"
type input "$10.00000"
click at [40, 111] on button "Add New Detail" at bounding box center [39, 110] width 34 height 9
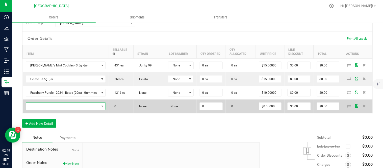
click at [44, 107] on span "NO DATA FOUND" at bounding box center [62, 106] width 73 height 7
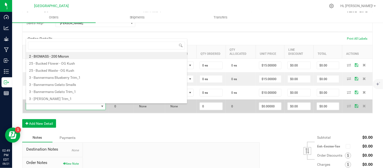
scroll to position [8, 85]
type input "pom"
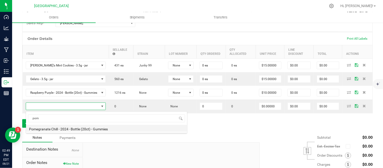
click at [59, 128] on li "Pomegranate Chill - 2024 - Bottle (20ct) - Gummies" at bounding box center [106, 128] width 161 height 7
type input "0 ea"
type input "$10.00000"
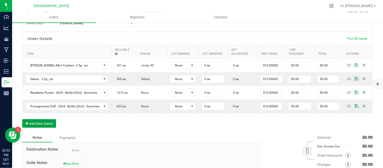
click at [44, 128] on button "Add New Detail" at bounding box center [39, 123] width 34 height 9
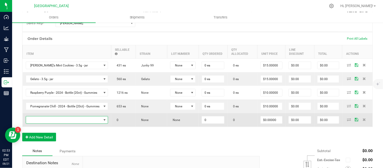
click at [45, 122] on span "NO DATA FOUND" at bounding box center [64, 119] width 76 height 7
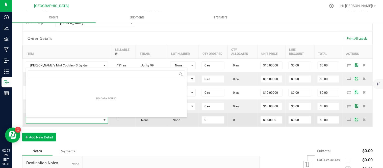
scroll to position [8, 87]
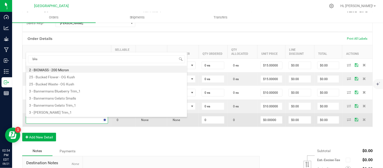
type input "bliss"
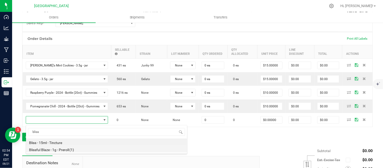
click at [52, 150] on li "Blissful Blaze - 1g - Preroll (1)" at bounding box center [106, 148] width 161 height 7
type input "0 ea"
type input "$6.00000"
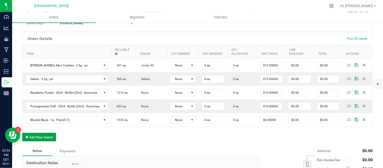
click at [44, 137] on button "Add New Detail" at bounding box center [39, 137] width 34 height 9
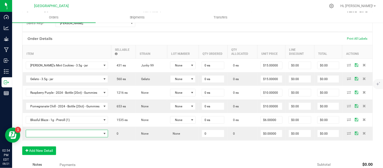
click at [44, 134] on span "NO DATA FOUND" at bounding box center [64, 133] width 76 height 7
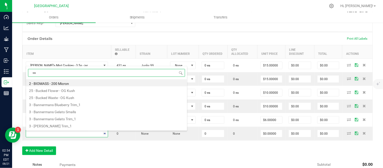
type input "sat"
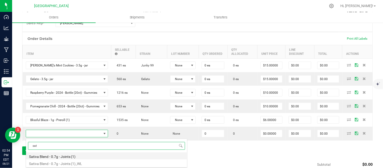
click at [49, 156] on li "Sativa Blend - 0.7g - Joints (1)" at bounding box center [106, 155] width 161 height 7
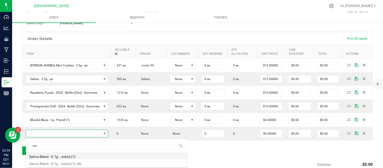
type input "0 ea"
type input "$4.42000"
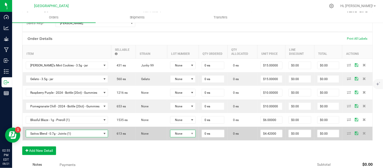
click at [189, 135] on span "None" at bounding box center [179, 133] width 19 height 7
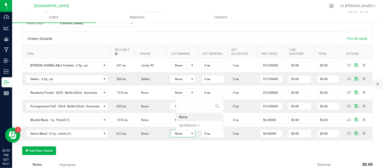
scroll to position [8, 25]
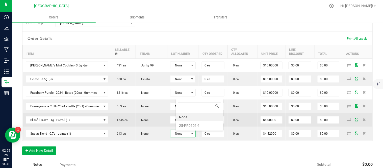
click at [192, 125] on li "25-PR0101-1" at bounding box center [199, 125] width 47 height 9
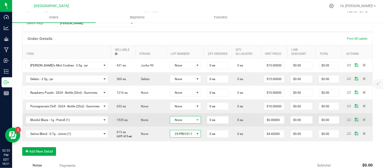
click at [192, 121] on span "None" at bounding box center [182, 119] width 24 height 7
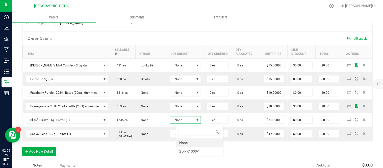
scroll to position [8, 32]
click at [197, 152] on li "25-PR1000-1" at bounding box center [199, 151] width 47 height 9
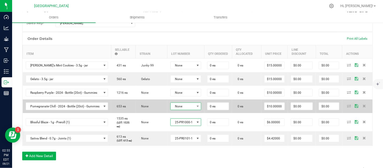
click at [195, 109] on span "None" at bounding box center [183, 106] width 24 height 7
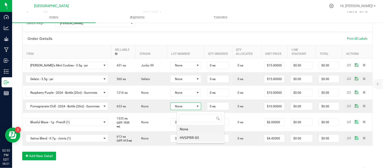
click at [197, 138] on li "HVGPRR-03" at bounding box center [200, 137] width 47 height 9
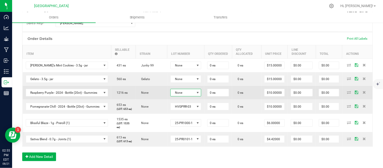
click at [194, 93] on span "None" at bounding box center [183, 92] width 24 height 7
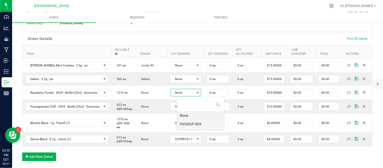
click at [196, 124] on li "HVGRGP-003" at bounding box center [200, 124] width 47 height 9
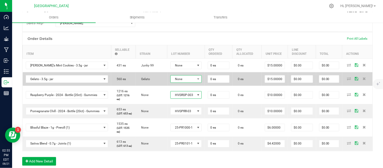
click at [195, 79] on span "None" at bounding box center [183, 78] width 25 height 7
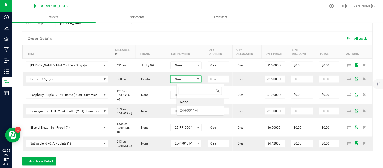
scroll to position [8, 32]
click at [195, 111] on li "24-F0011-4" at bounding box center [200, 110] width 47 height 9
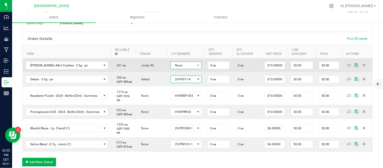
click at [195, 67] on span "None" at bounding box center [183, 65] width 25 height 7
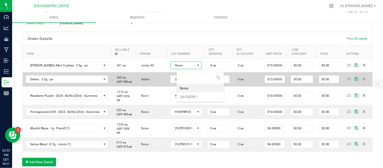
click at [197, 95] on li "24-F0038-1" at bounding box center [200, 96] width 47 height 9
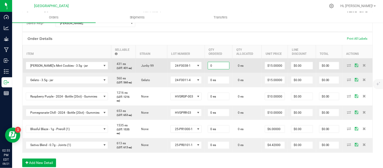
click at [226, 69] on input "0" at bounding box center [218, 65] width 21 height 7
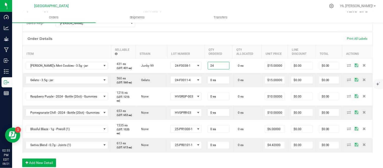
type input "24"
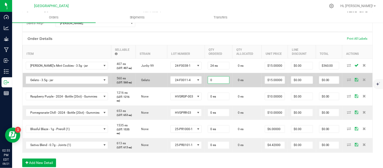
click at [228, 84] on input "0" at bounding box center [218, 79] width 21 height 7
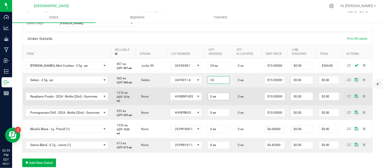
type input "24 ea"
type input "$360.00"
click at [227, 100] on input "0" at bounding box center [218, 96] width 21 height 7
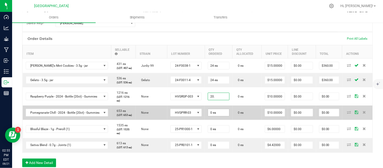
type input "20 ea"
type input "$200.00"
click at [223, 116] on input "0" at bounding box center [218, 112] width 21 height 7
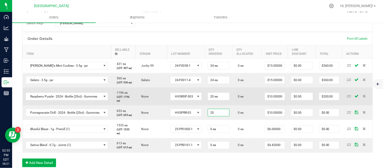
type input "20 ea"
type input "$200.00"
click at [240, 106] on td "0 ea" at bounding box center [247, 96] width 29 height 18
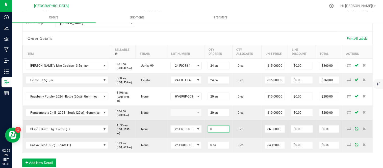
click at [220, 133] on span "0" at bounding box center [219, 129] width 22 height 8
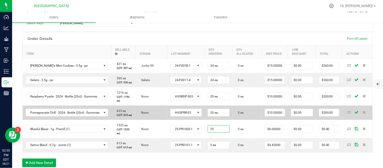
type input "25 ea"
type input "$150.00"
click at [246, 120] on td "0 ea" at bounding box center [247, 113] width 29 height 14
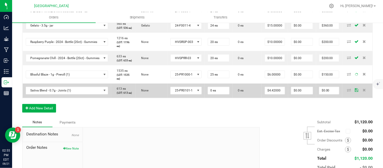
scroll to position [174, 0]
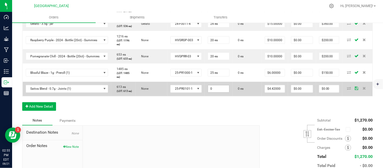
click at [229, 92] on input "0" at bounding box center [218, 88] width 21 height 7
type input "25 ea"
type input "$110.50"
click at [254, 96] on td "0 ea" at bounding box center [247, 89] width 29 height 14
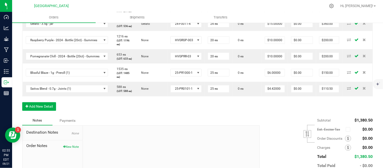
click at [211, 116] on div "Order Details Print All Labels Item Sellable Strain Lot Number Qty Ordered Qty …" at bounding box center [197, 46] width 351 height 140
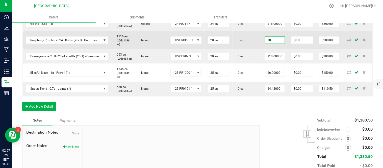
click at [280, 44] on input "10" at bounding box center [275, 40] width 20 height 7
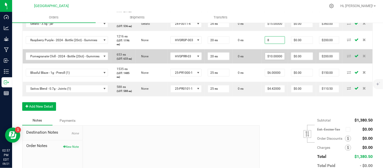
type input "$8.00000"
type input "$160.00"
click at [280, 60] on input "10" at bounding box center [275, 56] width 20 height 7
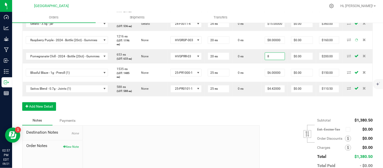
type input "$8.00000"
type input "$160.00"
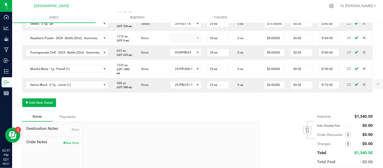
click at [255, 146] on div "Order details Approved? Export PDF Done Editing Order # 00000575 Status Created…" at bounding box center [197, 26] width 351 height 328
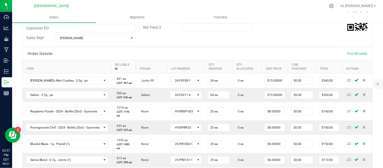
scroll to position [0, 0]
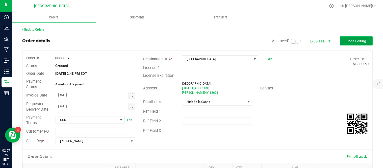
click at [347, 42] on span "Done Editing" at bounding box center [357, 41] width 20 height 4
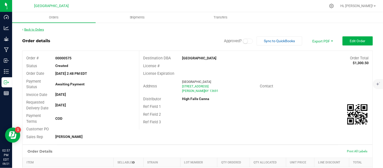
click at [39, 30] on link "Back to Orders" at bounding box center [33, 30] width 22 height 4
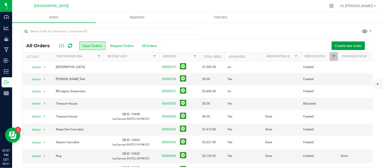
click at [337, 44] on span "Create new order" at bounding box center [348, 46] width 27 height 4
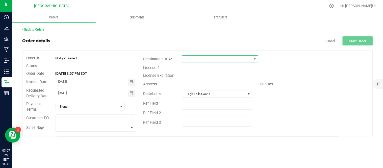
click at [197, 60] on span at bounding box center [216, 59] width 69 height 7
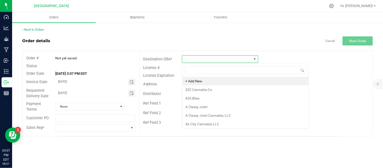
scroll to position [8, 76]
type input "far"
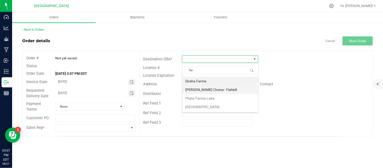
click at [211, 90] on li "[PERSON_NAME] Choice - Fishkill" at bounding box center [221, 89] width 76 height 9
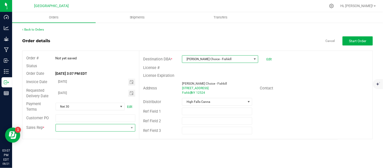
click at [114, 127] on span at bounding box center [92, 127] width 73 height 7
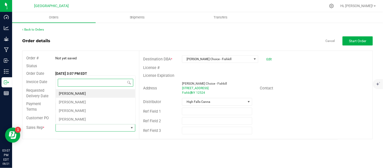
scroll to position [8, 79]
click at [83, 104] on li "[PERSON_NAME]" at bounding box center [96, 102] width 80 height 9
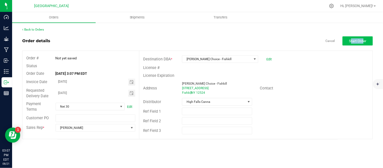
drag, startPoint x: 360, startPoint y: 38, endPoint x: 362, endPoint y: 40, distance: 2.9
click at [362, 40] on div "Back to Orders Order details Cancel Start Order Order # Not yet saved Status Or…" at bounding box center [197, 83] width 351 height 112
click at [362, 40] on span "Start Order" at bounding box center [357, 41] width 17 height 4
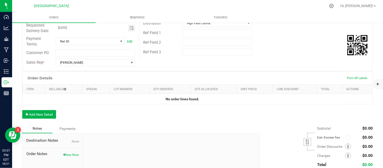
scroll to position [84, 0]
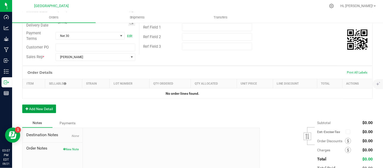
click at [36, 111] on button "Add New Detail" at bounding box center [39, 109] width 34 height 9
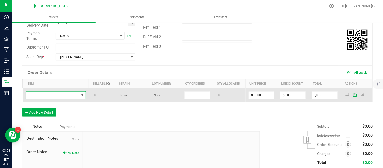
click at [45, 94] on span "NO DATA FOUND" at bounding box center [52, 95] width 53 height 7
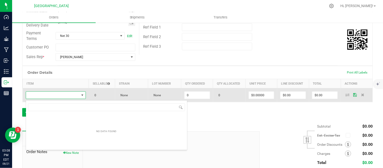
scroll to position [8, 58]
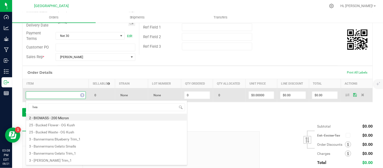
type input "head"
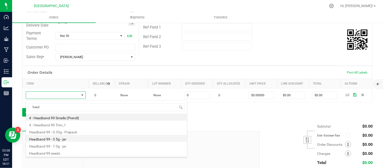
click at [60, 139] on li "Headband 99 - 3.5g - jar" at bounding box center [106, 138] width 161 height 7
type input "0 ea"
type input "$15.00000"
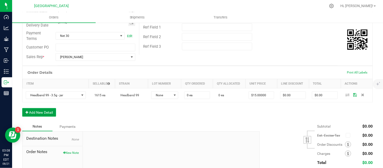
click at [41, 114] on button "Add New Detail" at bounding box center [39, 112] width 34 height 9
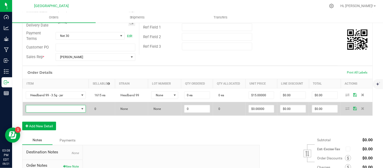
click at [40, 110] on span "NO DATA FOUND" at bounding box center [52, 108] width 53 height 7
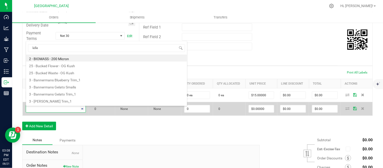
type input "killer"
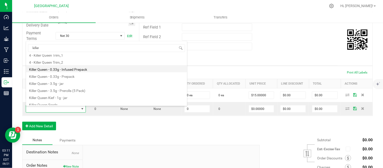
scroll to position [27, 0]
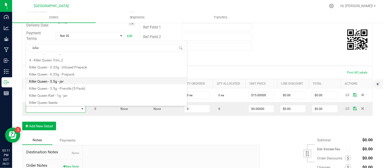
click at [70, 82] on li "Killer Queen - 3.5g - jar" at bounding box center [106, 80] width 161 height 7
type input "0 ea"
type input "$15.00000"
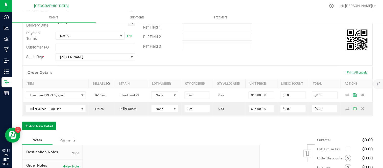
click at [42, 126] on button "Add New Detail" at bounding box center [39, 126] width 34 height 9
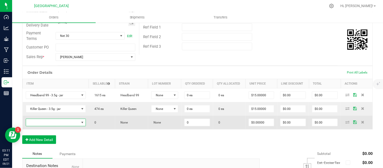
click at [43, 122] on span "NO DATA FOUND" at bounding box center [52, 122] width 53 height 7
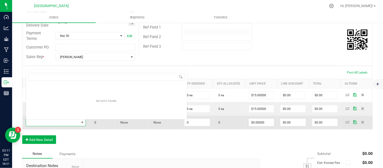
scroll to position [8, 58]
type input "mac"
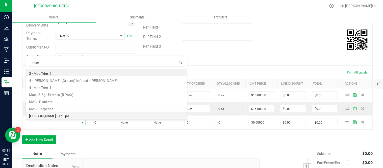
click at [57, 115] on li "[PERSON_NAME] - 1g - jar" at bounding box center [106, 115] width 161 height 7
type input "0 ea"
type input "$15.00000"
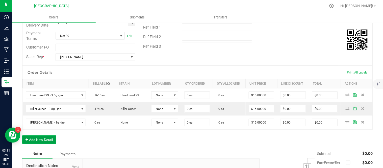
click at [39, 144] on button "Add New Detail" at bounding box center [39, 139] width 34 height 9
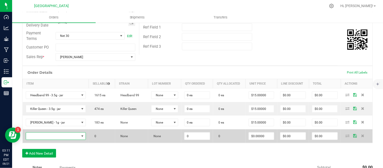
click at [43, 138] on span "NO DATA FOUND" at bounding box center [52, 136] width 53 height 7
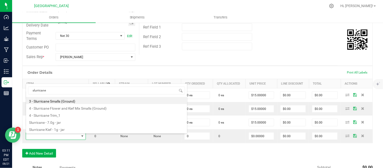
type input "slurricane"
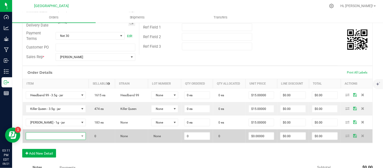
click at [46, 137] on span "NO DATA FOUND" at bounding box center [52, 136] width 53 height 7
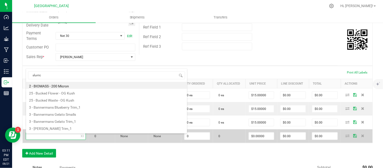
type input "slurrica"
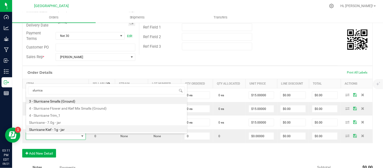
click at [60, 129] on li "Slurricane Kief - 1g - jar" at bounding box center [106, 128] width 161 height 7
type input "0 ea"
type input "$15.00000"
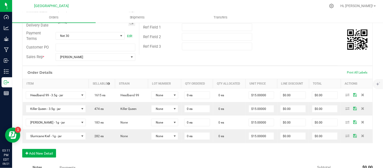
click at [78, 158] on div "Order Details Print All Labels Item Sellable Strain Lot Number Qty Ordered Qty …" at bounding box center [197, 114] width 351 height 97
click at [37, 152] on button "Add New Detail" at bounding box center [39, 153] width 34 height 9
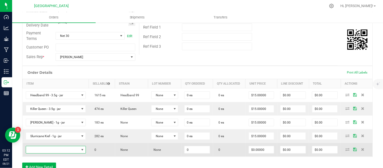
click at [43, 151] on span "NO DATA FOUND" at bounding box center [52, 149] width 53 height 7
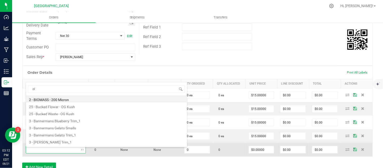
type input "cin"
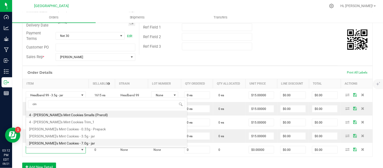
click at [51, 143] on li "[PERSON_NAME]'s Mint Cookies - 7.0g - jar" at bounding box center [106, 142] width 161 height 7
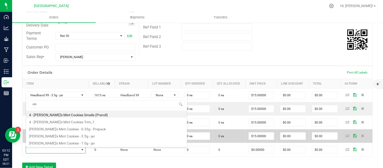
type input "0 ea"
type input "$27.50000"
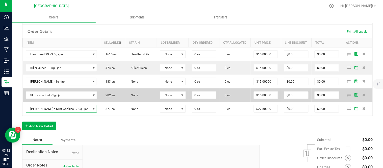
scroll to position [140, 0]
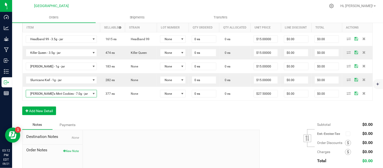
click at [32, 107] on div "Order Details Print All Labels Item Sellable Strain Lot Number Qty Ordered Qty …" at bounding box center [197, 65] width 351 height 110
click at [33, 110] on button "Add New Detail" at bounding box center [39, 111] width 34 height 9
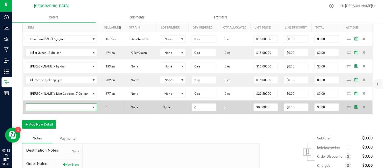
click at [34, 107] on span "NO DATA FOUND" at bounding box center [58, 107] width 65 height 7
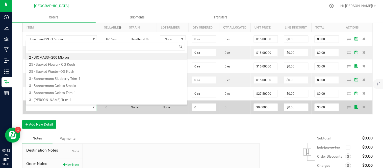
scroll to position [8, 59]
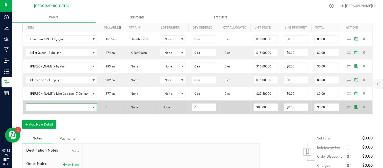
click at [36, 108] on span "NO DATA FOUND" at bounding box center [58, 107] width 65 height 7
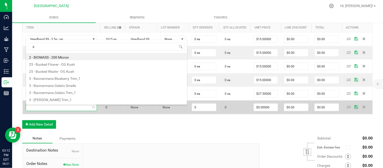
type input "ge"
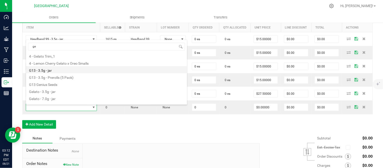
scroll to position [34, 0]
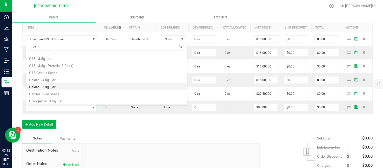
click at [60, 85] on li "Gelato - 7.0g - jar" at bounding box center [106, 86] width 161 height 7
type input "0 ea"
type input "$27.50000"
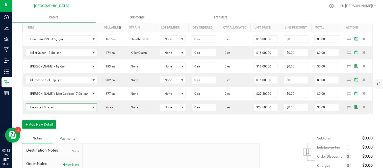
click at [38, 127] on button "Add New Detail" at bounding box center [39, 124] width 34 height 9
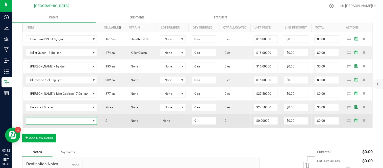
click at [39, 122] on span "NO DATA FOUND" at bounding box center [58, 120] width 65 height 7
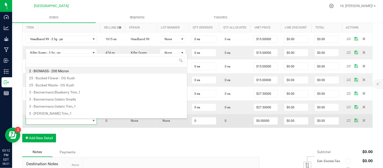
scroll to position [8, 59]
type input "c"
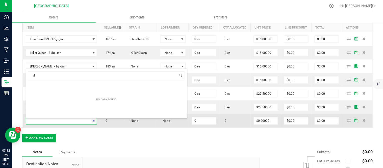
type input "v"
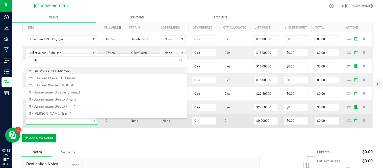
type input "bliss"
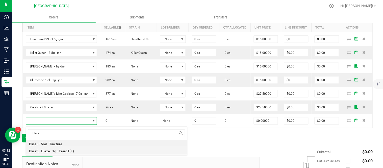
click at [51, 152] on li "Blissful Blaze - 1g - Preroll (1)" at bounding box center [106, 150] width 161 height 7
type input "0 ea"
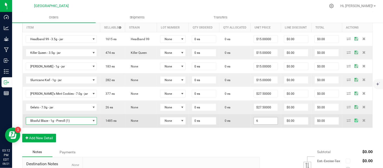
click at [260, 122] on input "6" at bounding box center [266, 120] width 24 height 7
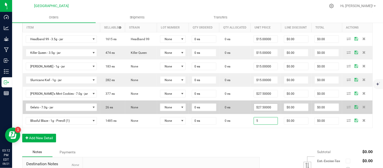
type input "5"
type input "27.5"
type input "$5.00000"
click at [257, 107] on input "27.5" at bounding box center [266, 107] width 24 height 7
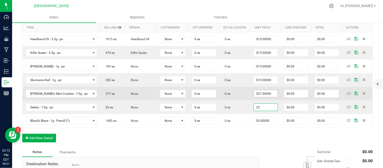
type input "25"
type input "27.5"
type input "$25.00000"
click at [258, 94] on input "27.5" at bounding box center [266, 93] width 24 height 7
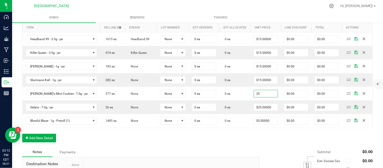
type input "$25.00000"
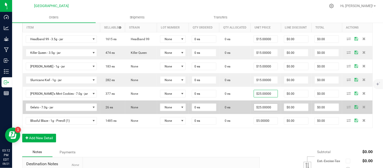
drag, startPoint x: 246, startPoint y: 150, endPoint x: 260, endPoint y: 109, distance: 43.0
click at [247, 149] on div "Notes Payments" at bounding box center [139, 152] width 234 height 10
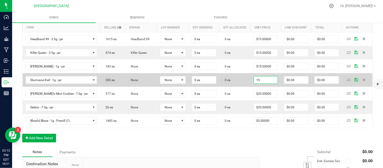
click at [258, 79] on input "15" at bounding box center [266, 79] width 24 height 7
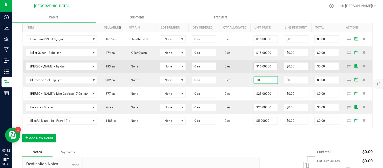
type input "10"
type input "15"
type input "$10.00000"
click at [258, 67] on input "15" at bounding box center [266, 66] width 24 height 7
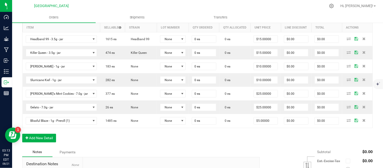
type input "10"
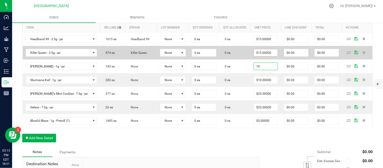
type input "15"
type input "$10.00000"
click at [261, 52] on input "15" at bounding box center [266, 52] width 24 height 7
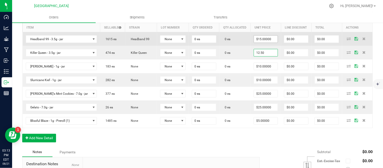
type input "12.50"
type input "15"
type input "$12.50000"
click at [259, 39] on input "15" at bounding box center [266, 39] width 24 height 7
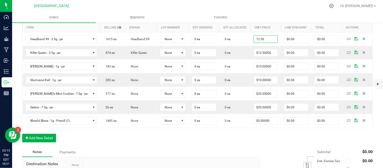
type input "$12.50000"
click at [203, 144] on div "Order Details Print All Labels Item Sellable Strain Lot Number Qty Ordered Qty …" at bounding box center [197, 79] width 351 height 138
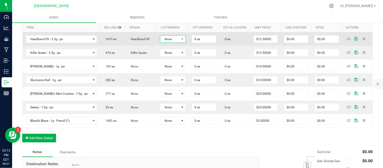
click at [167, 41] on span "None" at bounding box center [169, 39] width 19 height 7
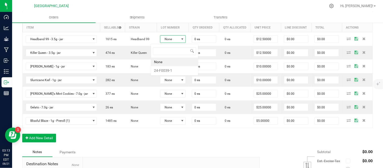
scroll to position [8, 26]
click at [167, 71] on li "24-F0039-1" at bounding box center [174, 70] width 47 height 9
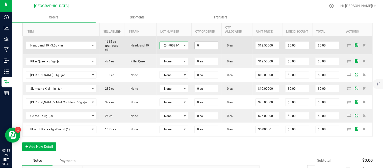
click at [197, 46] on input "0" at bounding box center [206, 45] width 23 height 7
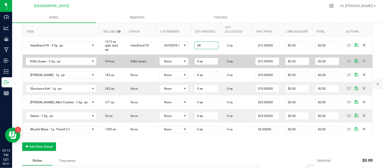
type input "48 ea"
type input "$600.00"
click at [200, 62] on input "0" at bounding box center [206, 61] width 23 height 7
type input "48 ea"
type input "$600.00"
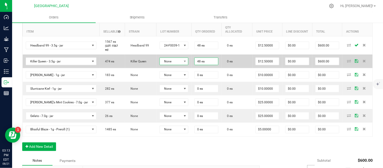
click at [173, 65] on span "None" at bounding box center [171, 61] width 22 height 7
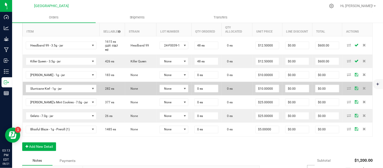
click at [170, 95] on td "None" at bounding box center [174, 89] width 35 height 14
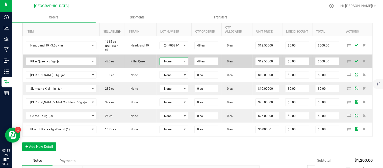
click at [168, 65] on span "None" at bounding box center [171, 61] width 22 height 7
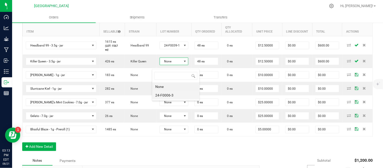
click at [168, 94] on li "24-F0006-3" at bounding box center [175, 95] width 47 height 9
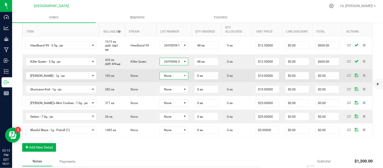
click at [168, 79] on span "None" at bounding box center [171, 75] width 22 height 7
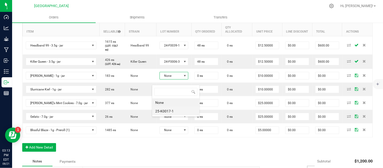
click at [169, 110] on li "25-K0017-1" at bounding box center [175, 111] width 47 height 9
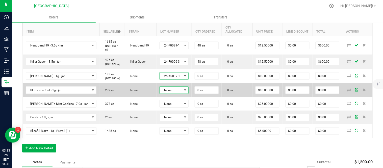
click at [169, 94] on span "None" at bounding box center [171, 90] width 22 height 7
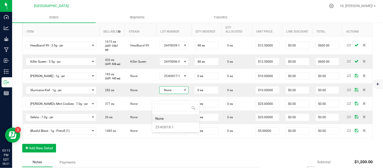
scroll to position [8, 30]
click at [170, 127] on li "25-K0018-1" at bounding box center [175, 127] width 47 height 9
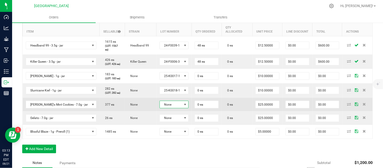
click at [169, 108] on span "None" at bounding box center [171, 104] width 22 height 7
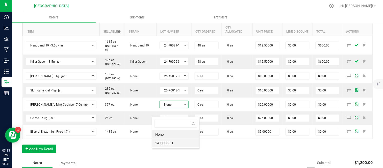
click at [168, 144] on li "24-F0038-1" at bounding box center [175, 143] width 47 height 9
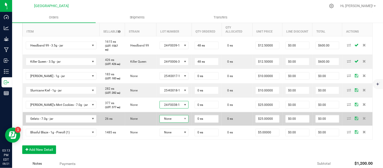
click at [167, 122] on span "None" at bounding box center [171, 118] width 22 height 7
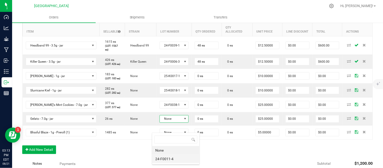
click at [165, 158] on li "24-F0011-4" at bounding box center [175, 159] width 47 height 9
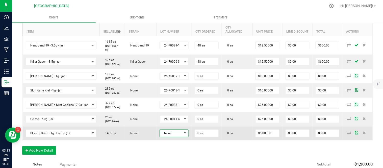
click at [166, 137] on span "None" at bounding box center [171, 133] width 22 height 7
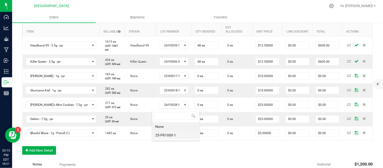
click at [167, 135] on li "25-PR1000-1" at bounding box center [175, 135] width 47 height 9
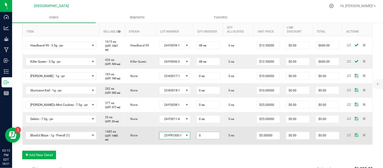
click at [200, 139] on input "0" at bounding box center [208, 135] width 23 height 7
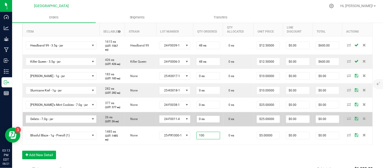
type input "100"
type input "0"
type input "100 ea"
type input "$500.00"
drag, startPoint x: 206, startPoint y: 129, endPoint x: 205, endPoint y: 125, distance: 3.4
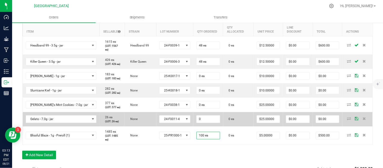
click at [206, 123] on input "0" at bounding box center [208, 119] width 23 height 7
click at [200, 123] on input "0" at bounding box center [208, 119] width 23 height 7
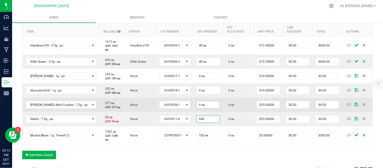
type input "048"
type input "0"
type input "48 ea"
type input "$1,200.00"
click at [204, 108] on input "0" at bounding box center [208, 104] width 23 height 7
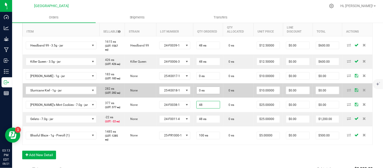
type input "48"
type input "0"
type input "48 ea"
type input "$1,200.00"
click at [203, 94] on input "0" at bounding box center [208, 90] width 23 height 7
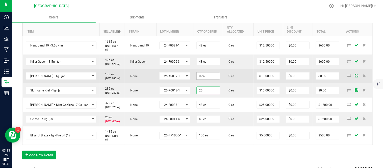
type input "25"
type input "0"
type input "25 ea"
type input "$250.00"
click at [202, 80] on input "0" at bounding box center [208, 75] width 23 height 7
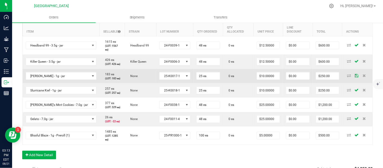
click at [234, 83] on td "0 ea" at bounding box center [238, 76] width 31 height 14
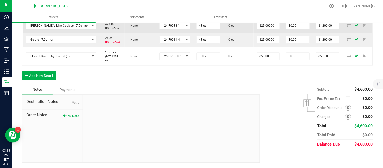
scroll to position [224, 0]
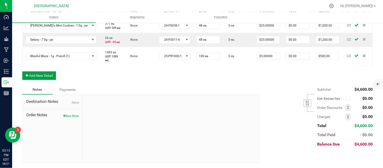
click at [42, 80] on button "Add New Detail" at bounding box center [39, 75] width 34 height 9
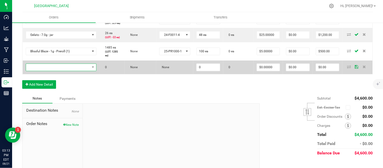
click at [42, 71] on span "NO DATA FOUND" at bounding box center [58, 67] width 64 height 7
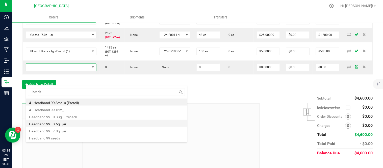
click at [60, 125] on li "Headband 99 - 3.5g - jar" at bounding box center [106, 123] width 161 height 7
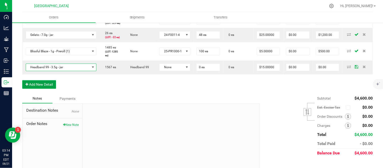
click at [31, 89] on button "Add New Detail" at bounding box center [39, 84] width 34 height 9
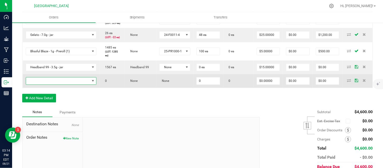
click at [33, 85] on span "NO DATA FOUND" at bounding box center [58, 81] width 64 height 7
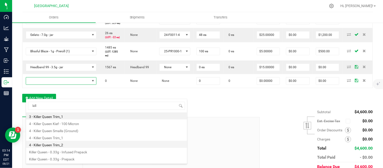
scroll to position [27, 0]
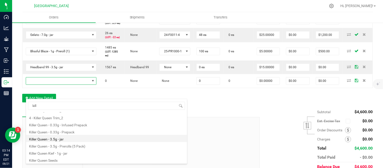
click at [74, 140] on li "Killer Queen - 3.5g - jar" at bounding box center [106, 138] width 161 height 7
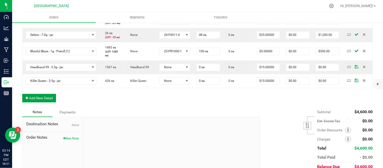
click at [38, 102] on button "Add New Detail" at bounding box center [39, 98] width 34 height 9
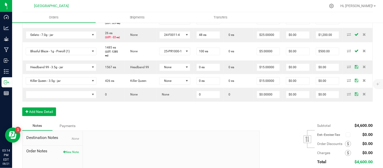
click at [127, 121] on div "Order Details Print All Labels Item Sellable Strain Lot Number Qty Ordered Qty …" at bounding box center [197, 23] width 351 height 195
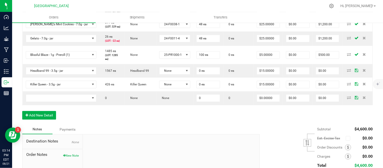
scroll to position [224, 0]
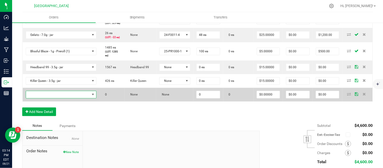
click at [48, 98] on span "NO DATA FOUND" at bounding box center [58, 94] width 64 height 7
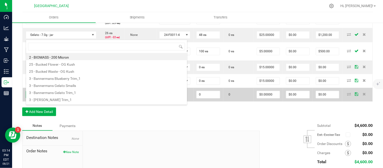
scroll to position [8, 59]
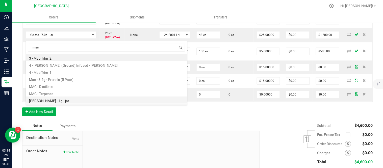
click at [58, 102] on li "[PERSON_NAME] - 1g - jar" at bounding box center [106, 99] width 161 height 7
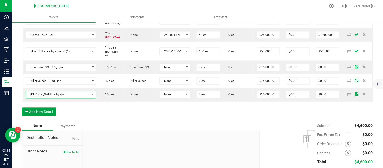
click at [43, 116] on button "Add New Detail" at bounding box center [39, 112] width 34 height 9
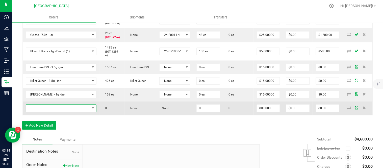
click at [43, 112] on span "NO DATA FOUND" at bounding box center [58, 108] width 64 height 7
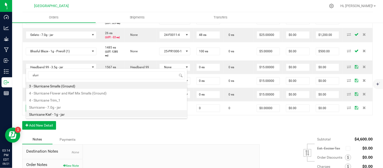
click at [51, 115] on li "Slurricane Kief - 1g - jar" at bounding box center [106, 113] width 161 height 7
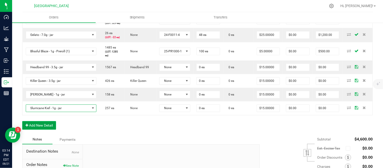
click at [36, 130] on button "Add New Detail" at bounding box center [39, 125] width 34 height 9
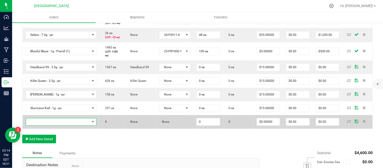
click at [39, 125] on span "NO DATA FOUND" at bounding box center [58, 121] width 64 height 7
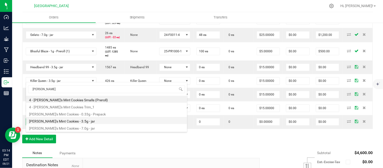
click at [60, 122] on li "[PERSON_NAME]'s Mint Cookies - 3.5g - jar" at bounding box center [106, 120] width 161 height 7
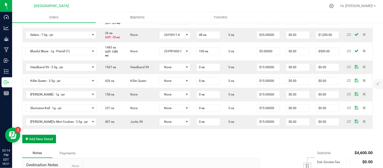
click at [37, 143] on button "Add New Detail" at bounding box center [39, 139] width 34 height 9
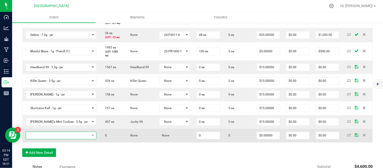
click at [39, 139] on span "NO DATA FOUND" at bounding box center [58, 135] width 64 height 7
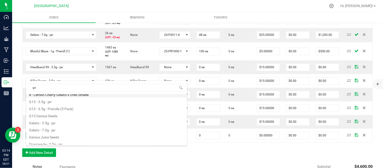
scroll to position [34, 0]
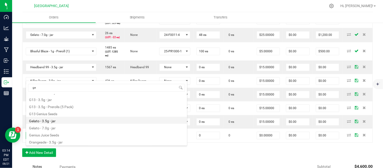
click at [57, 121] on li "Gelato - 3.5g - jar" at bounding box center [106, 120] width 161 height 7
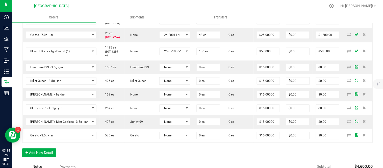
click at [98, 161] on div "Order Details Print All Labels Item Sellable Strain Lot Number Qty Ordered Qty …" at bounding box center [197, 44] width 351 height 236
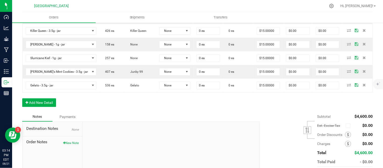
scroll to position [280, 0]
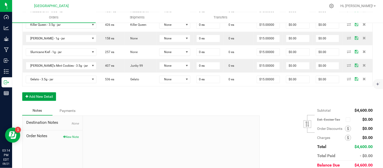
click at [35, 101] on button "Add New Detail" at bounding box center [39, 96] width 34 height 9
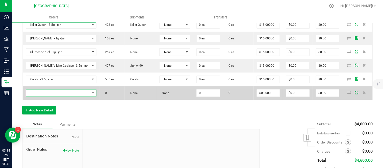
click at [40, 96] on span "NO DATA FOUND" at bounding box center [58, 92] width 64 height 7
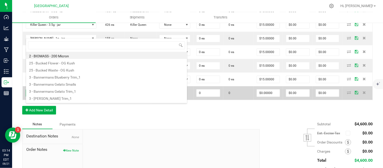
scroll to position [8, 59]
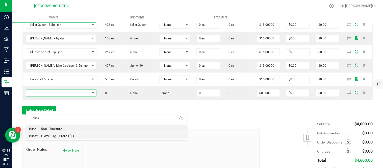
click at [66, 135] on li "Blissful Blaze - 1g - Preroll (1)" at bounding box center [106, 135] width 161 height 7
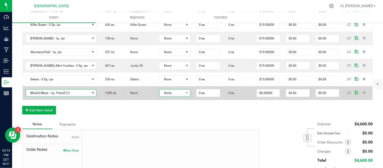
click at [164, 96] on span "None" at bounding box center [172, 92] width 24 height 7
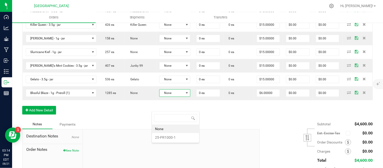
scroll to position [8, 32]
click at [169, 136] on li "25-PR1000-1" at bounding box center [175, 137] width 47 height 9
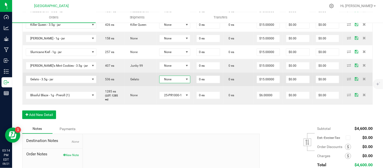
click at [168, 83] on span "None" at bounding box center [172, 79] width 24 height 7
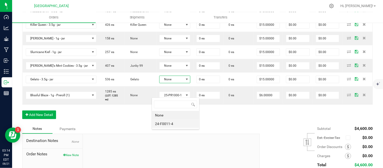
click at [172, 127] on li "24-F0011-4" at bounding box center [175, 123] width 47 height 9
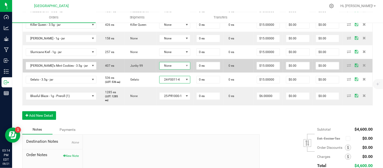
click at [167, 69] on span "None" at bounding box center [172, 65] width 24 height 7
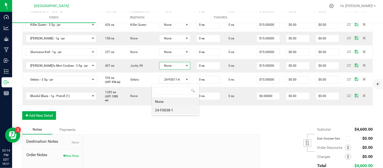
click at [169, 109] on li "24-F0038-1" at bounding box center [175, 110] width 47 height 9
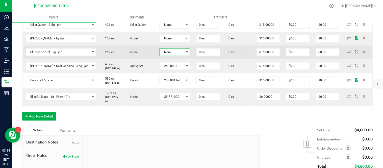
click at [167, 56] on span "None" at bounding box center [172, 51] width 24 height 7
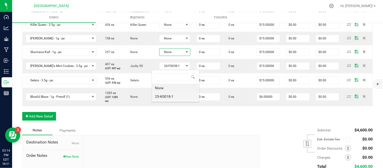
click at [169, 97] on li "25-K0018-1" at bounding box center [175, 96] width 47 height 9
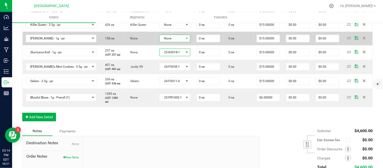
click at [166, 42] on span "None" at bounding box center [172, 38] width 24 height 7
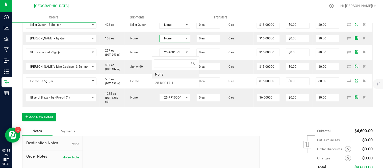
scroll to position [0, 0]
click at [169, 82] on li "25-K0017-1" at bounding box center [175, 83] width 47 height 9
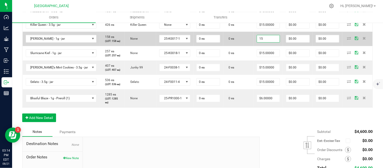
click at [258, 42] on input "15" at bounding box center [268, 38] width 23 height 7
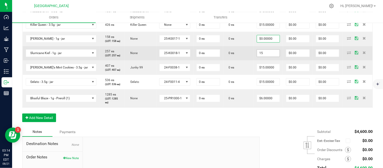
click at [260, 57] on input "15" at bounding box center [268, 52] width 23 height 7
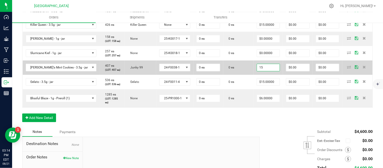
click at [263, 71] on input "15" at bounding box center [268, 67] width 23 height 7
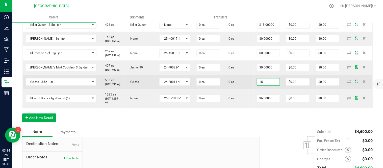
click at [263, 85] on input "15" at bounding box center [268, 81] width 23 height 7
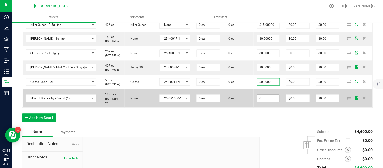
click at [262, 102] on input "6" at bounding box center [268, 98] width 23 height 7
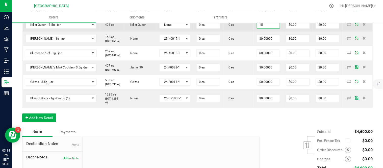
click at [261, 28] on input "15" at bounding box center [268, 24] width 23 height 7
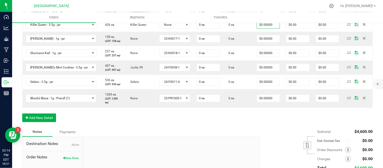
click at [259, 15] on input "15" at bounding box center [268, 11] width 23 height 7
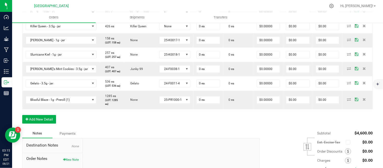
scroll to position [251, 0]
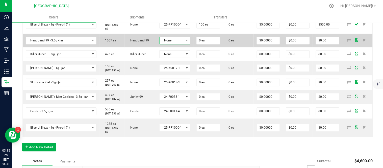
click at [175, 44] on span "None" at bounding box center [172, 40] width 24 height 7
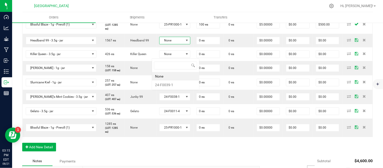
scroll to position [8, 32]
click at [170, 84] on li "24-F0039-1" at bounding box center [175, 85] width 47 height 9
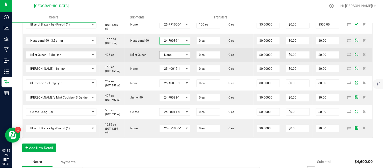
click at [166, 62] on td "None" at bounding box center [174, 55] width 37 height 14
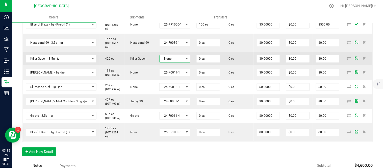
click at [164, 62] on span "None" at bounding box center [172, 58] width 24 height 7
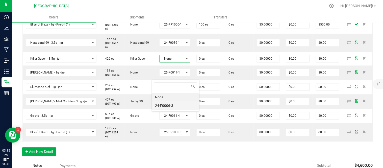
click at [166, 104] on li "24-F0006-3" at bounding box center [175, 105] width 47 height 9
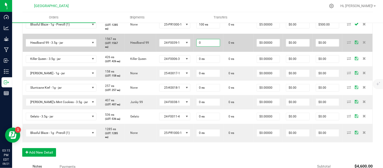
click at [198, 46] on input "0" at bounding box center [208, 42] width 23 height 7
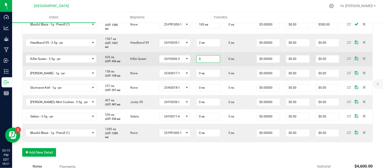
click at [201, 63] on input "0" at bounding box center [208, 59] width 23 height 7
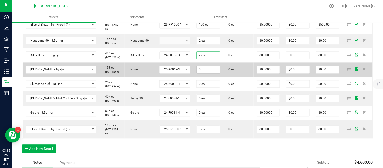
click at [201, 73] on input "0" at bounding box center [208, 69] width 23 height 7
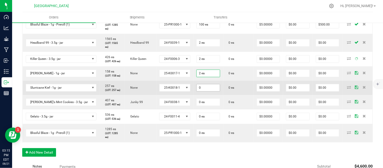
click at [200, 91] on input "0" at bounding box center [208, 87] width 23 height 7
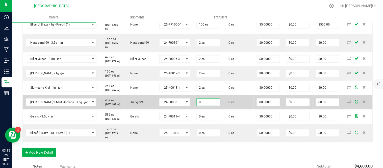
click at [199, 106] on input "0" at bounding box center [208, 102] width 23 height 7
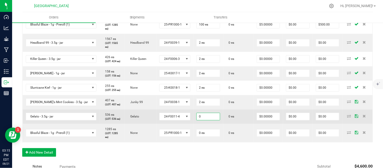
click at [200, 120] on input "0" at bounding box center [208, 116] width 23 height 7
click at [228, 124] on td "0 ea" at bounding box center [238, 117] width 31 height 14
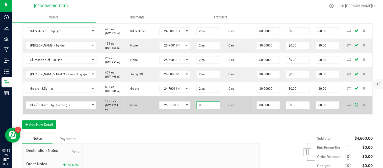
click at [207, 109] on input "0" at bounding box center [208, 104] width 23 height 7
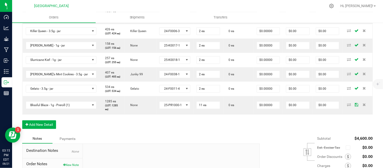
click at [212, 134] on div "Order Details Print All Labels Item Sellable Strain Lot Number Qty Ordered Qty …" at bounding box center [197, 2] width 351 height 263
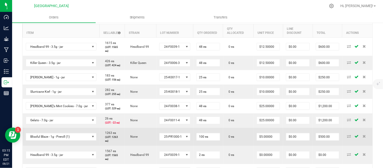
scroll to position [167, 0]
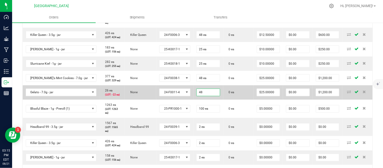
click at [201, 96] on input "48" at bounding box center [208, 92] width 23 height 7
click at [229, 99] on td "0 ea" at bounding box center [238, 92] width 31 height 14
click at [128, 94] on span "None" at bounding box center [133, 93] width 10 height 4
click at [247, 100] on td "0 ea" at bounding box center [238, 92] width 31 height 14
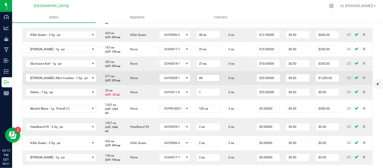
click at [206, 82] on input "48" at bounding box center [208, 77] width 23 height 7
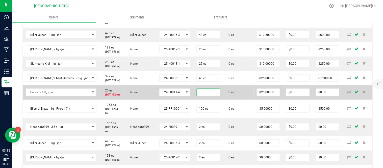
click at [204, 96] on input at bounding box center [208, 92] width 23 height 7
click at [229, 100] on td "0 ea" at bounding box center [238, 92] width 31 height 14
click at [205, 96] on input at bounding box center [208, 92] width 23 height 7
click at [229, 100] on td "0 ea" at bounding box center [238, 92] width 31 height 14
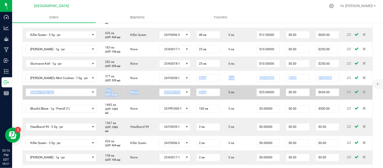
drag, startPoint x: 217, startPoint y: 94, endPoint x: 230, endPoint y: 96, distance: 13.5
click at [227, 96] on tbody "Headband 99 - 3.5g - jar 1615 ea (LOT: 1565 ea) Headband 99 24-F0039-1 48 ea 0 …" at bounding box center [198, 117] width 350 height 217
click at [237, 100] on td "0 ea" at bounding box center [238, 92] width 31 height 14
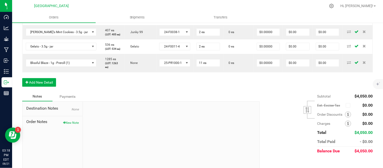
scroll to position [335, 0]
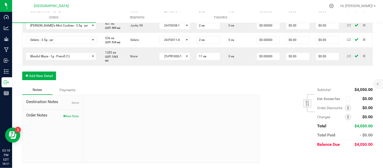
click at [256, 109] on div "Subtotal $4,050.00 Est. Excise Tax" at bounding box center [314, 117] width 117 height 64
click at [347, 119] on icon at bounding box center [348, 117] width 2 height 4
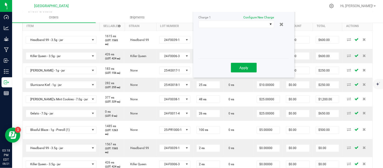
scroll to position [130, 0]
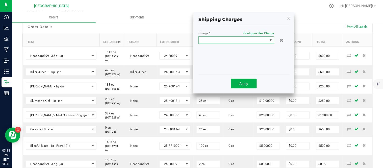
click at [237, 41] on span at bounding box center [233, 40] width 69 height 7
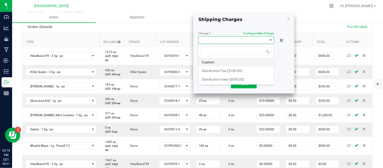
scroll to position [8, 76]
click at [235, 71] on li "Distribution Fee ($150.00)" at bounding box center [236, 70] width 75 height 9
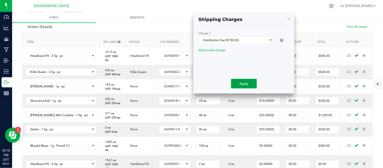
click at [240, 84] on span "Apply" at bounding box center [244, 84] width 9 height 4
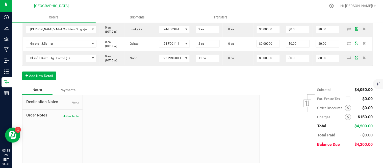
scroll to position [335, 0]
click at [277, 116] on div "Subtotal $4,050.00 Est. Excise Tax" at bounding box center [314, 117] width 117 height 64
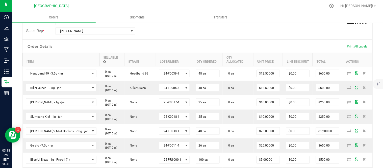
scroll to position [0, 0]
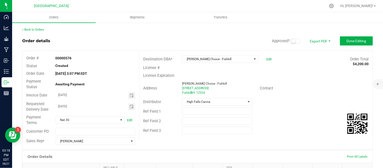
click at [291, 40] on small at bounding box center [293, 41] width 5 height 5
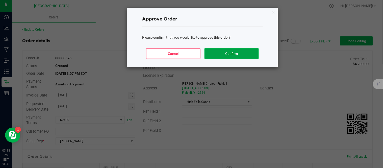
click at [233, 53] on button "Confirm" at bounding box center [231, 53] width 54 height 11
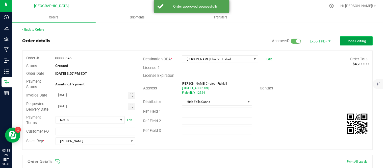
click at [355, 42] on span "Done Editing" at bounding box center [357, 41] width 20 height 4
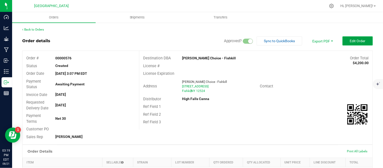
click at [345, 39] on button "Edit Order" at bounding box center [358, 40] width 30 height 9
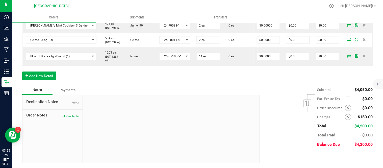
scroll to position [359, 0]
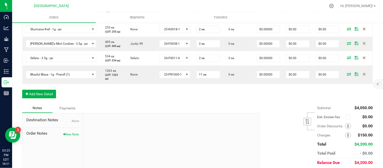
scroll to position [331, 0]
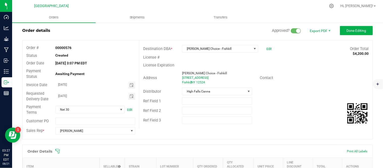
scroll to position [0, 0]
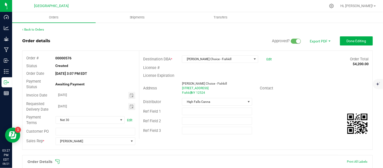
click at [296, 41] on small at bounding box center [298, 41] width 5 height 5
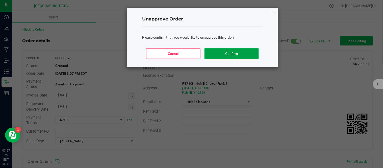
click at [248, 52] on button "Confirm" at bounding box center [231, 53] width 54 height 11
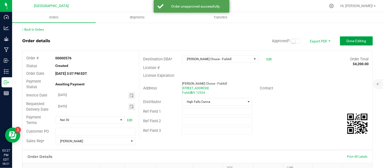
click at [350, 40] on span "Done Editing" at bounding box center [357, 41] width 20 height 4
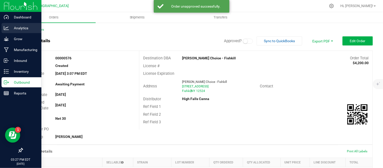
click at [9, 25] on p "Analytics" at bounding box center [24, 28] width 30 height 6
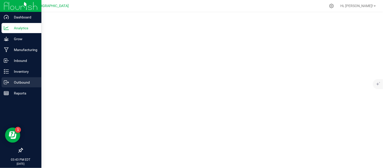
click at [9, 83] on p "Outbound" at bounding box center [24, 82] width 30 height 6
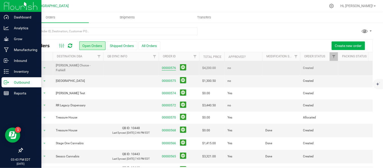
click at [171, 67] on link "00000576" at bounding box center [169, 68] width 14 height 5
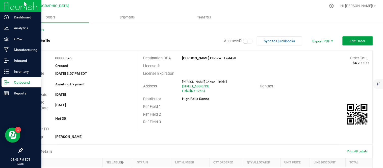
click at [350, 42] on span "Edit Order" at bounding box center [358, 41] width 16 height 4
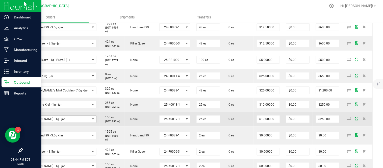
scroll to position [168, 0]
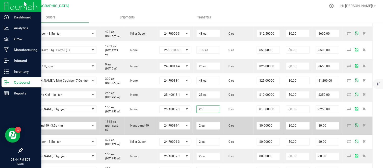
type input "25 ea"
drag, startPoint x: 202, startPoint y: 124, endPoint x: 230, endPoint y: 133, distance: 29.5
click at [230, 133] on td "0 ea" at bounding box center [238, 126] width 31 height 18
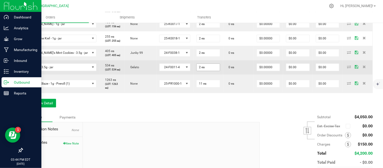
scroll to position [309, 0]
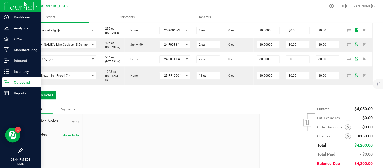
click at [50, 99] on button "Add New Detail" at bounding box center [39, 95] width 34 height 9
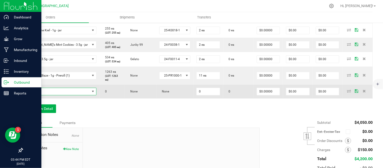
click at [50, 95] on span "NO DATA FOUND" at bounding box center [58, 91] width 64 height 7
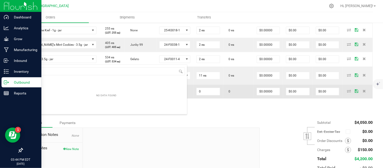
scroll to position [8, 59]
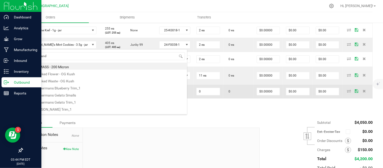
type input "headband"
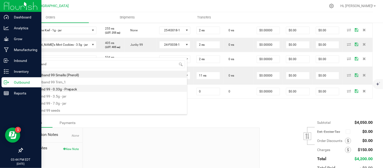
click at [82, 90] on li "Headband 99 - 0.33g - Prepack" at bounding box center [106, 88] width 161 height 7
type input "0 ea"
type input "$4.42000"
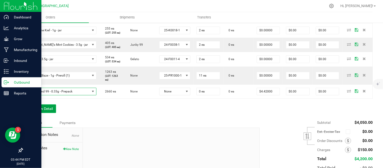
click at [38, 113] on button "Add New Detail" at bounding box center [39, 108] width 34 height 9
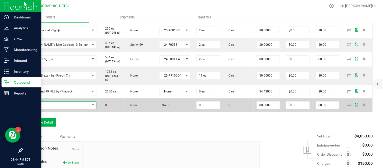
click at [39, 109] on span "NO DATA FOUND" at bounding box center [58, 104] width 64 height 7
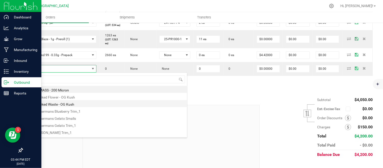
scroll to position [365, 0]
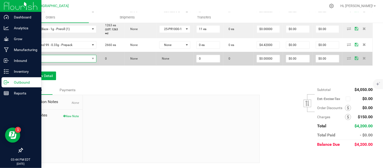
click at [46, 62] on span "NO DATA FOUND" at bounding box center [61, 59] width 71 height 8
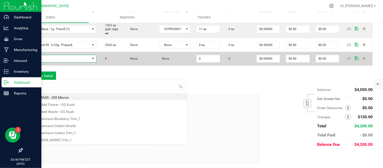
scroll to position [8, 59]
type input "killer"
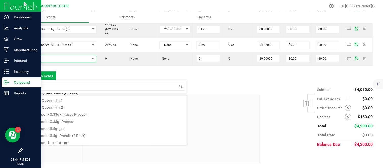
scroll to position [27, 0]
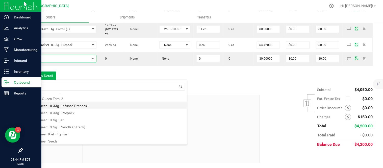
click at [68, 105] on li "Killer Queen - 0.33g - Infused Prepack" at bounding box center [106, 104] width 161 height 7
type input "0 ea"
type input "$4.42000"
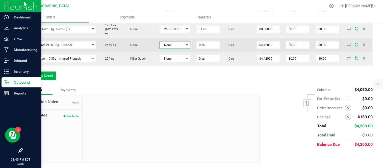
click at [177, 48] on span "None" at bounding box center [172, 44] width 24 height 7
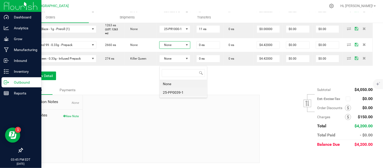
scroll to position [8, 32]
click at [175, 92] on li "25-PP0039-1" at bounding box center [183, 92] width 47 height 9
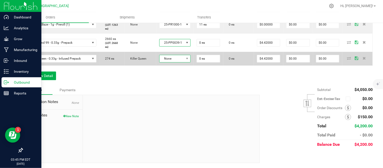
click at [173, 62] on span "None" at bounding box center [172, 58] width 24 height 7
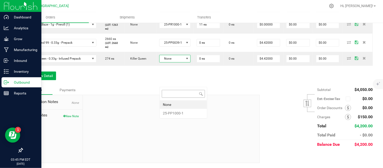
scroll to position [8, 32]
click at [177, 115] on li "25-PP1000-1" at bounding box center [183, 113] width 47 height 9
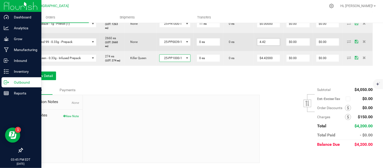
click at [264, 45] on input "4.42" at bounding box center [268, 41] width 23 height 7
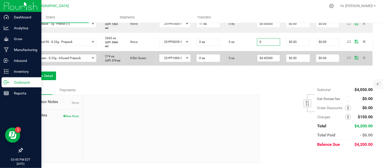
type input "$0.00000"
click at [268, 62] on input "4.42" at bounding box center [268, 58] width 23 height 7
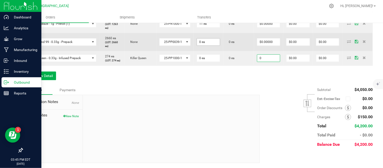
type input "0"
type input "$0.00000"
click at [213, 45] on input "0" at bounding box center [208, 41] width 23 height 7
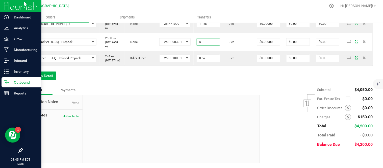
type input "5 ea"
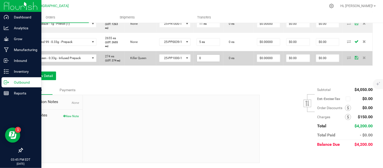
click at [207, 62] on input "0" at bounding box center [208, 58] width 23 height 7
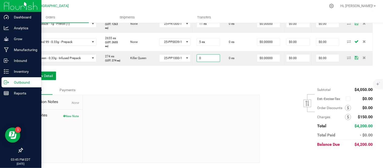
type input "0 ea"
click at [41, 80] on button "Add New Detail" at bounding box center [39, 75] width 34 height 9
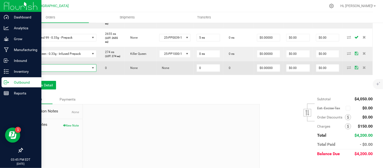
click at [41, 71] on span "NO DATA FOUND" at bounding box center [58, 67] width 64 height 7
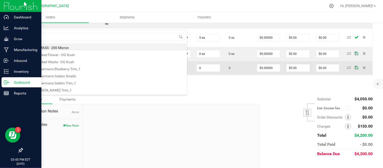
scroll to position [8, 67]
type input "killer"
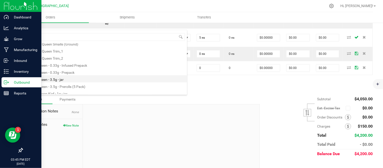
scroll to position [27, 0]
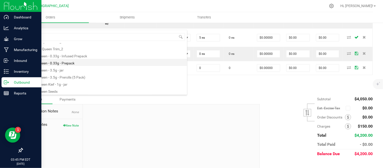
click at [75, 61] on li "Killer Queen - 0.33g - Prepack" at bounding box center [106, 62] width 161 height 7
type input "0 ea"
type input "$4.42000"
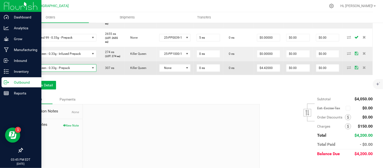
click at [50, 71] on span "Killer Queen - 0.33g - Prepack" at bounding box center [58, 67] width 64 height 7
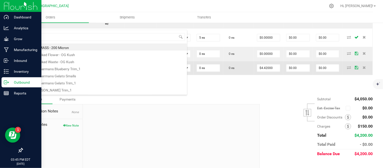
type input "[PERSON_NAME]"
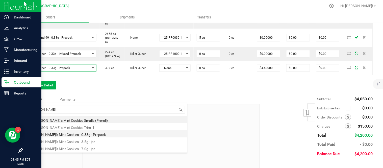
click at [99, 136] on li "[PERSON_NAME]'s Mint Cookies - 0.33g - Prepack" at bounding box center [106, 133] width 161 height 7
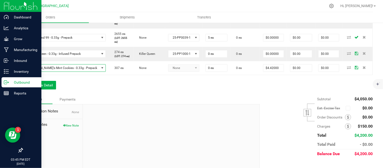
scroll to position [401, 0]
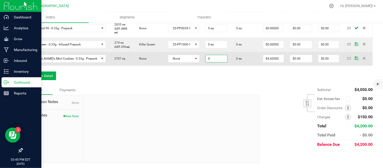
click at [210, 62] on input "0" at bounding box center [216, 58] width 21 height 7
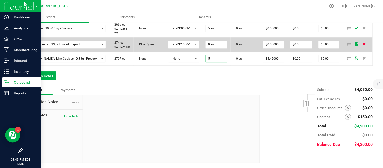
type input "5 ea"
type input "$22.10"
click at [363, 45] on icon at bounding box center [364, 43] width 3 height 3
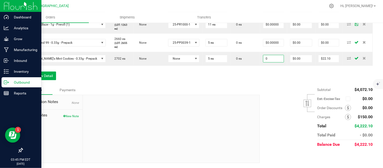
type input "$0.00000"
type input "$0.00"
click at [182, 121] on li "25-PP0038-1" at bounding box center [184, 120] width 47 height 9
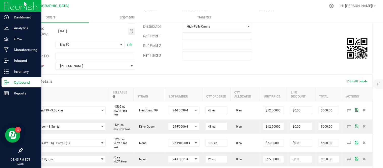
scroll to position [0, 0]
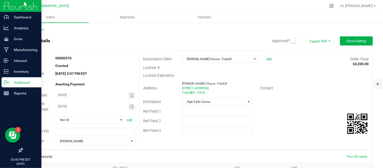
click at [291, 42] on small at bounding box center [293, 41] width 5 height 5
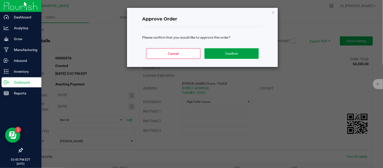
click at [248, 55] on button "Confirm" at bounding box center [231, 53] width 54 height 11
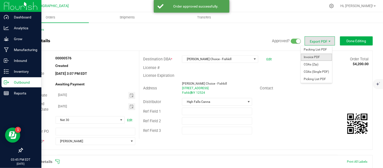
click at [312, 56] on span "Invoice PDF" at bounding box center [316, 57] width 31 height 7
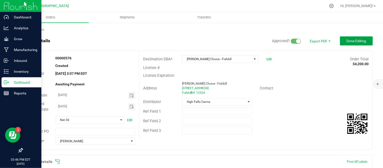
click at [348, 41] on span "Done Editing" at bounding box center [357, 41] width 20 height 4
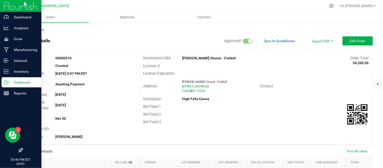
click at [33, 29] on link "Back to Orders" at bounding box center [33, 30] width 22 height 4
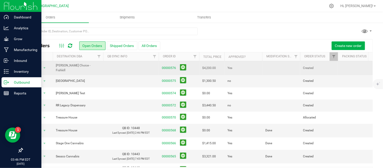
click at [269, 69] on td at bounding box center [281, 68] width 38 height 14
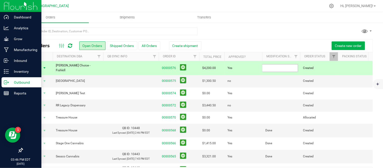
click at [271, 69] on input "text" at bounding box center [280, 68] width 36 height 8
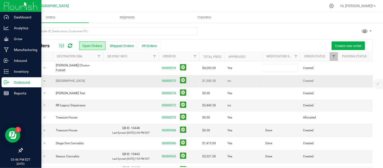
type input "Done"
click at [173, 79] on link "00000575" at bounding box center [169, 81] width 14 height 5
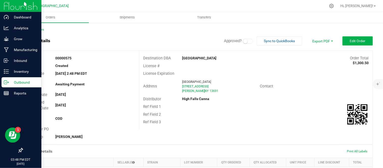
click at [360, 41] on span "Edit Order" at bounding box center [358, 41] width 16 height 4
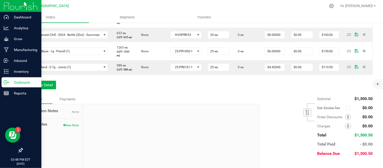
scroll to position [196, 0]
click at [45, 89] on button "Add New Detail" at bounding box center [39, 84] width 34 height 9
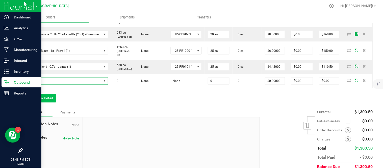
click at [45, 85] on span "NO DATA FOUND" at bounding box center [64, 81] width 76 height 7
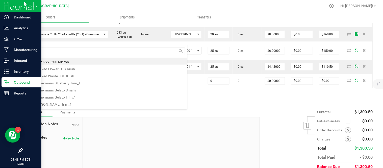
type input "mac"
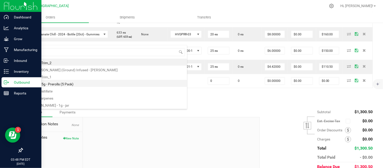
click at [82, 85] on li "Mac - 3.5g - Prerolls (5 Pack)" at bounding box center [106, 83] width 161 height 7
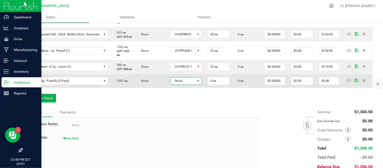
click at [195, 85] on span "None" at bounding box center [183, 81] width 25 height 7
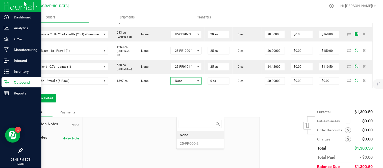
scroll to position [8, 32]
click at [199, 143] on li "25-PR000-2" at bounding box center [200, 143] width 47 height 9
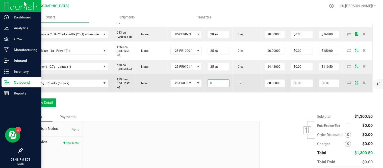
click at [222, 87] on input "0" at bounding box center [218, 83] width 21 height 7
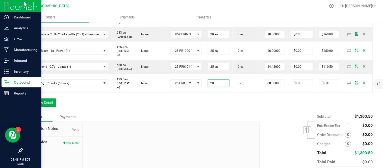
type input "20 ea"
click at [233, 122] on div "Notes Payments" at bounding box center [139, 117] width 234 height 10
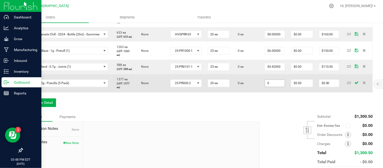
click at [277, 87] on input "0" at bounding box center [275, 83] width 20 height 7
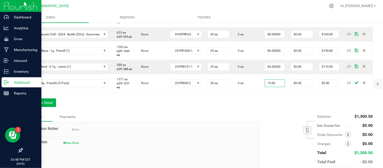
type input "$15.00000"
type input "$300.00"
click at [256, 148] on div "Subtotal $1,300.50 Est. Excise Tax" at bounding box center [314, 144] width 117 height 64
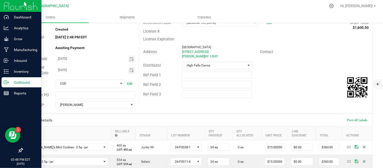
scroll to position [0, 0]
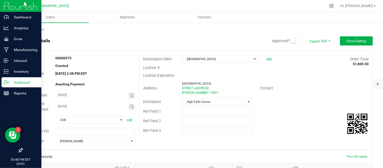
click at [292, 42] on span at bounding box center [296, 41] width 10 height 5
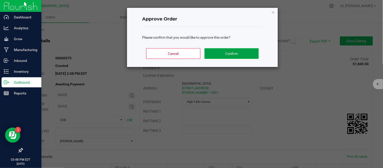
click at [252, 53] on button "Confirm" at bounding box center [231, 53] width 54 height 11
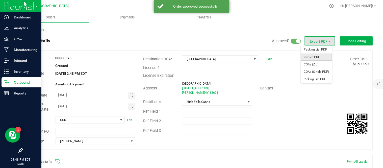
click at [313, 56] on span "Invoice PDF" at bounding box center [316, 57] width 31 height 7
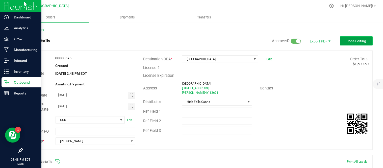
click at [357, 39] on span "Done Editing" at bounding box center [357, 41] width 20 height 4
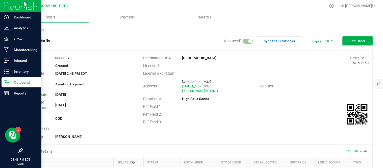
click at [43, 30] on link "Back to Orders" at bounding box center [33, 30] width 22 height 4
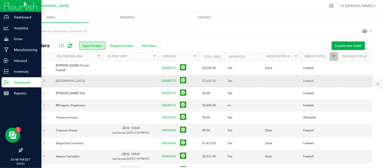
click at [271, 78] on td at bounding box center [281, 81] width 38 height 12
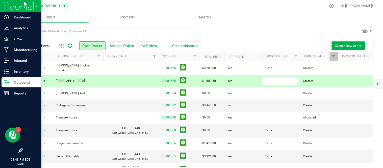
click at [269, 80] on input "text" at bounding box center [280, 81] width 36 height 8
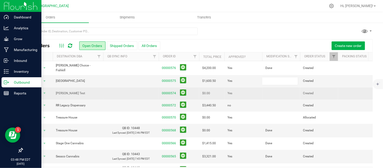
type input "Done"
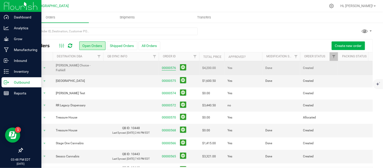
click at [172, 67] on link "00000576" at bounding box center [169, 68] width 14 height 5
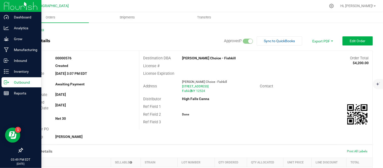
click at [37, 28] on link "Back to Orders" at bounding box center [33, 30] width 22 height 4
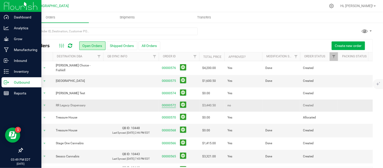
click at [175, 103] on link "00000572" at bounding box center [169, 105] width 14 height 5
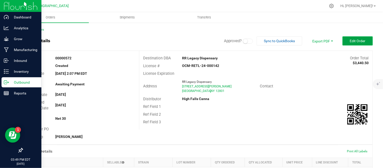
click at [348, 44] on button "Edit Order" at bounding box center [358, 40] width 30 height 9
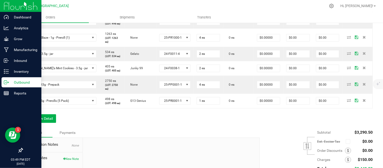
scroll to position [280, 0]
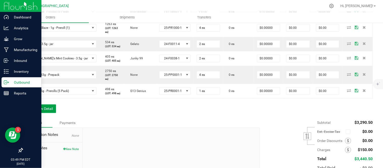
click at [33, 113] on button "Add New Detail" at bounding box center [39, 108] width 34 height 9
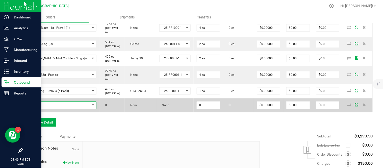
click at [40, 109] on span "NO DATA FOUND" at bounding box center [58, 104] width 64 height 7
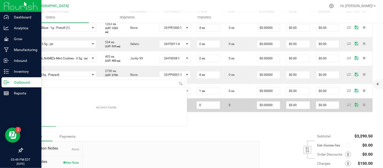
scroll to position [8, 59]
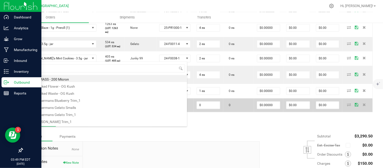
type input "MAC"
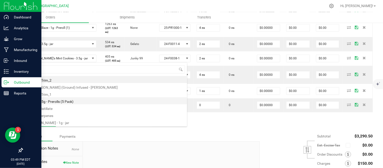
click at [67, 100] on li "Mac - 3.5g - Prerolls (5 Pack)" at bounding box center [106, 100] width 161 height 7
type input "0 ea"
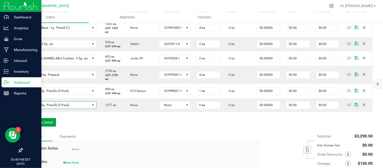
click at [40, 126] on button "Add New Detail" at bounding box center [39, 122] width 34 height 9
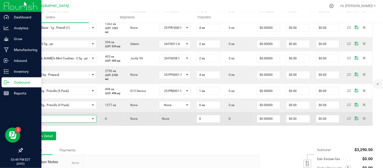
click at [42, 122] on span "NO DATA FOUND" at bounding box center [58, 118] width 64 height 7
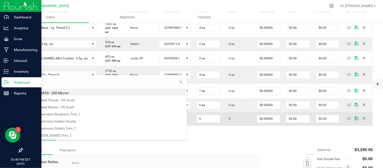
type input "O"
type input "Ocifer"
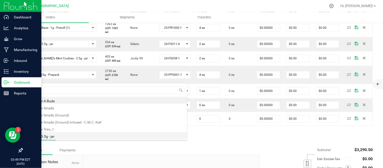
click at [71, 134] on li "Ocifer - 3.5g - jar" at bounding box center [106, 135] width 161 height 7
type input "0 ea"
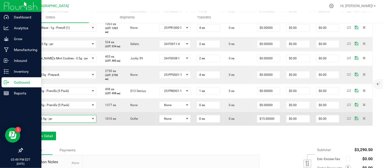
scroll to position [309, 0]
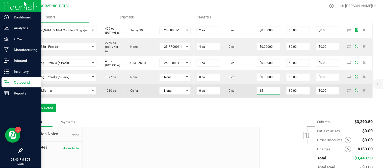
click at [269, 94] on input "15" at bounding box center [268, 90] width 23 height 7
type input "12.50"
type input "0"
type input "$12.50000"
click at [199, 94] on input "0" at bounding box center [208, 90] width 23 height 7
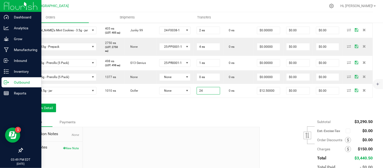
type input "24 ea"
type input "$300.00"
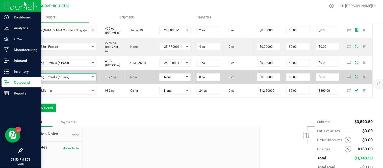
click at [60, 81] on span "Mac - 3.5g - Prerolls (5 Pack)" at bounding box center [58, 76] width 64 height 7
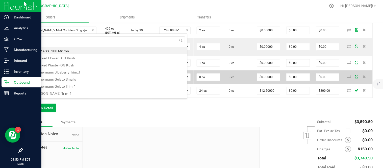
scroll to position [8, 59]
type input "wedding cake"
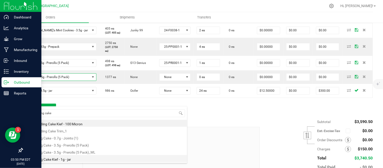
click at [67, 159] on li "Wedding Cake Kief - 1g - jar" at bounding box center [106, 158] width 161 height 7
type input "$15.00000"
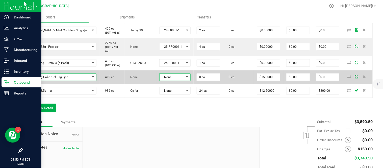
click at [185, 79] on span at bounding box center [187, 77] width 4 height 4
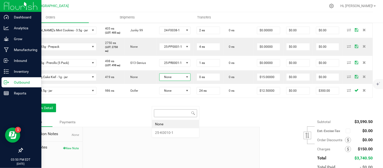
scroll to position [8, 32]
click at [178, 132] on li "25-K0010-1" at bounding box center [175, 132] width 47 height 9
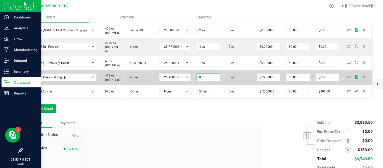
click at [202, 81] on input "0" at bounding box center [208, 77] width 23 height 7
type input "25 ea"
type input "15"
type input "$375.00"
click at [266, 81] on input "15" at bounding box center [268, 77] width 23 height 7
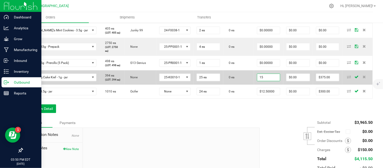
click at [266, 81] on input "15" at bounding box center [268, 77] width 23 height 7
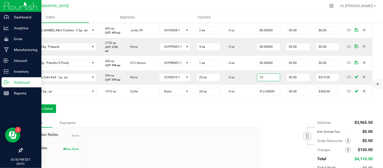
type input "$10.00000"
type input "$250.00"
click at [225, 127] on div "Notes Payments" at bounding box center [139, 123] width 234 height 10
click at [29, 113] on button "Add New Detail" at bounding box center [39, 108] width 34 height 9
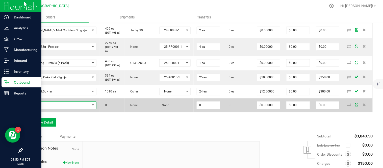
click at [42, 109] on span "NO DATA FOUND" at bounding box center [58, 104] width 64 height 7
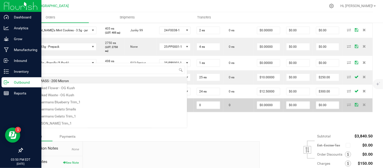
scroll to position [8, 59]
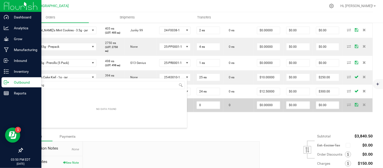
type input "wedding"
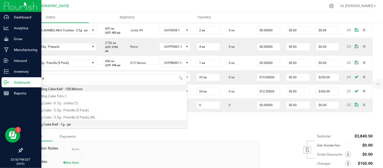
click at [51, 124] on li "Wedding Cake Kief - 1g - jar" at bounding box center [106, 123] width 161 height 7
type input "0 ea"
type input "$15.00000"
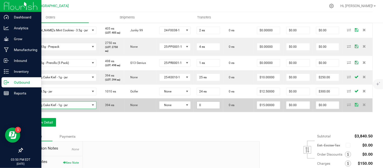
click at [203, 109] on input "0" at bounding box center [208, 104] width 23 height 7
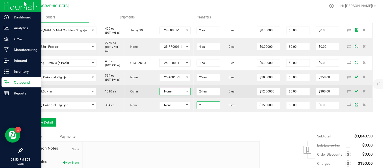
type input "2 ea"
type input "$30.00"
click at [184, 95] on span at bounding box center [187, 91] width 6 height 7
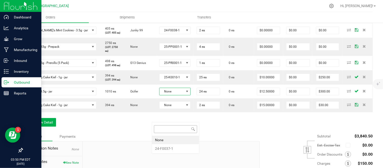
scroll to position [8, 32]
click at [173, 148] on li "24-F0037-1" at bounding box center [175, 148] width 47 height 9
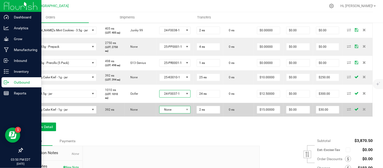
click at [170, 113] on span "None" at bounding box center [172, 109] width 24 height 7
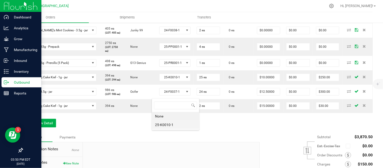
click at [166, 126] on li "25-K0010-1" at bounding box center [175, 124] width 47 height 9
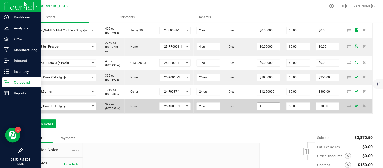
drag, startPoint x: 279, startPoint y: 136, endPoint x: 263, endPoint y: 135, distance: 15.9
click at [263, 110] on input "15" at bounding box center [268, 105] width 23 height 7
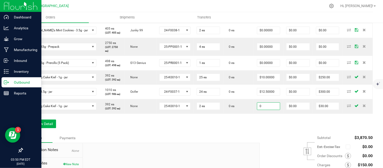
type input "$0.00000"
type input "$0.00"
click at [43, 128] on button "Add New Detail" at bounding box center [39, 123] width 34 height 9
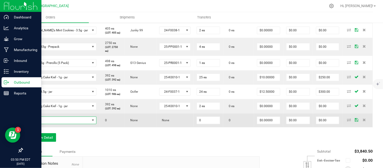
click at [44, 124] on span "NO DATA FOUND" at bounding box center [58, 120] width 64 height 7
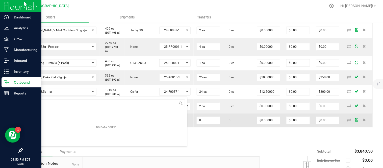
scroll to position [8, 59]
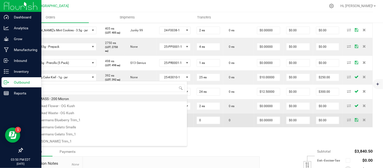
type input "ocifer"
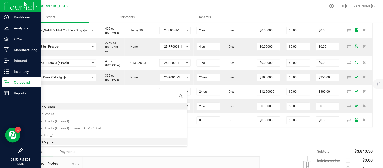
click at [60, 142] on li "Ocifer - 3.5g - jar" at bounding box center [106, 141] width 161 height 7
type input "0 ea"
type input "$15.00000"
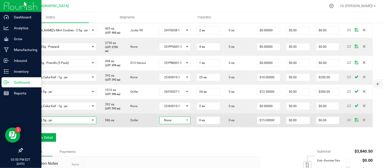
click at [176, 124] on span "None" at bounding box center [172, 120] width 24 height 7
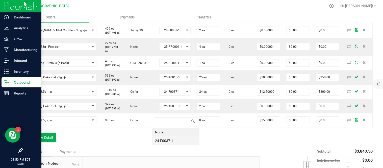
scroll to position [8, 32]
click at [170, 141] on li "24-F0037-1" at bounding box center [175, 140] width 47 height 9
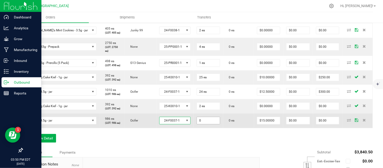
click at [203, 124] on input "0" at bounding box center [208, 120] width 23 height 7
type input "2 ea"
type input "15"
type input "$30.00"
click at [264, 124] on input "15" at bounding box center [268, 120] width 23 height 7
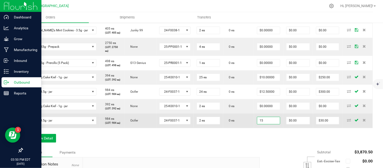
click at [263, 124] on input "15" at bounding box center [268, 120] width 23 height 7
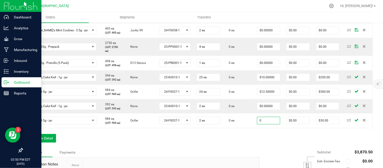
type input "$0.00000"
type input "$0.00"
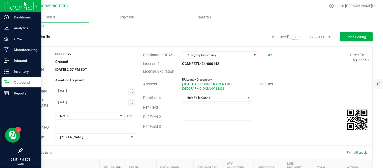
scroll to position [0, 0]
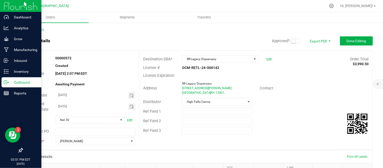
click at [291, 42] on small at bounding box center [293, 41] width 5 height 5
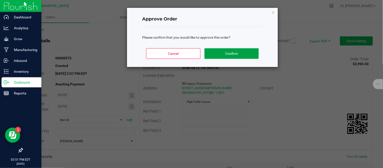
click at [244, 50] on button "Confirm" at bounding box center [231, 53] width 54 height 11
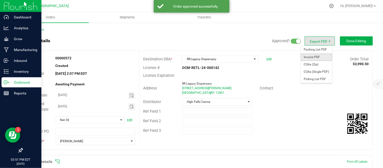
click at [315, 57] on span "Invoice PDF" at bounding box center [316, 57] width 31 height 7
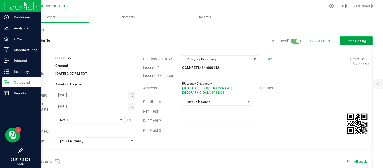
click at [354, 43] on span "Done Editing" at bounding box center [357, 41] width 20 height 4
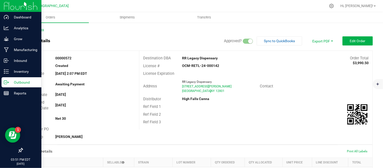
click at [35, 30] on link "Back to Orders" at bounding box center [33, 30] width 22 height 4
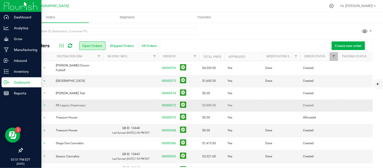
click at [267, 103] on td at bounding box center [281, 105] width 38 height 12
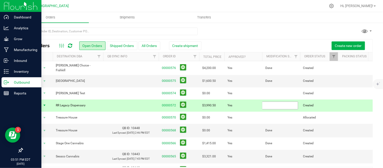
click at [267, 103] on input "text" at bounding box center [280, 105] width 36 height 8
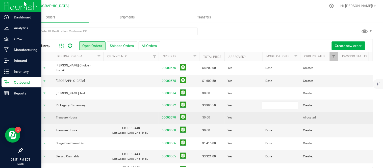
type input "Done"
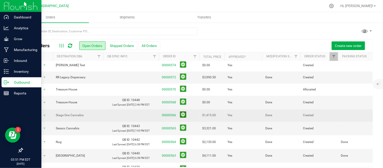
click at [184, 118] on button at bounding box center [183, 114] width 6 height 6
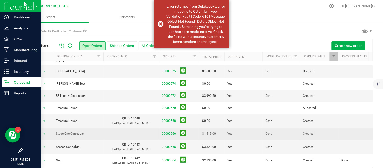
scroll to position [0, 0]
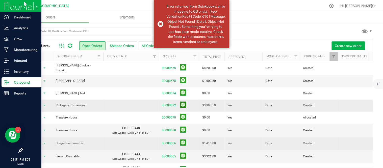
click at [183, 104] on button at bounding box center [183, 104] width 6 height 6
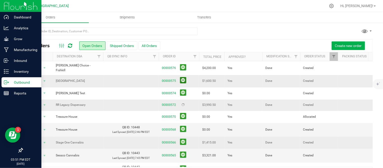
click at [184, 79] on button at bounding box center [183, 80] width 6 height 6
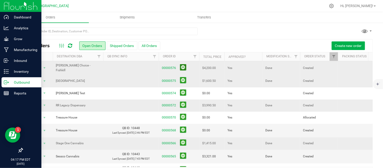
click at [183, 67] on button at bounding box center [183, 67] width 6 height 6
click at [183, 77] on button at bounding box center [183, 80] width 6 height 6
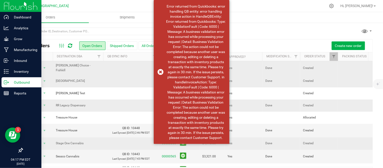
click at [257, 42] on div "Create new order" at bounding box center [264, 45] width 209 height 9
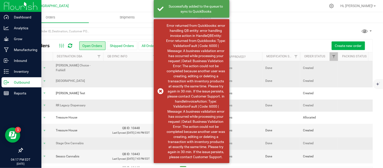
click at [261, 44] on div "Create new order" at bounding box center [264, 45] width 209 height 9
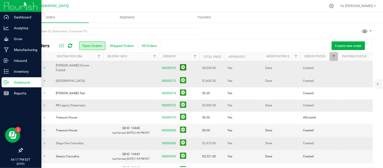
click at [182, 67] on button at bounding box center [183, 67] width 6 height 6
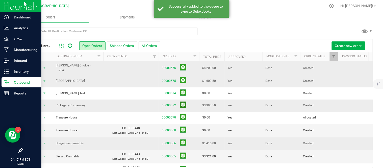
click at [183, 101] on button at bounding box center [183, 104] width 6 height 6
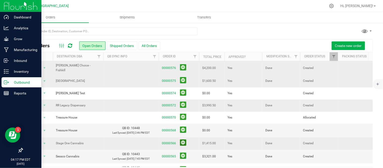
click at [183, 143] on button at bounding box center [183, 142] width 6 height 6
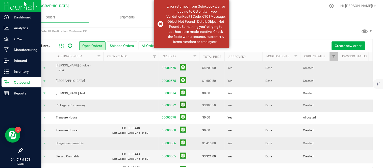
click at [185, 104] on button at bounding box center [183, 104] width 6 height 6
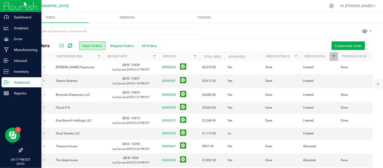
scroll to position [177, 0]
click at [169, 131] on link "00000553" at bounding box center [169, 133] width 14 height 5
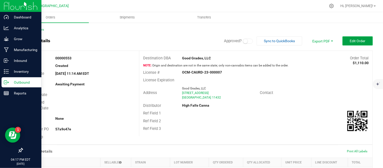
click at [350, 39] on span "Edit Order" at bounding box center [358, 41] width 16 height 4
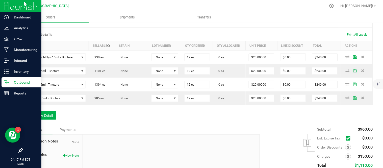
scroll to position [112, 0]
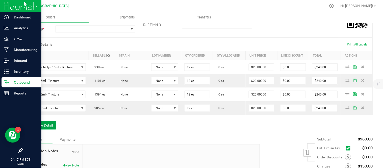
click at [38, 128] on button "Add New Detail" at bounding box center [39, 125] width 34 height 9
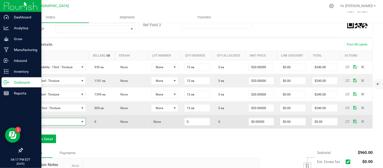
click at [46, 123] on span "NO DATA FOUND" at bounding box center [52, 121] width 53 height 7
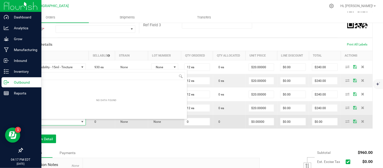
scroll to position [8, 59]
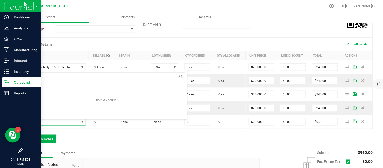
type input "bliss"
click at [109, 138] on div "Order Details Print All Labels Item Sellable Strain Lot Number Qty Ordered Qty …" at bounding box center [197, 93] width 351 height 110
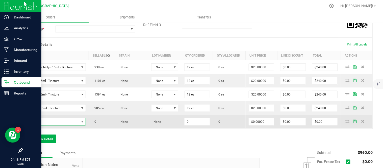
click at [49, 121] on span "NO DATA FOUND" at bounding box center [52, 121] width 53 height 7
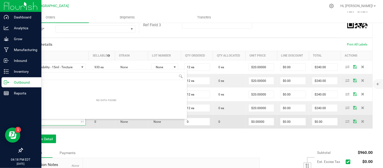
type input "bliss"
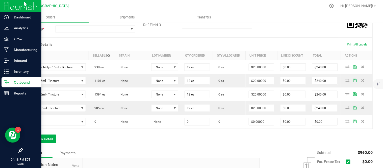
click at [234, 148] on div "Order Details Print All Labels Item Sellable Strain Lot Number Qty Ordered Qty …" at bounding box center [197, 93] width 351 height 110
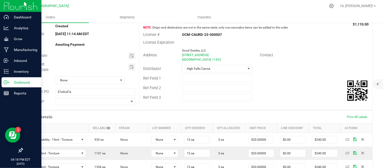
scroll to position [0, 0]
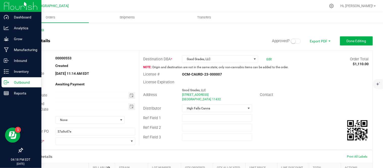
click at [41, 28] on link "Back to Orders" at bounding box center [33, 30] width 22 height 4
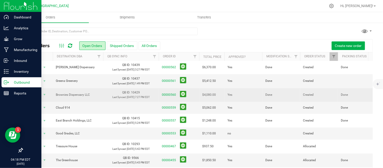
scroll to position [17, 0]
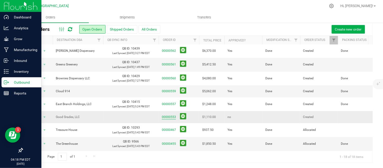
click at [170, 115] on link "00000553" at bounding box center [169, 117] width 14 height 5
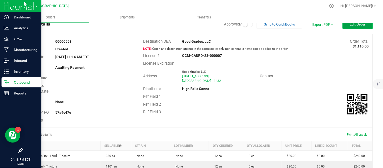
click at [350, 25] on span "Edit Order" at bounding box center [358, 24] width 16 height 4
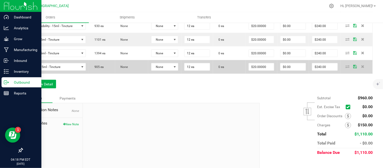
scroll to position [157, 0]
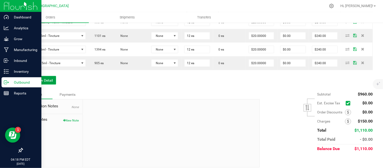
click at [42, 80] on button "Add New Detail" at bounding box center [39, 80] width 34 height 9
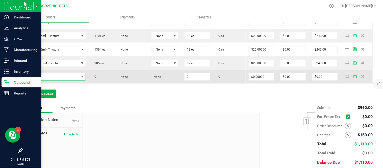
click at [43, 79] on span "NO DATA FOUND" at bounding box center [52, 76] width 53 height 7
type input "bliss"
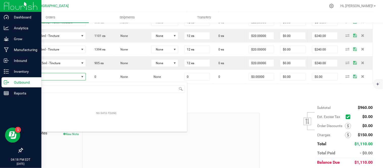
click at [229, 100] on div "Order Details Print All Labels Item Sellable Strain Lot Number Qty Ordered Qty …" at bounding box center [197, 48] width 351 height 110
